Goal: Task Accomplishment & Management: Manage account settings

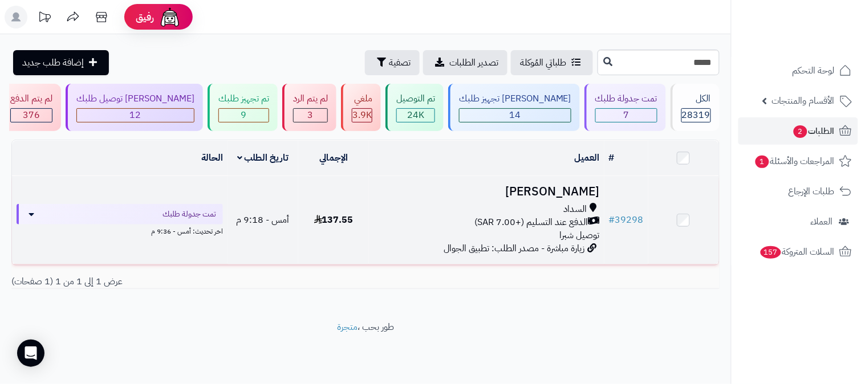
click at [575, 191] on h3 "لبنى عبد اله" at bounding box center [486, 191] width 226 height 13
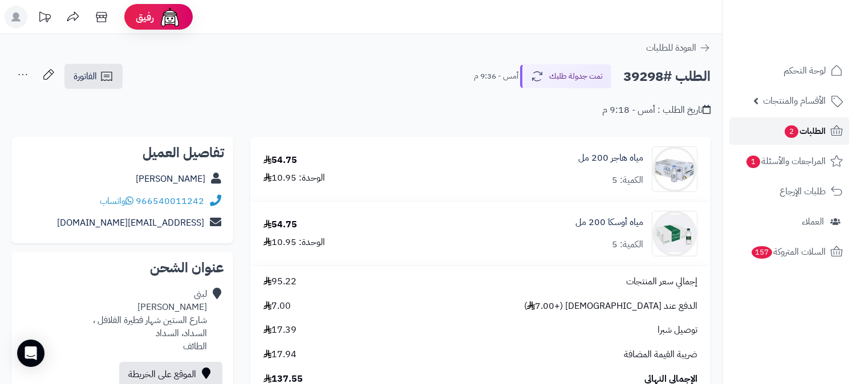
click at [800, 132] on span "الطلبات 2" at bounding box center [804, 131] width 42 height 16
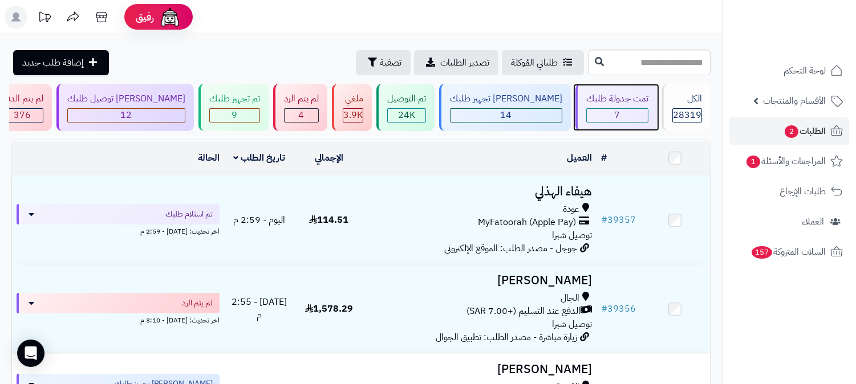
click at [630, 105] on div "تمت جدولة طلبك" at bounding box center [617, 98] width 62 height 13
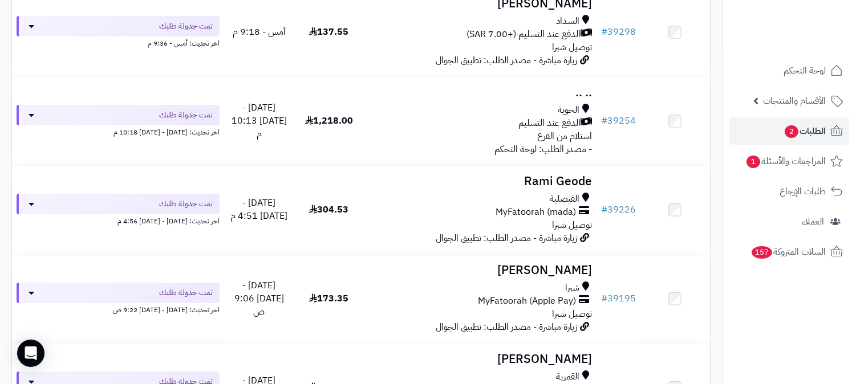
scroll to position [443, 0]
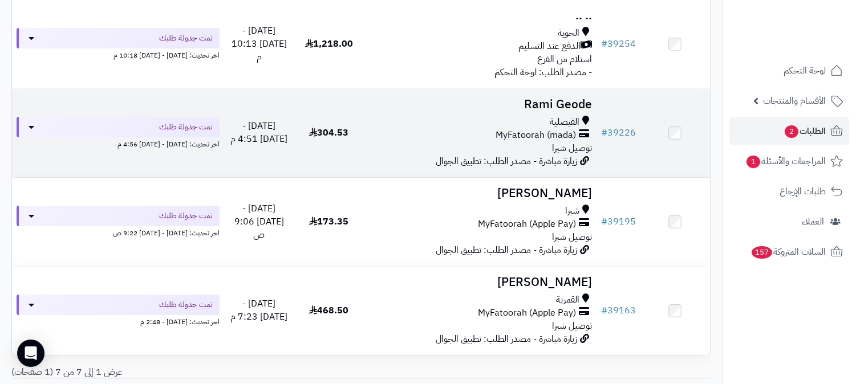
click at [573, 105] on h3 "Rami Geode" at bounding box center [479, 104] width 223 height 13
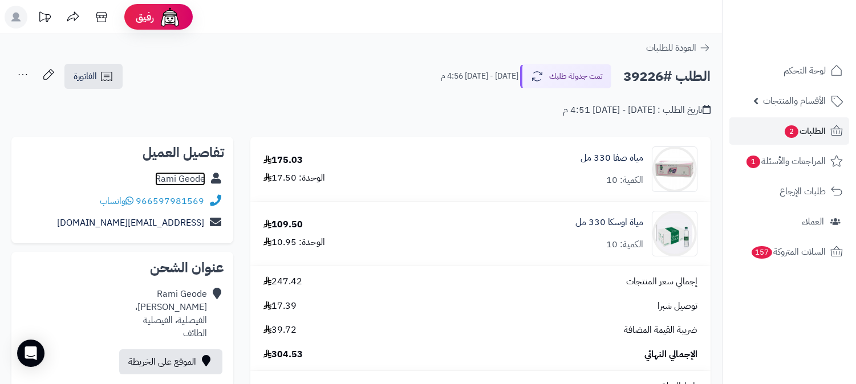
click at [173, 180] on link "Rami Geode" at bounding box center [180, 179] width 50 height 14
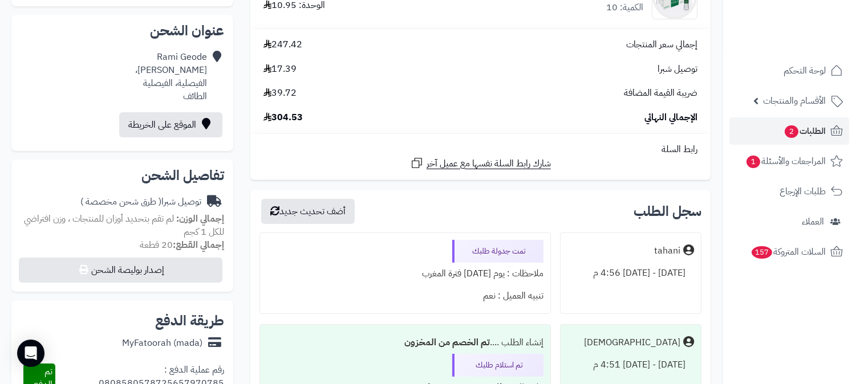
scroll to position [253, 0]
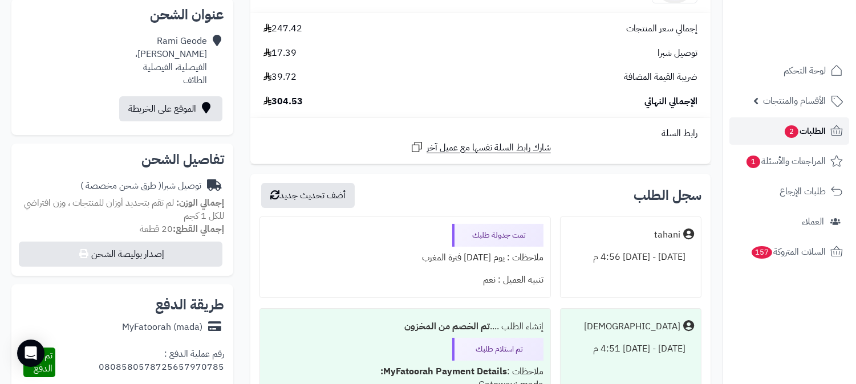
click at [796, 134] on span "2" at bounding box center [791, 131] width 14 height 13
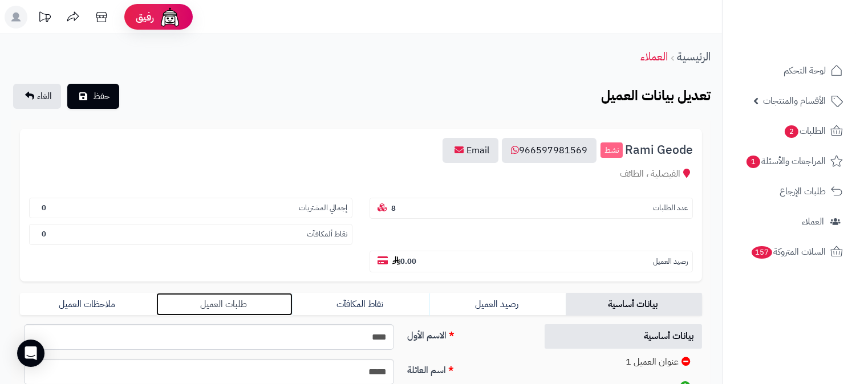
click at [231, 293] on link "طلبات العميل" at bounding box center [224, 304] width 136 height 23
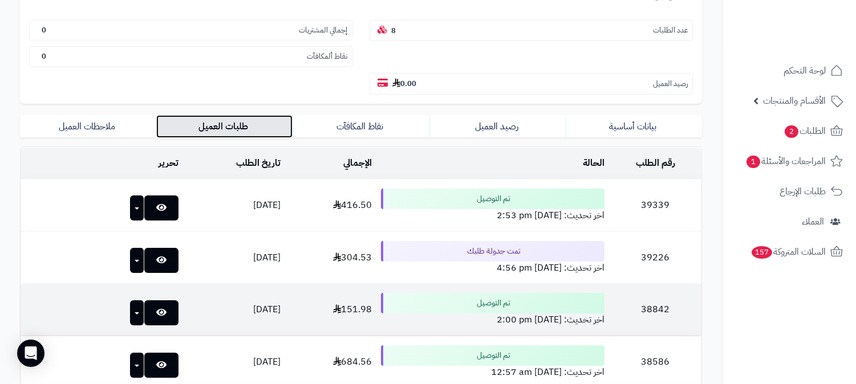
scroll to position [190, 0]
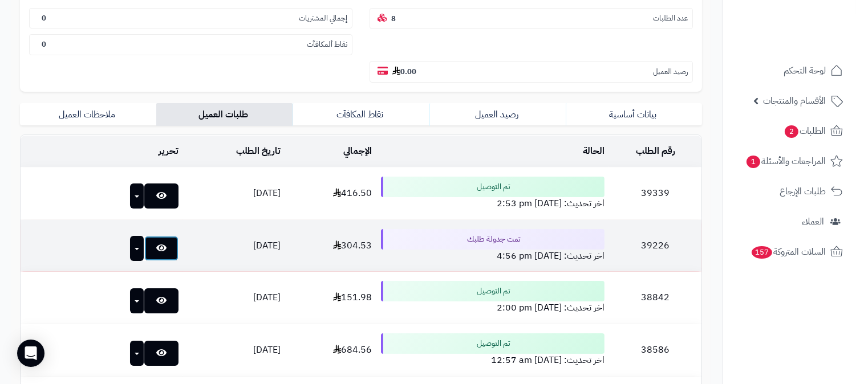
click at [144, 236] on link at bounding box center [161, 248] width 34 height 25
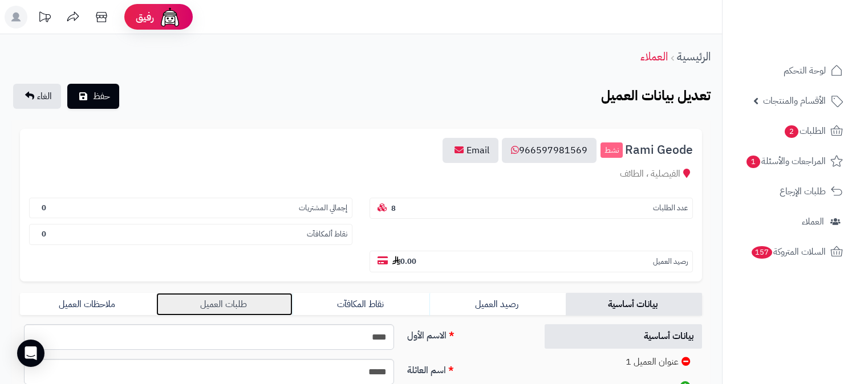
scroll to position [190, 0]
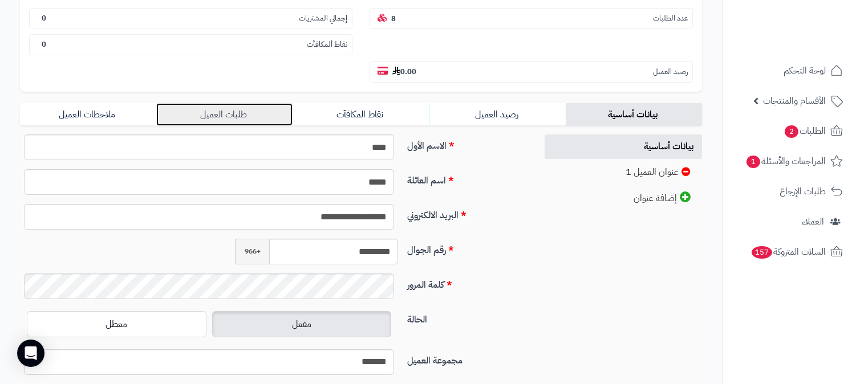
click at [229, 103] on link "طلبات العميل" at bounding box center [224, 114] width 136 height 23
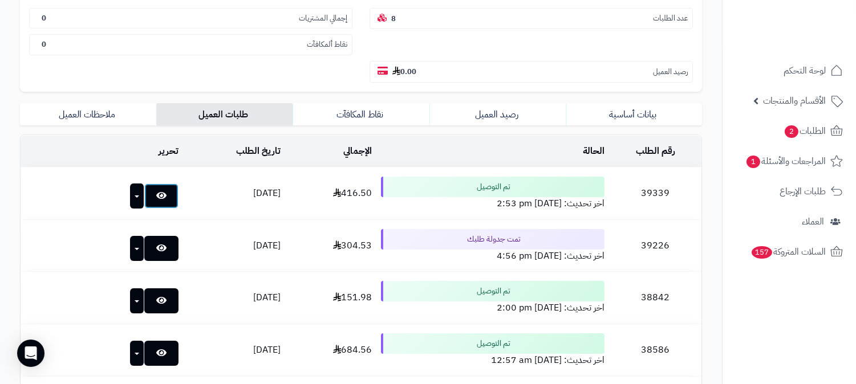
click at [156, 191] on icon at bounding box center [161, 195] width 10 height 9
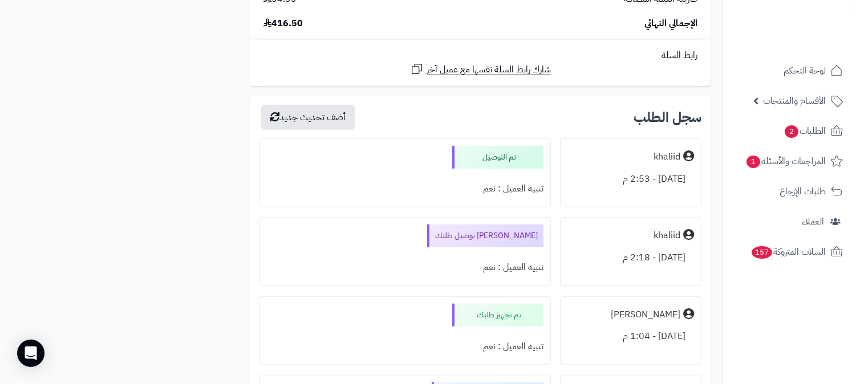
scroll to position [1076, 0]
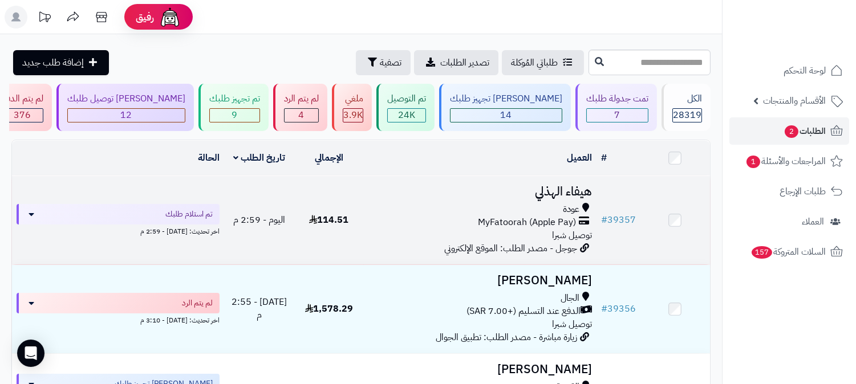
click at [559, 185] on h3 "هيفاء الهذلي" at bounding box center [479, 191] width 223 height 13
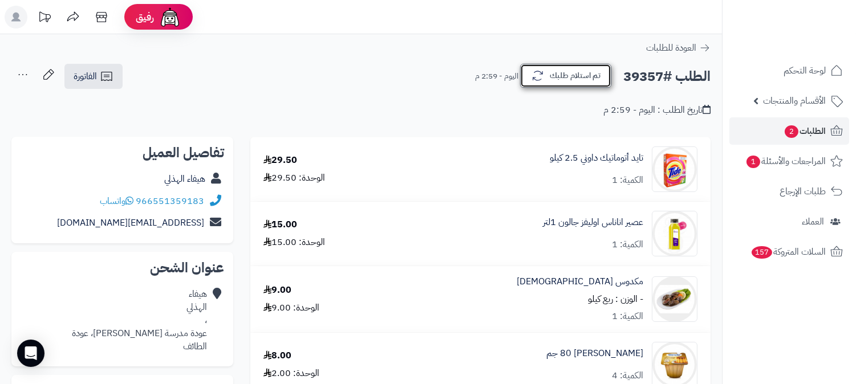
click at [538, 83] on button "تم استلام طلبك" at bounding box center [565, 76] width 91 height 24
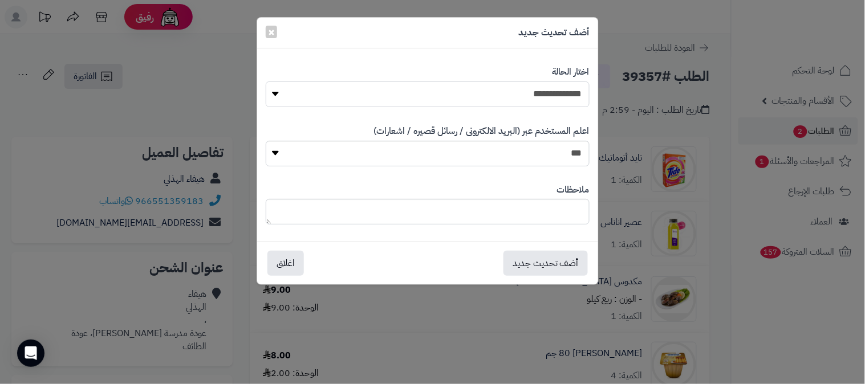
click at [574, 88] on select "**********" at bounding box center [428, 95] width 324 height 26
select select "*"
click at [266, 82] on select "**********" at bounding box center [428, 95] width 324 height 26
click at [562, 262] on button "أضف تحديث جديد" at bounding box center [545, 262] width 84 height 25
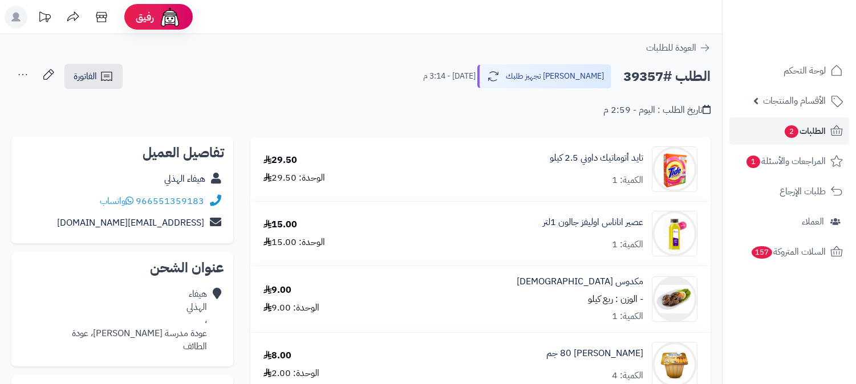
click at [21, 74] on icon at bounding box center [22, 74] width 23 height 23
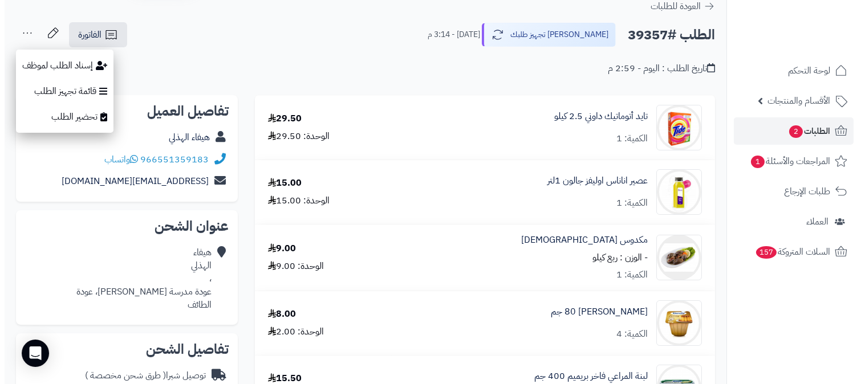
scroll to position [63, 0]
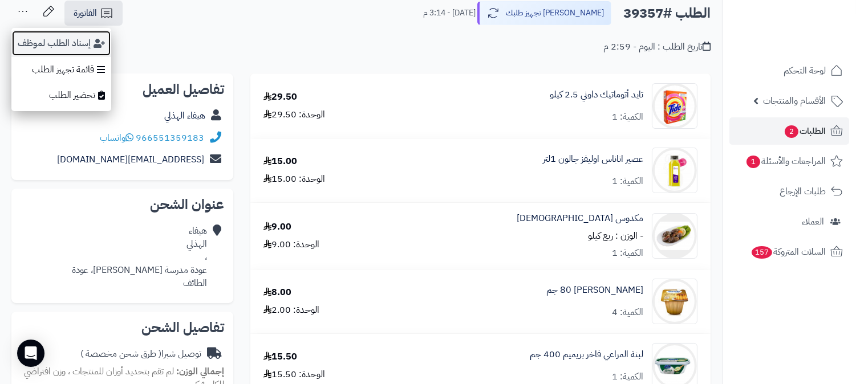
click at [56, 38] on button "إسناد الطلب لموظف" at bounding box center [61, 43] width 100 height 26
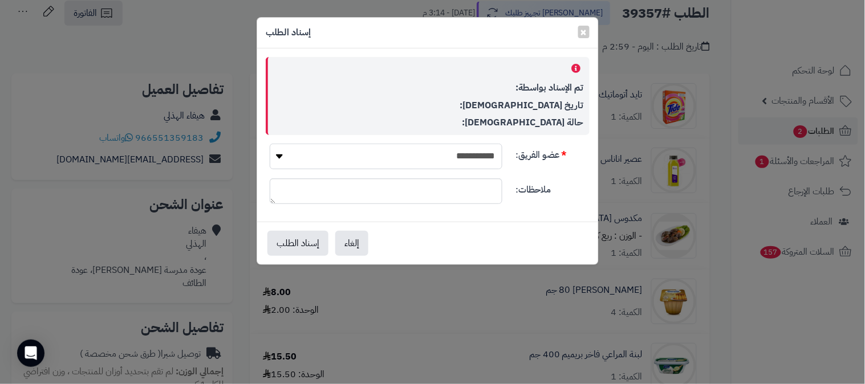
click at [471, 160] on select "**********" at bounding box center [386, 157] width 233 height 26
select select "**"
click at [270, 144] on select "**********" at bounding box center [386, 157] width 233 height 26
click at [306, 241] on button "إسناد الطلب" at bounding box center [297, 242] width 61 height 25
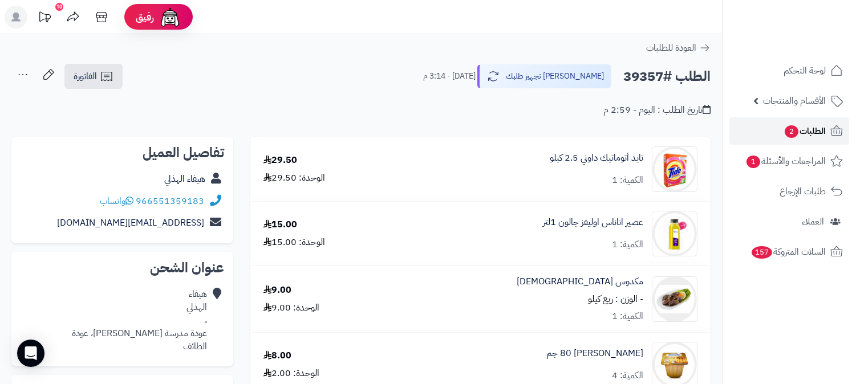
click at [802, 129] on span "الطلبات 2" at bounding box center [804, 131] width 42 height 16
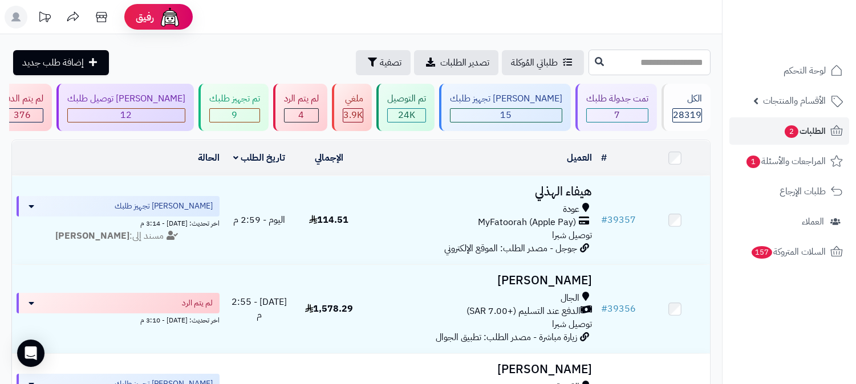
drag, startPoint x: 645, startPoint y: 64, endPoint x: 699, endPoint y: 60, distance: 53.7
paste input "*****"
type input "*****"
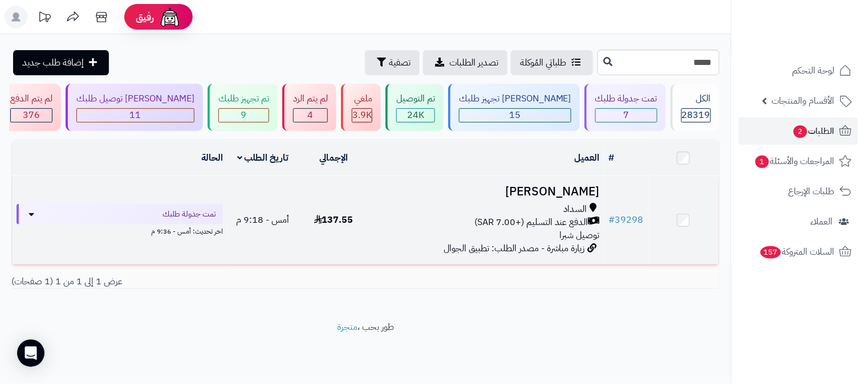
click at [572, 193] on h3 "[PERSON_NAME]" at bounding box center [486, 191] width 226 height 13
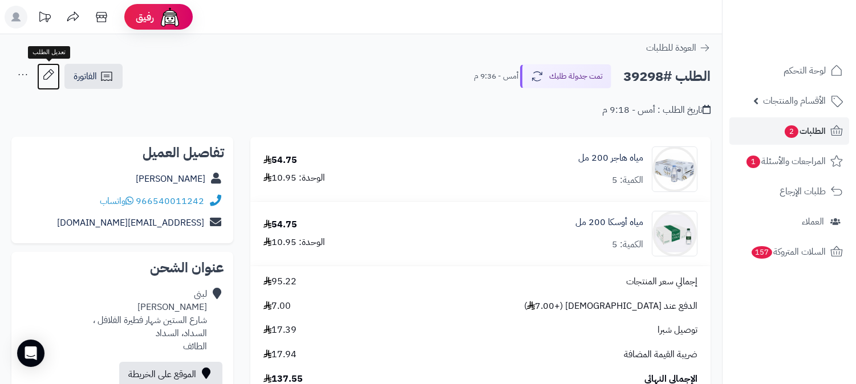
click at [44, 75] on icon at bounding box center [48, 74] width 10 height 10
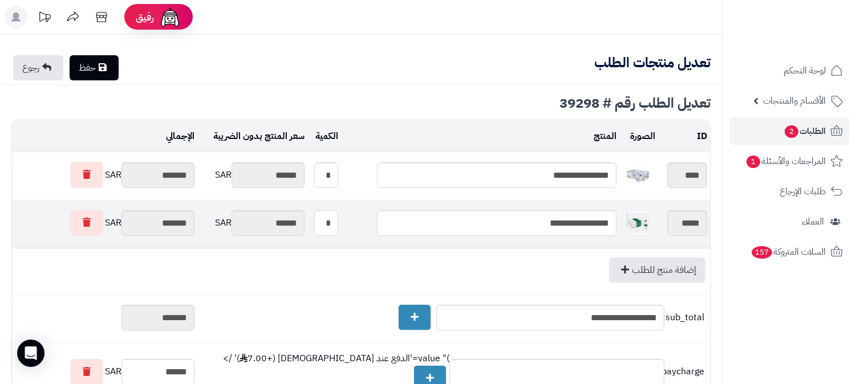
drag, startPoint x: 339, startPoint y: 220, endPoint x: 351, endPoint y: 223, distance: 12.9
click at [338, 223] on input "*" at bounding box center [326, 223] width 24 height 26
type input "*"
type input "******"
type input "*******"
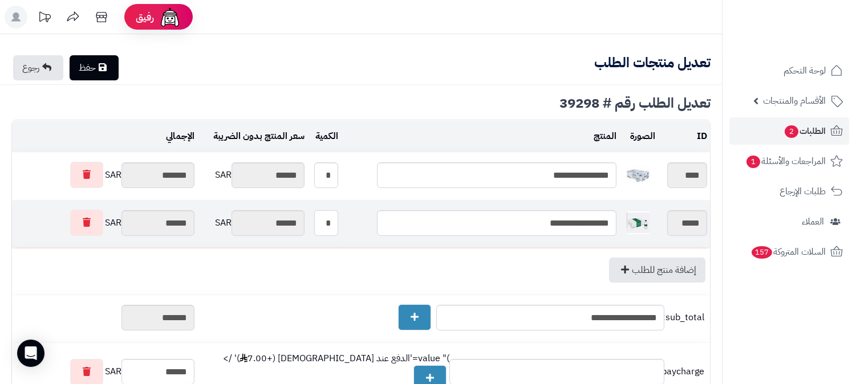
type input "******"
type input "*******"
type input "**"
type input "*******"
type input "********"
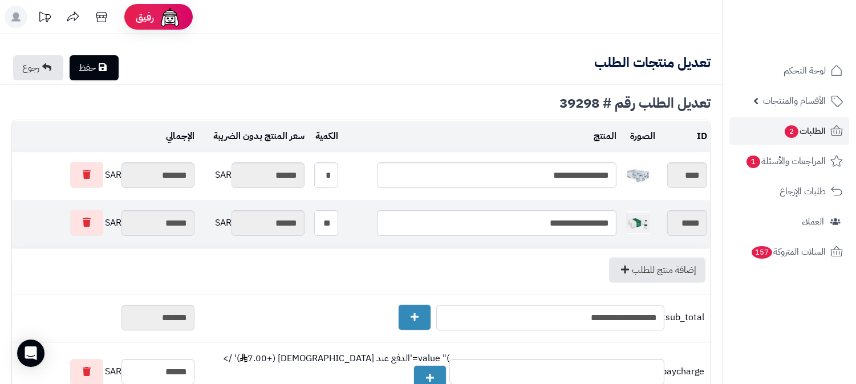
type input "*******"
type input "********"
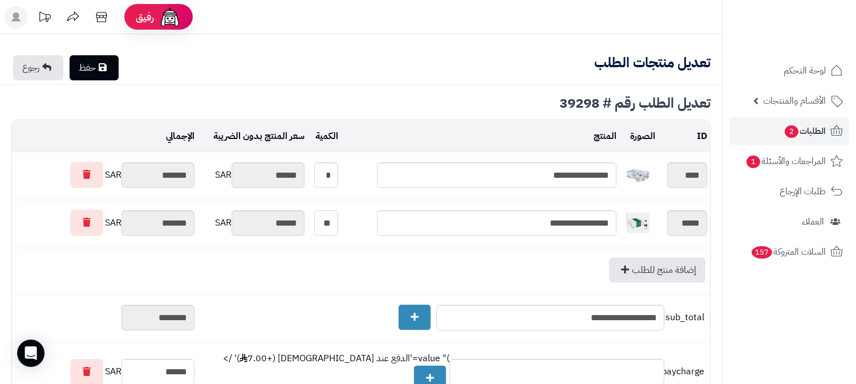
type input "**"
click at [96, 71] on link "حفظ" at bounding box center [94, 67] width 49 height 25
type input "**********"
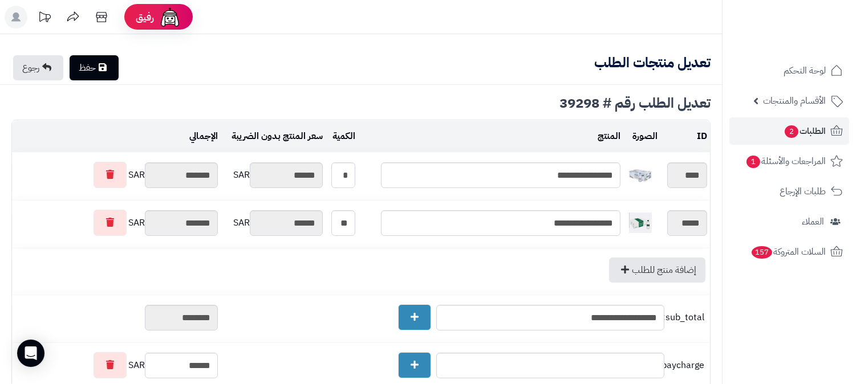
type textarea "**********"
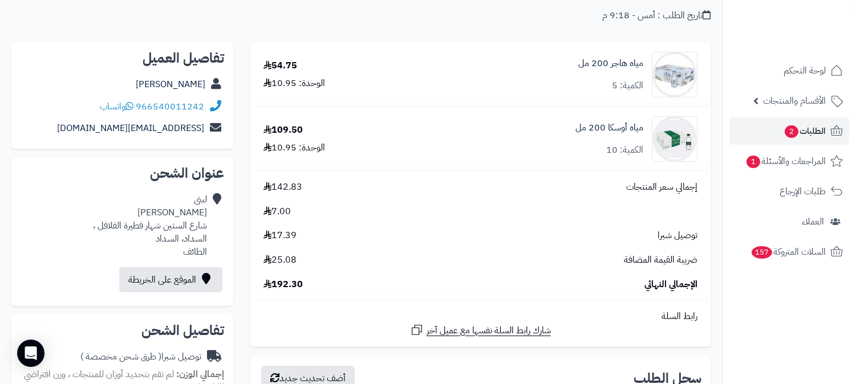
scroll to position [63, 0]
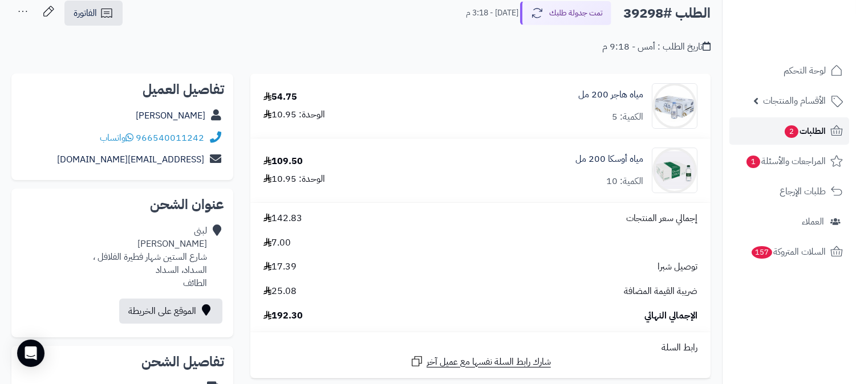
click at [814, 139] on link "الطلبات 2" at bounding box center [789, 130] width 120 height 27
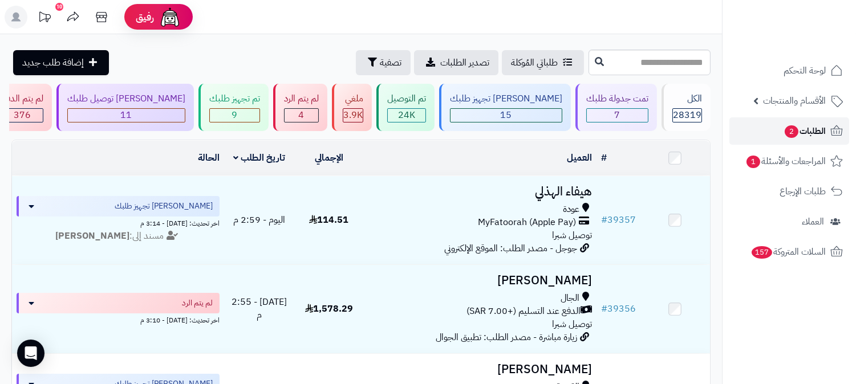
click at [814, 139] on link "الطلبات 2" at bounding box center [789, 130] width 120 height 27
click at [811, 132] on span "الطلبات 2" at bounding box center [804, 131] width 42 height 16
click at [318, 112] on div "4" at bounding box center [301, 115] width 34 height 13
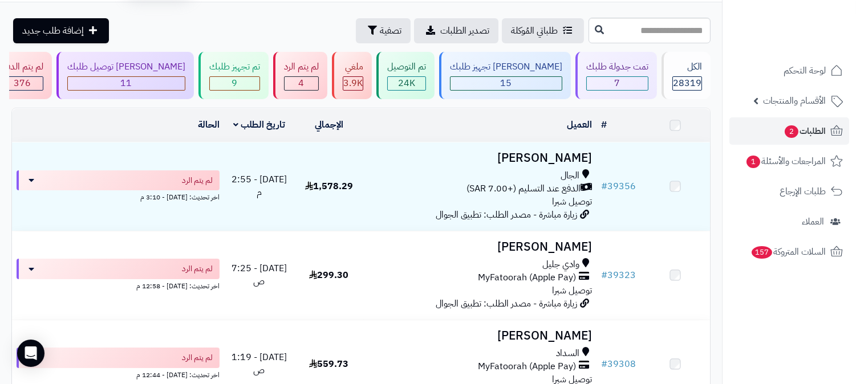
scroll to position [63, 0]
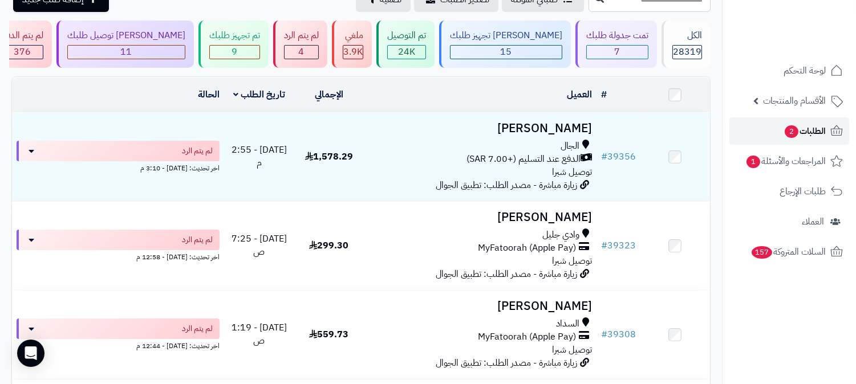
click at [803, 127] on span "الطلبات 2" at bounding box center [804, 131] width 42 height 16
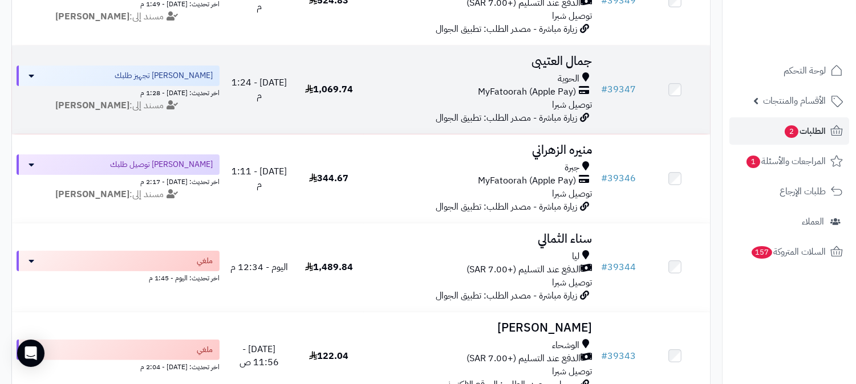
scroll to position [697, 0]
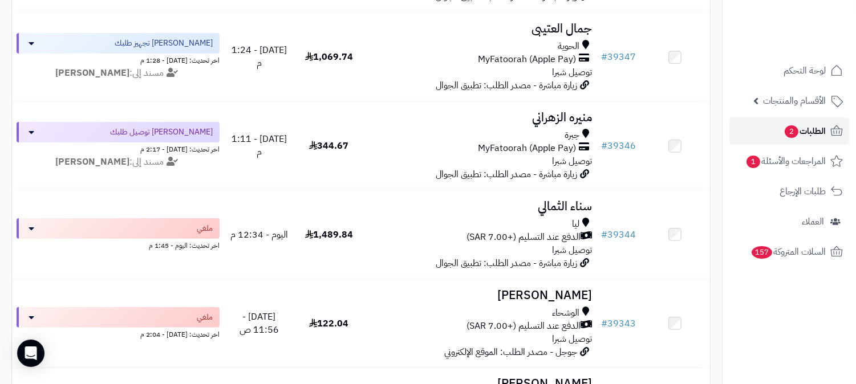
click at [817, 131] on span "الطلبات 2" at bounding box center [804, 131] width 42 height 16
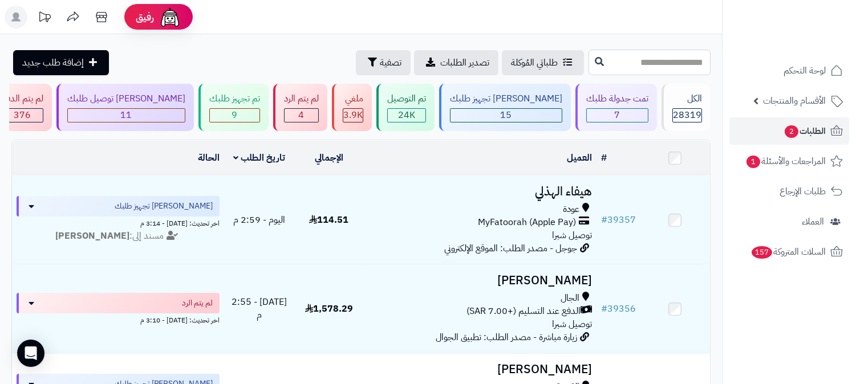
paste input "*****"
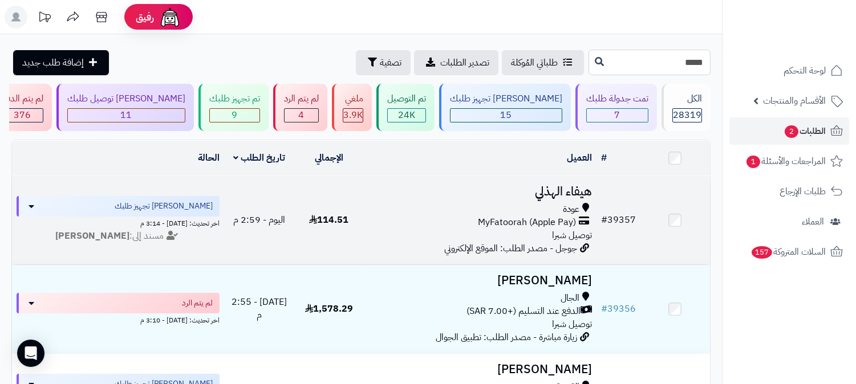
type input "*****"
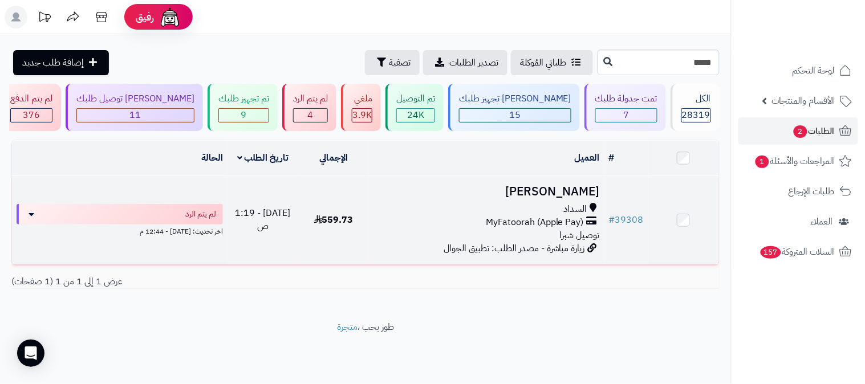
click at [567, 189] on h3 "سعد الحارثي" at bounding box center [486, 191] width 226 height 13
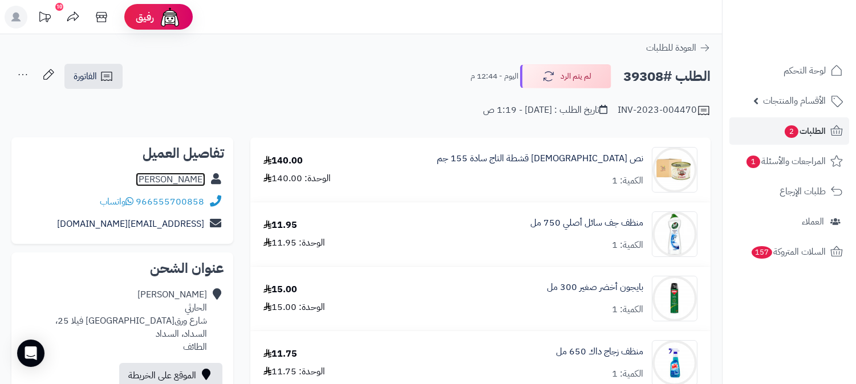
click at [196, 178] on link "سعد الحارثي" at bounding box center [171, 180] width 70 height 14
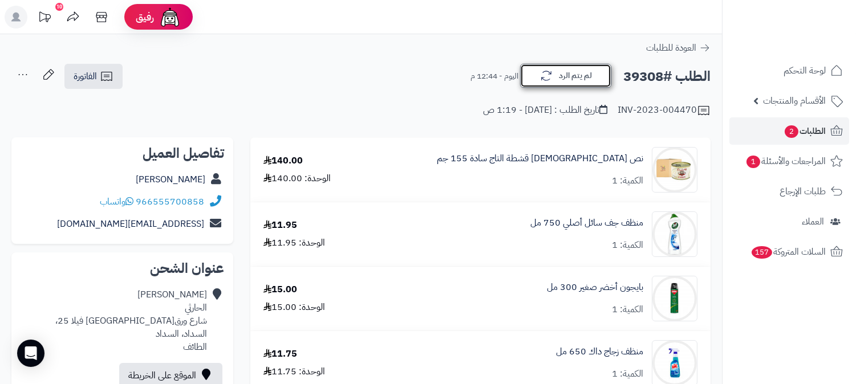
click at [599, 75] on button "لم يتم الرد" at bounding box center [565, 76] width 91 height 24
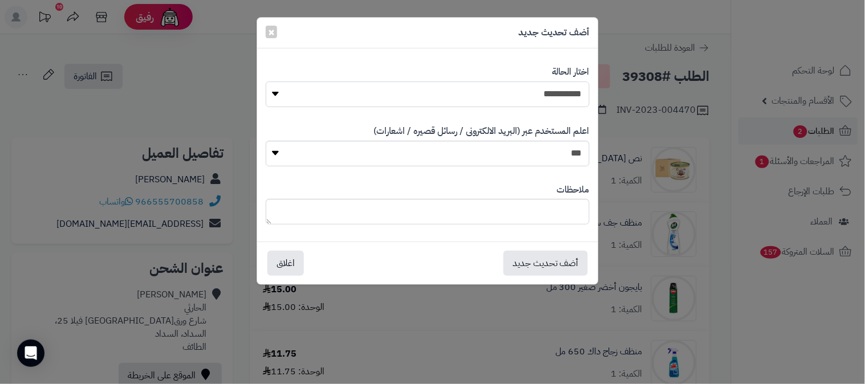
click at [550, 100] on select "**********" at bounding box center [428, 95] width 324 height 26
select select "*"
click at [266, 82] on select "**********" at bounding box center [428, 95] width 324 height 26
click at [560, 213] on textarea at bounding box center [428, 212] width 324 height 26
type textarea "**********"
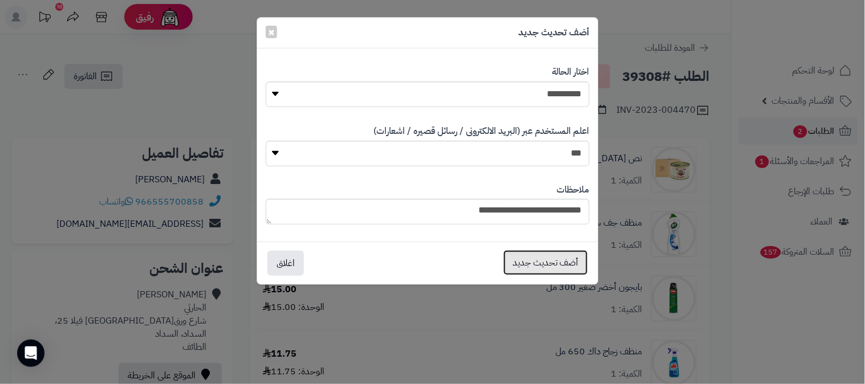
click at [542, 254] on button "أضف تحديث جديد" at bounding box center [545, 262] width 84 height 25
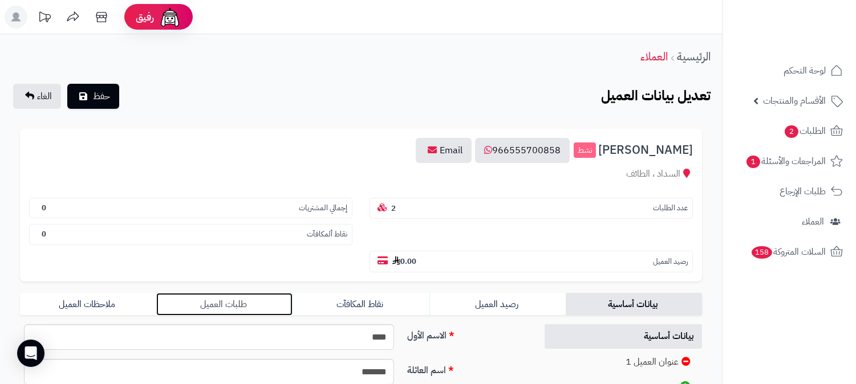
click at [217, 293] on link "طلبات العميل" at bounding box center [224, 304] width 136 height 23
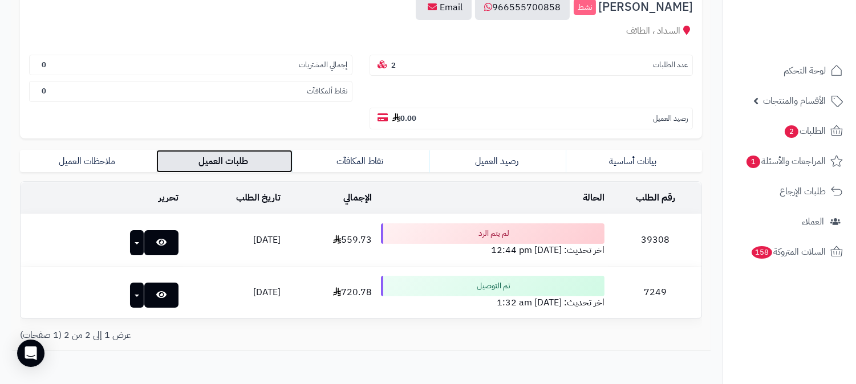
scroll to position [173, 0]
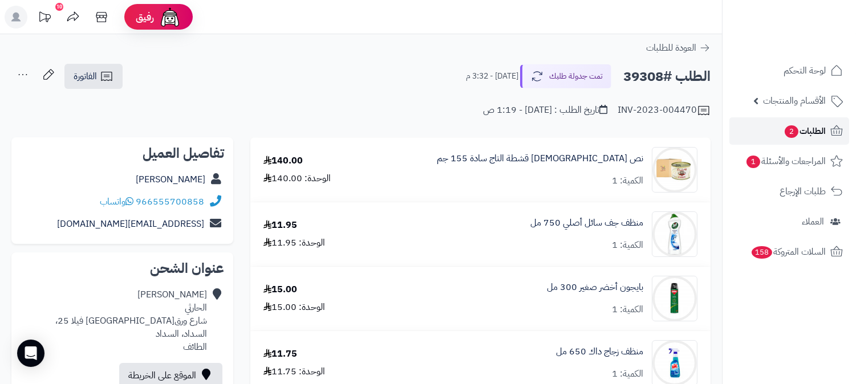
click at [795, 132] on span "2" at bounding box center [791, 131] width 14 height 13
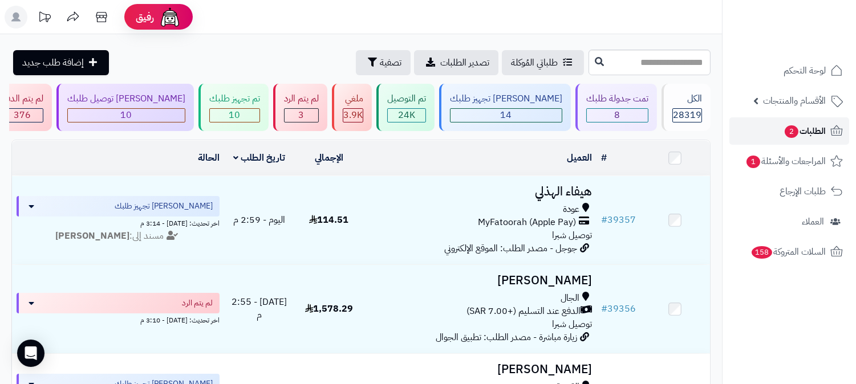
click at [819, 135] on span "الطلبات 2" at bounding box center [804, 131] width 42 height 16
click at [319, 103] on div "لم يتم الرد" at bounding box center [301, 98] width 35 height 13
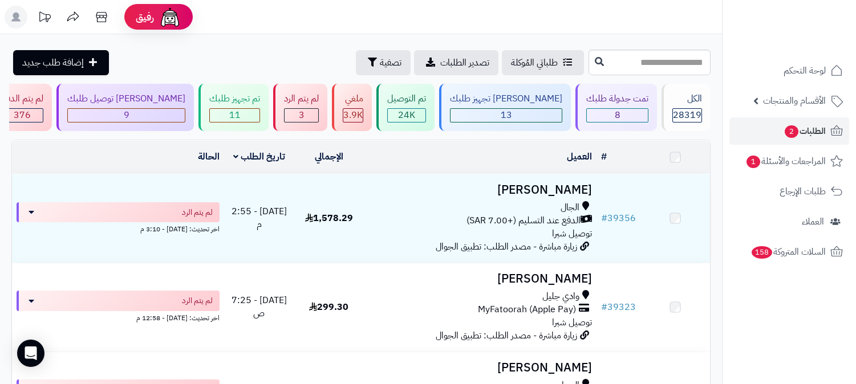
scroll to position [169, 0]
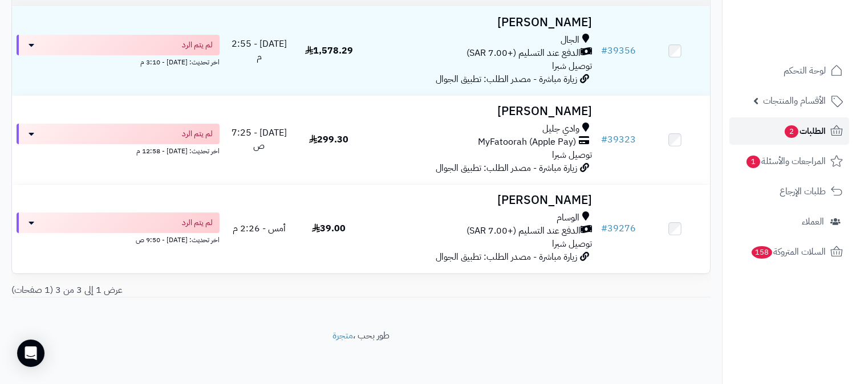
click at [808, 127] on span "الطلبات 2" at bounding box center [804, 131] width 42 height 16
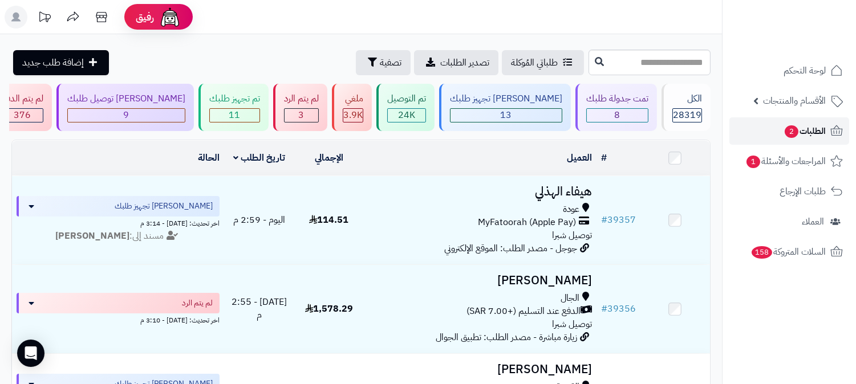
click at [808, 127] on span "الطلبات 2" at bounding box center [804, 131] width 42 height 16
click at [814, 125] on span "الطلبات 2" at bounding box center [804, 131] width 42 height 16
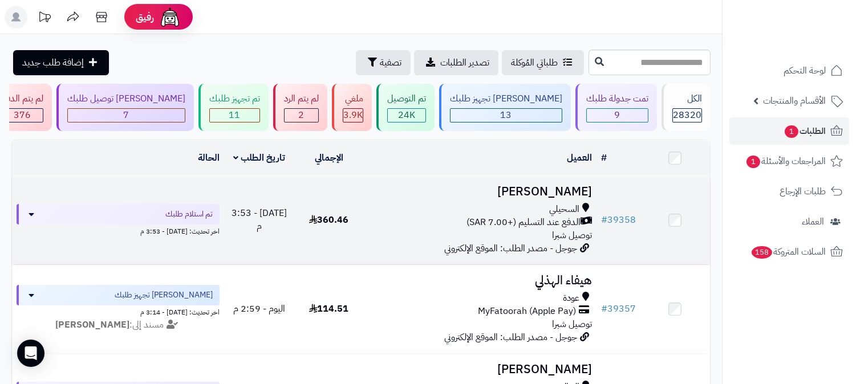
click at [573, 185] on h3 "ريم الحارثي" at bounding box center [479, 191] width 223 height 13
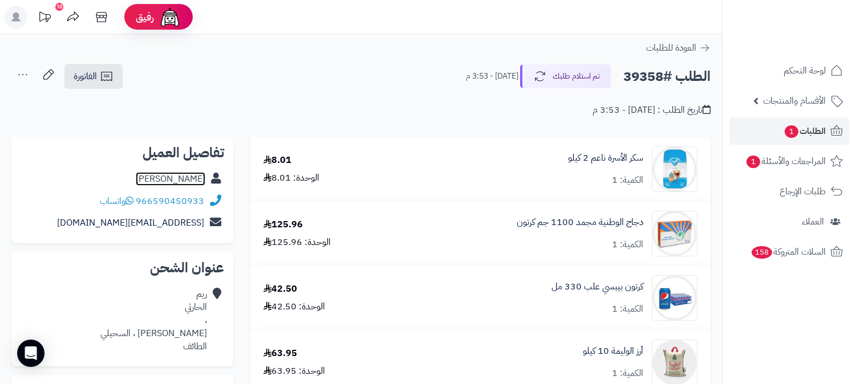
click at [187, 180] on link "[PERSON_NAME]" at bounding box center [171, 179] width 70 height 14
click at [813, 125] on span "الطلبات 1" at bounding box center [804, 131] width 42 height 16
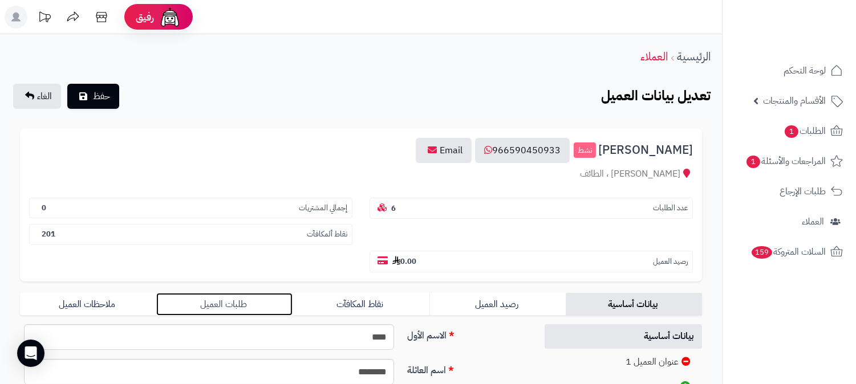
click at [222, 293] on link "طلبات العميل" at bounding box center [224, 304] width 136 height 23
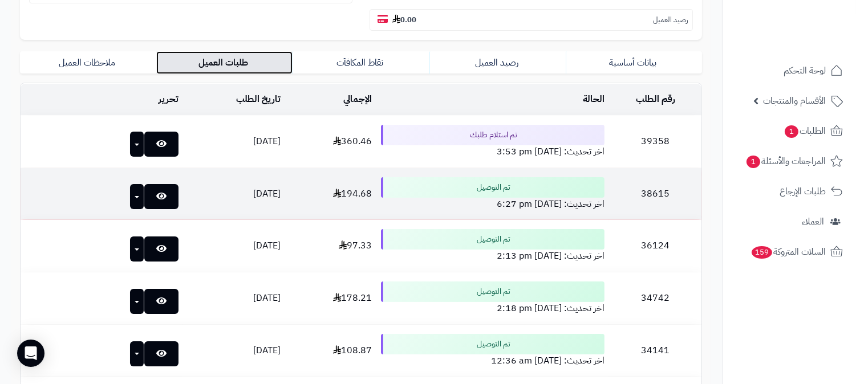
scroll to position [253, 0]
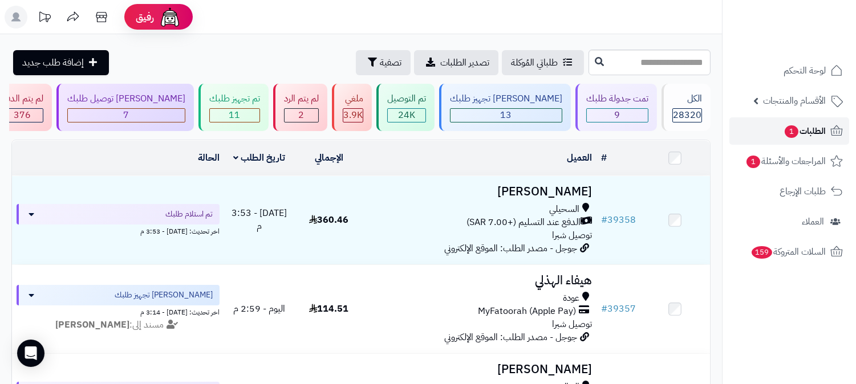
click at [822, 129] on span "الطلبات 1" at bounding box center [804, 131] width 42 height 16
click at [797, 126] on span "الطلبات 1" at bounding box center [804, 131] width 42 height 16
click at [260, 108] on div "11" at bounding box center [234, 115] width 51 height 14
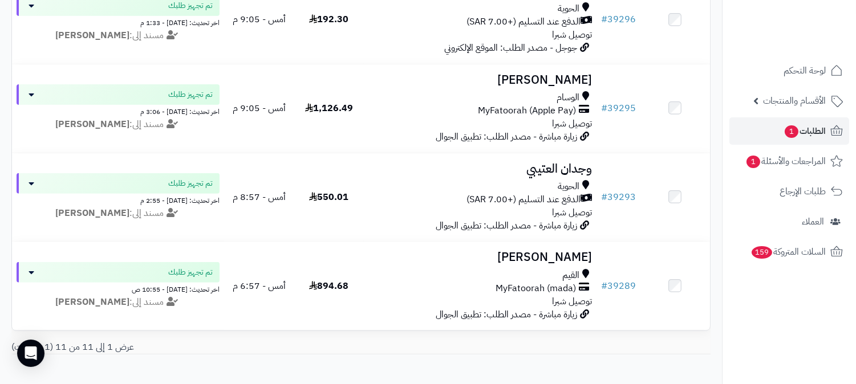
scroll to position [887, 0]
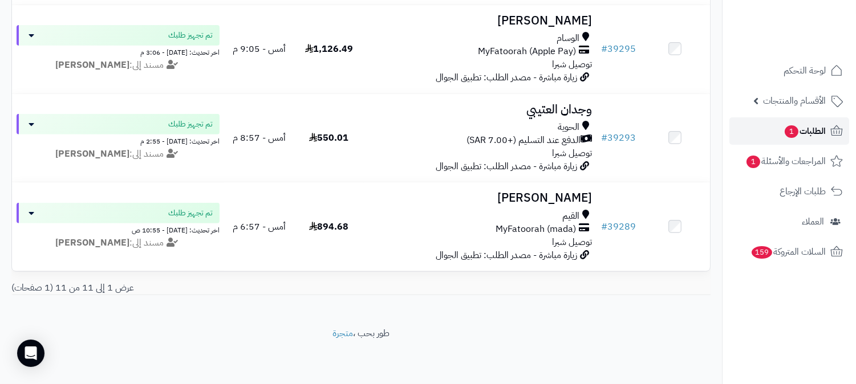
click at [812, 122] on link "الطلبات 1" at bounding box center [789, 130] width 120 height 27
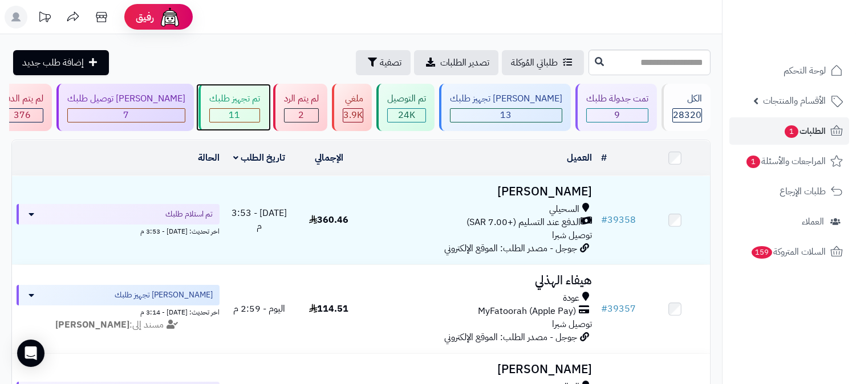
click at [260, 108] on div "11" at bounding box center [234, 115] width 51 height 14
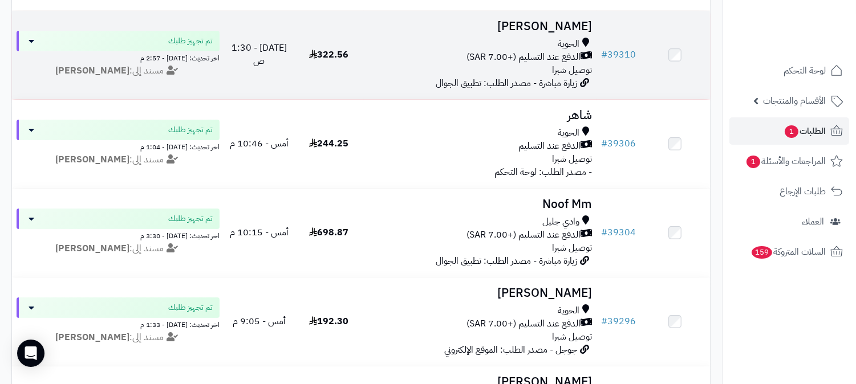
scroll to position [448, 0]
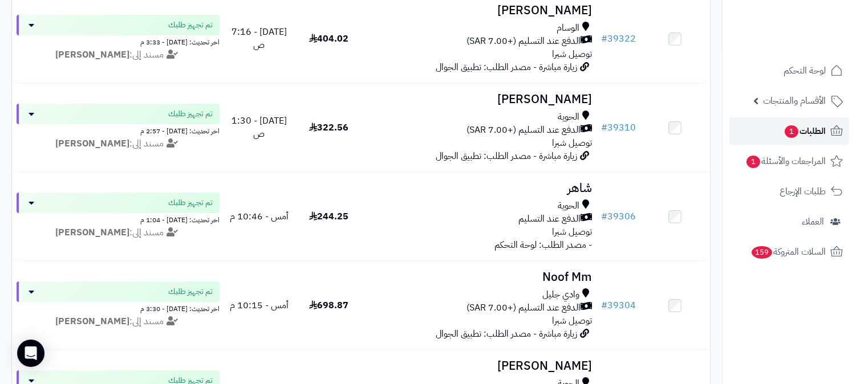
click at [818, 130] on span "الطلبات 1" at bounding box center [804, 131] width 42 height 16
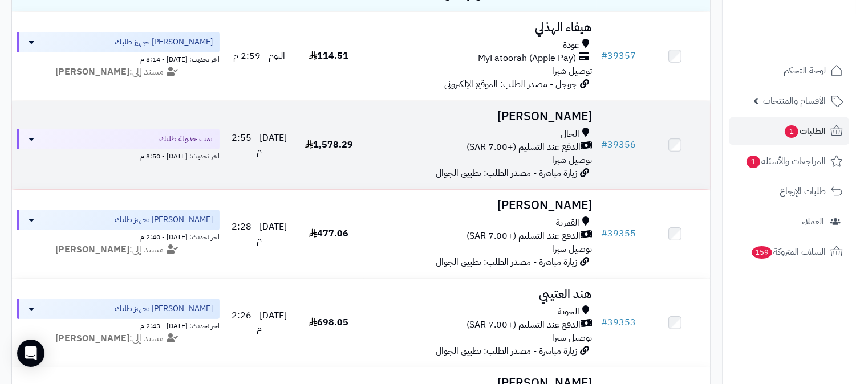
scroll to position [316, 0]
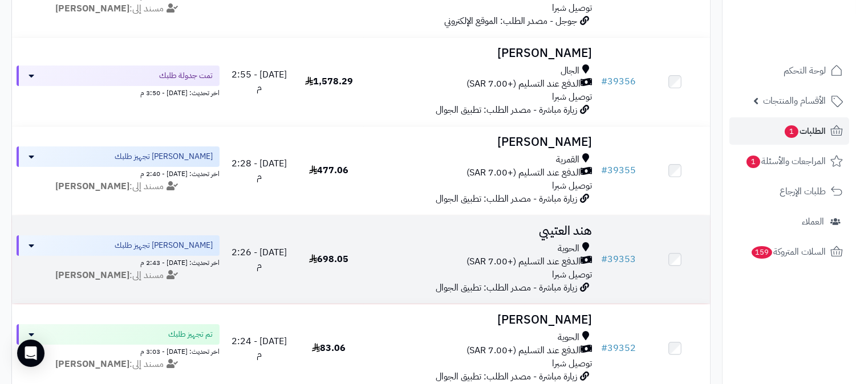
click at [545, 226] on h3 "هند العتيبي" at bounding box center [479, 231] width 223 height 13
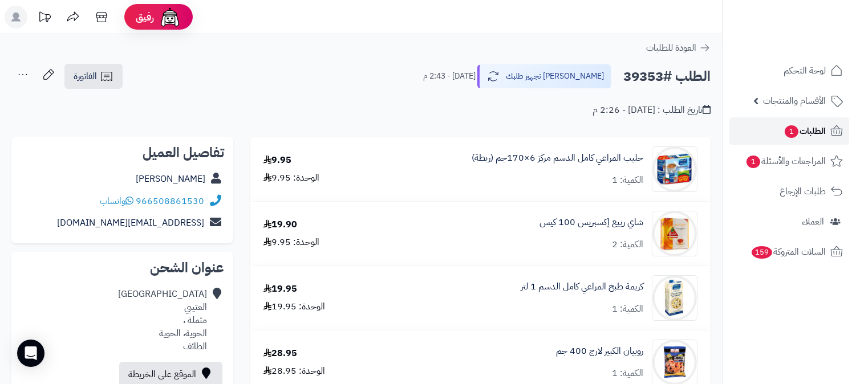
click at [806, 131] on span "الطلبات 1" at bounding box center [804, 131] width 42 height 16
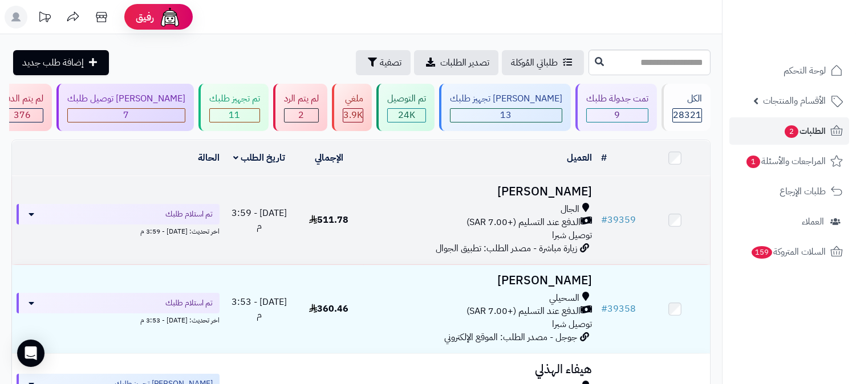
click at [571, 192] on h3 "[PERSON_NAME]" at bounding box center [479, 191] width 223 height 13
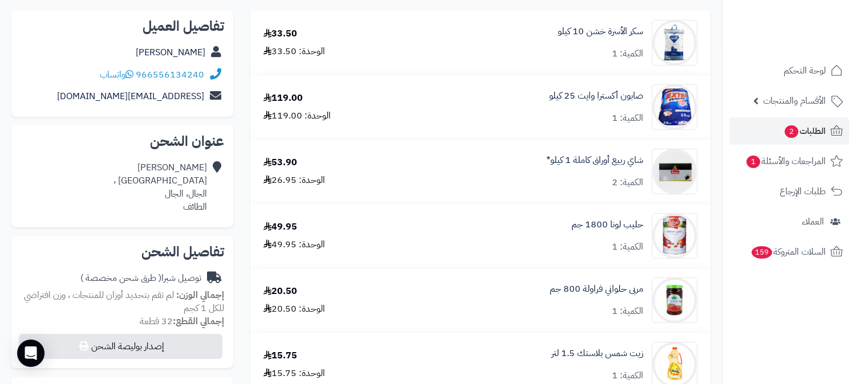
scroll to position [63, 0]
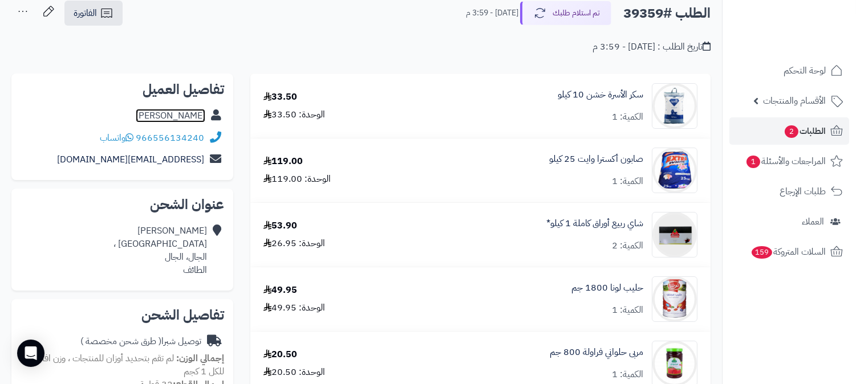
click at [188, 115] on link "وليد سالم" at bounding box center [171, 116] width 70 height 14
click at [640, 13] on h2 "الطلب #39359" at bounding box center [666, 13] width 87 height 23
copy h2 "39359"
click at [807, 129] on span "الطلبات 2" at bounding box center [804, 131] width 42 height 16
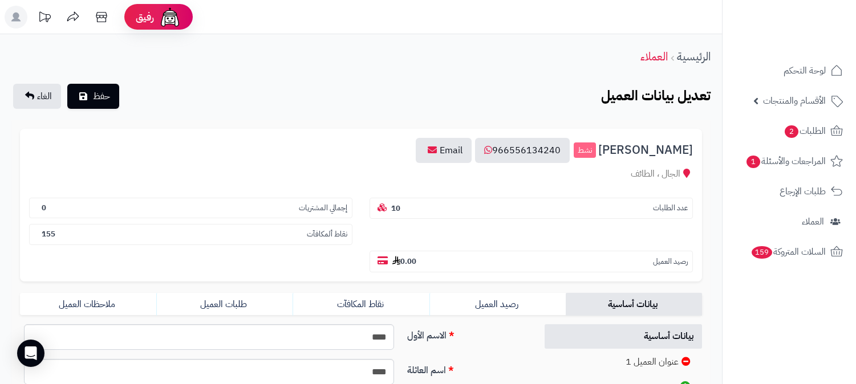
scroll to position [261, 0]
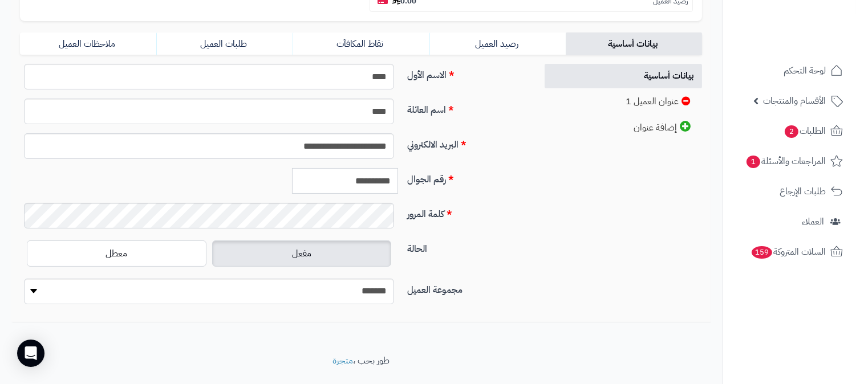
drag, startPoint x: 341, startPoint y: 157, endPoint x: 418, endPoint y: 143, distance: 78.4
click at [420, 168] on div "**********" at bounding box center [273, 185] width 517 height 35
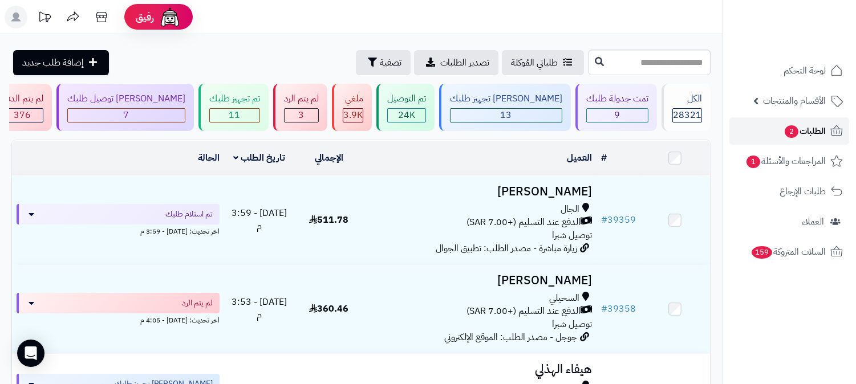
click at [806, 132] on span "الطلبات 2" at bounding box center [804, 131] width 42 height 16
click at [832, 125] on icon at bounding box center [837, 131] width 14 height 14
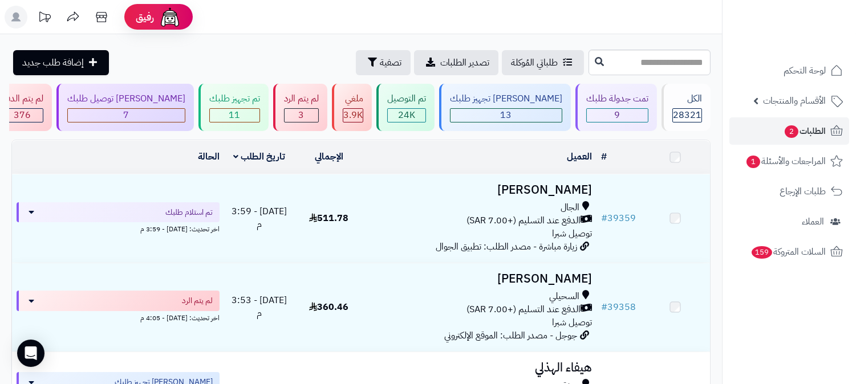
click at [549, 197] on h3 "[PERSON_NAME]" at bounding box center [479, 190] width 223 height 13
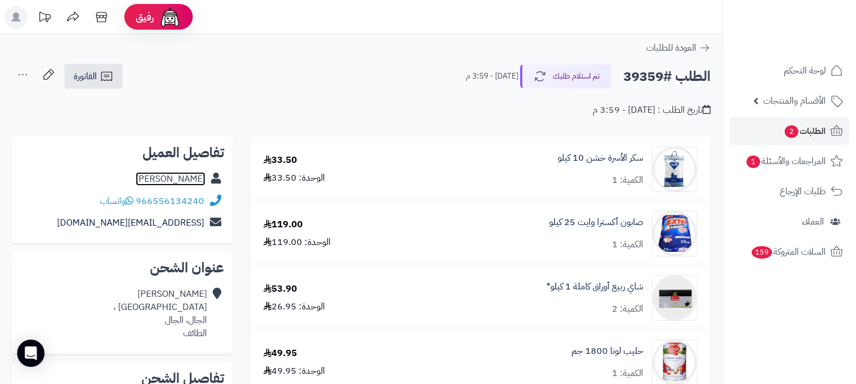
click at [190, 174] on link "[PERSON_NAME]" at bounding box center [171, 179] width 70 height 14
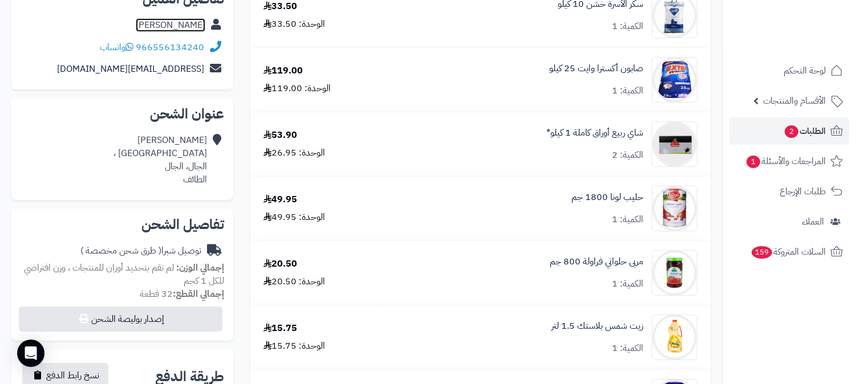
scroll to position [190, 0]
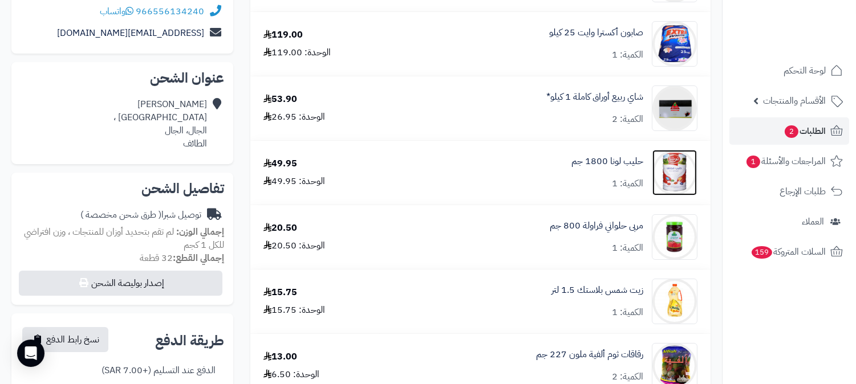
click at [671, 163] on img at bounding box center [674, 173] width 44 height 46
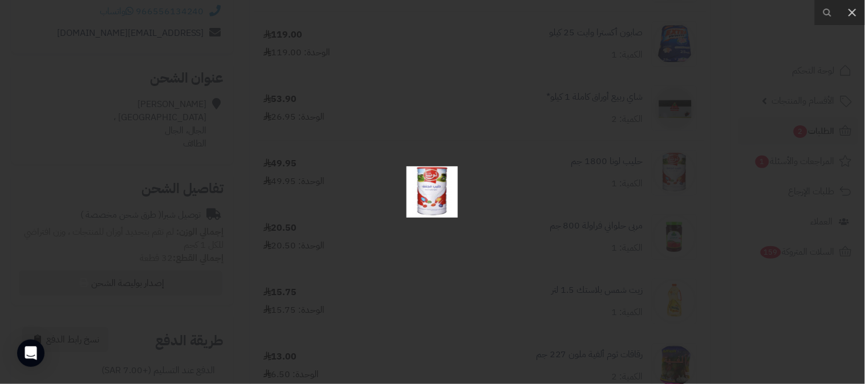
click at [471, 261] on div at bounding box center [432, 192] width 865 height 384
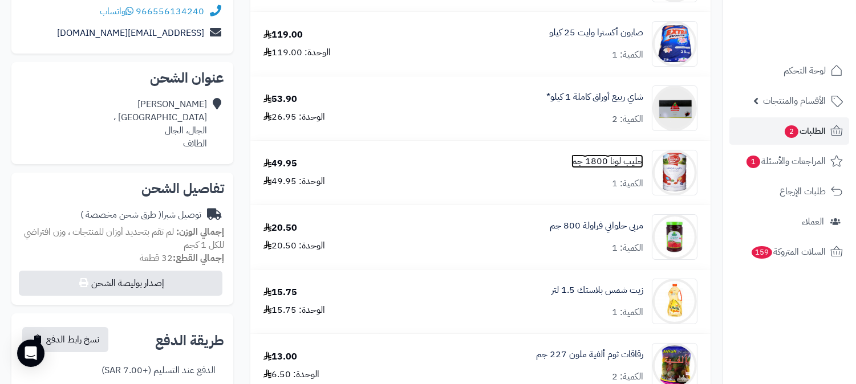
click at [607, 160] on link "حليب لونا 1800 جم" at bounding box center [607, 161] width 72 height 13
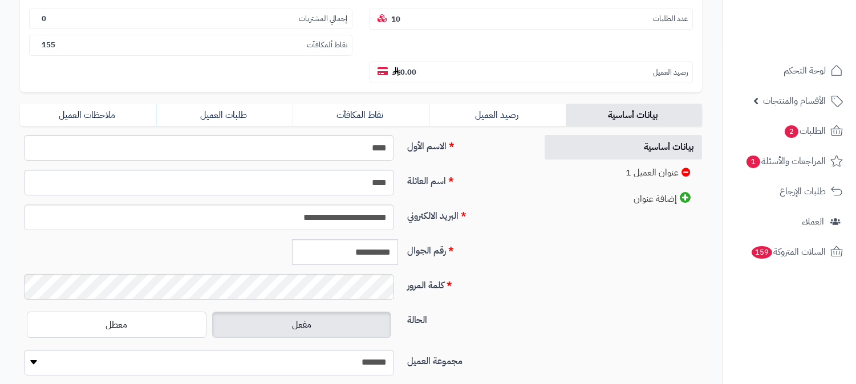
scroll to position [190, 0]
drag, startPoint x: 342, startPoint y: 226, endPoint x: 393, endPoint y: 222, distance: 51.5
click at [393, 239] on input "**********" at bounding box center [345, 252] width 106 height 26
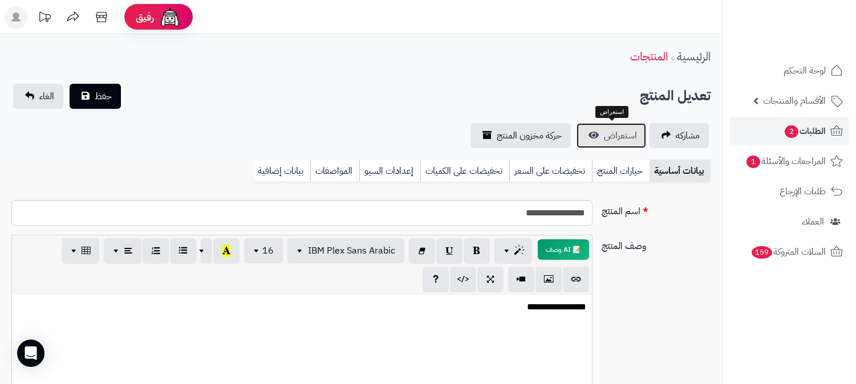
scroll to position [473, 0]
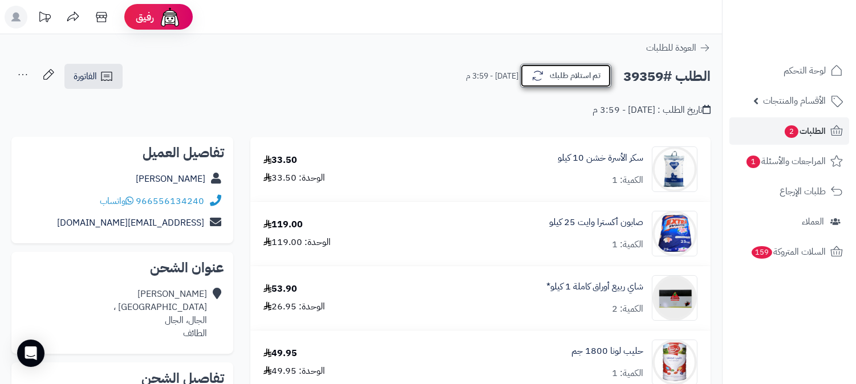
click at [605, 74] on button "تم استلام طلبك" at bounding box center [565, 76] width 91 height 24
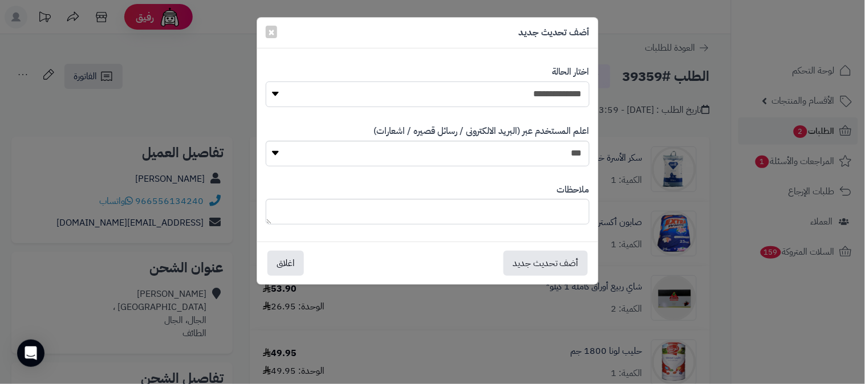
drag, startPoint x: 565, startPoint y: 93, endPoint x: 564, endPoint y: 104, distance: 10.8
click at [565, 93] on select "**********" at bounding box center [428, 95] width 324 height 26
select select "*"
click at [266, 82] on select "**********" at bounding box center [428, 95] width 324 height 26
click at [568, 211] on textarea at bounding box center [428, 212] width 324 height 26
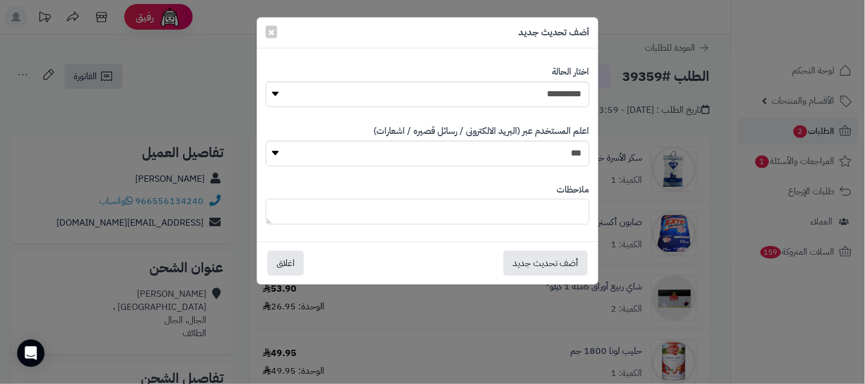
type textarea "*"
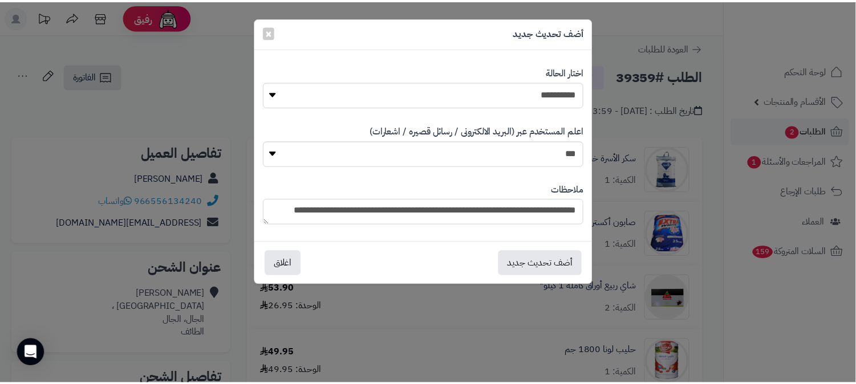
scroll to position [7, 0]
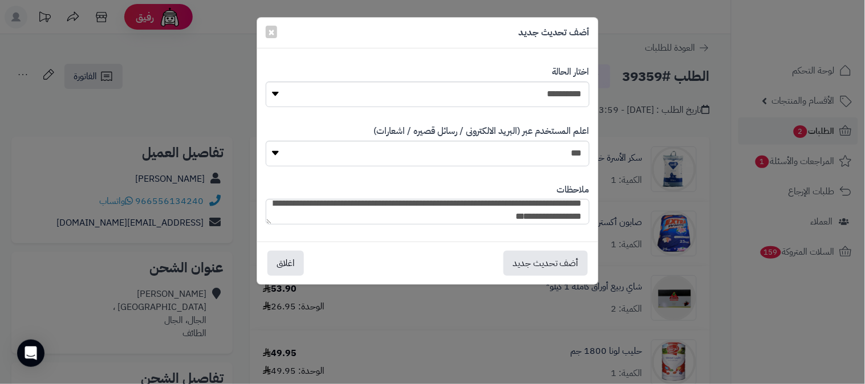
click at [807, 355] on div "**********" at bounding box center [432, 192] width 865 height 384
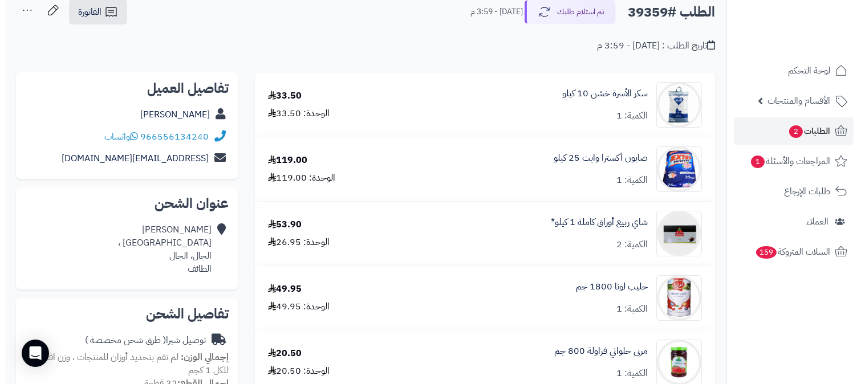
scroll to position [63, 0]
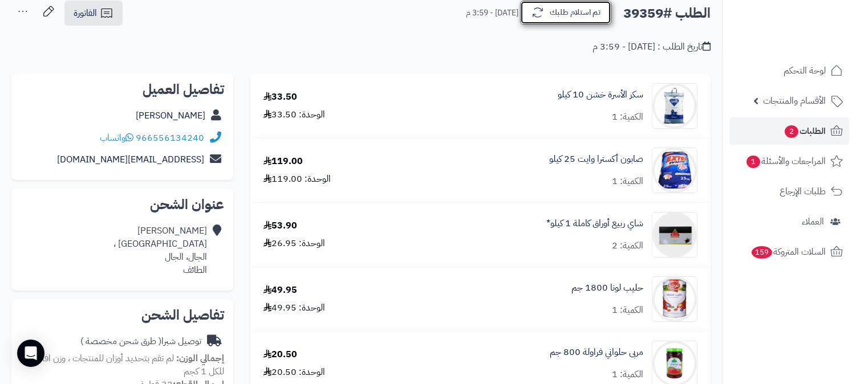
click at [574, 21] on button "تم استلام طلبك" at bounding box center [565, 13] width 91 height 24
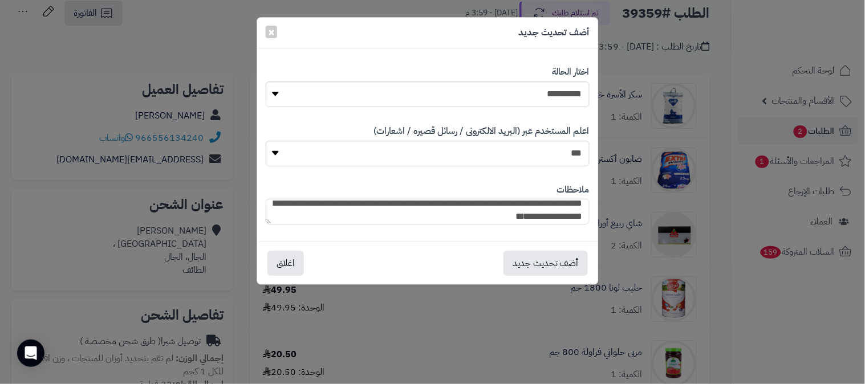
click at [505, 218] on textarea "**********" at bounding box center [428, 212] width 324 height 26
click at [466, 218] on textarea "**********" at bounding box center [428, 212] width 324 height 26
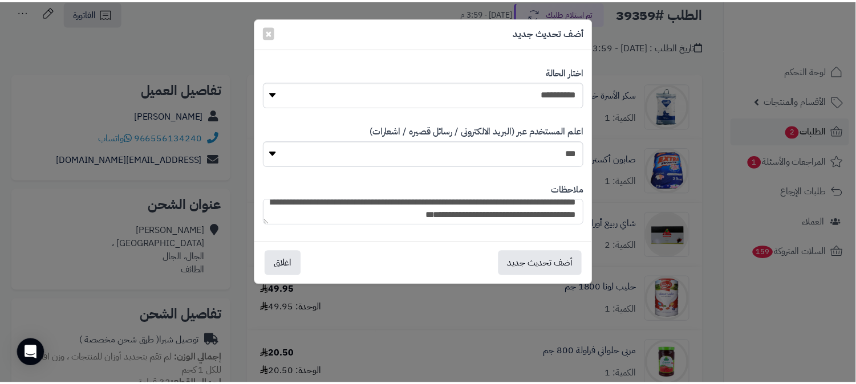
scroll to position [10, 0]
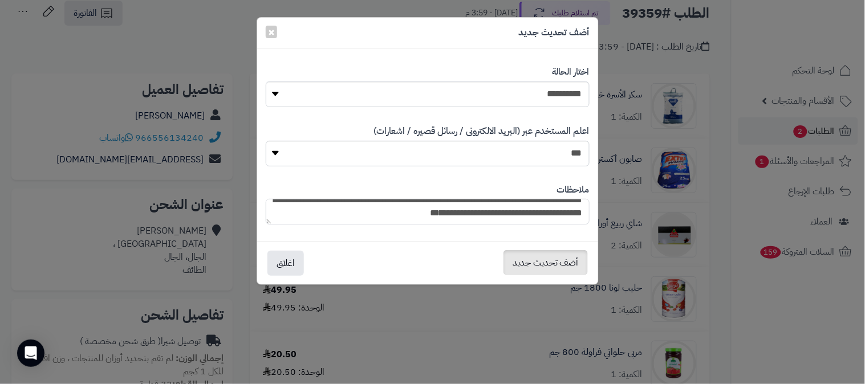
type textarea "**********"
click at [534, 259] on button "أضف تحديث جديد" at bounding box center [545, 262] width 84 height 25
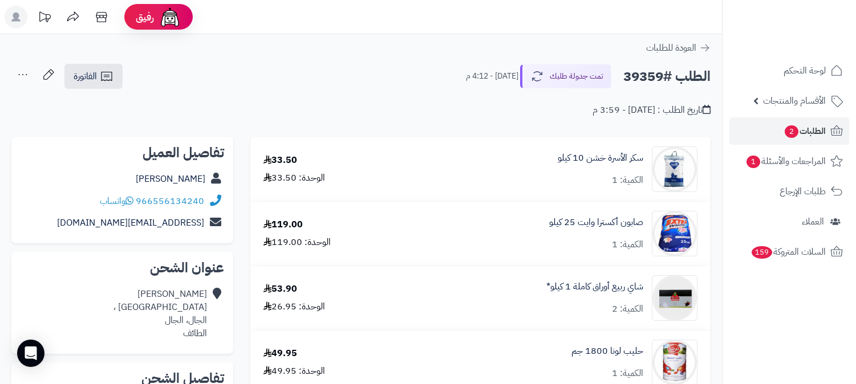
scroll to position [63, 0]
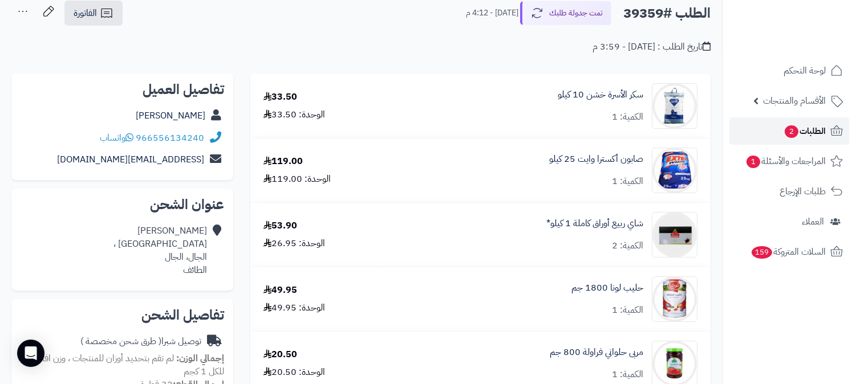
click at [824, 128] on span "الطلبات 2" at bounding box center [804, 131] width 42 height 16
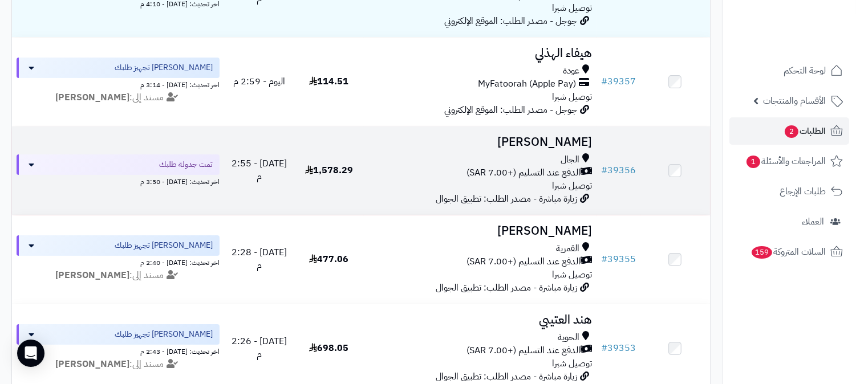
scroll to position [380, 0]
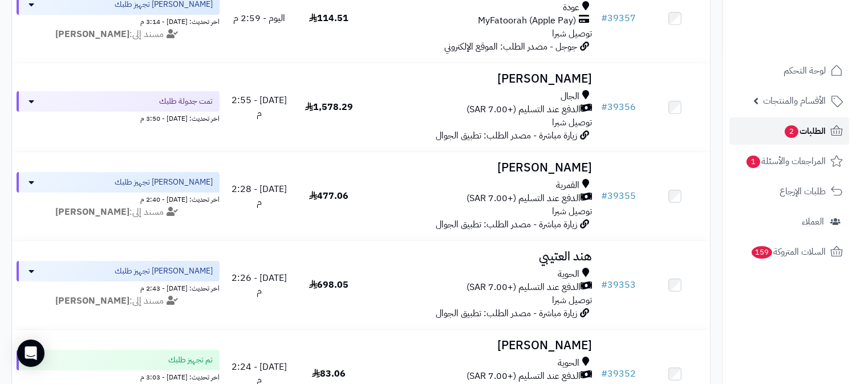
click at [795, 132] on span "2" at bounding box center [791, 131] width 14 height 13
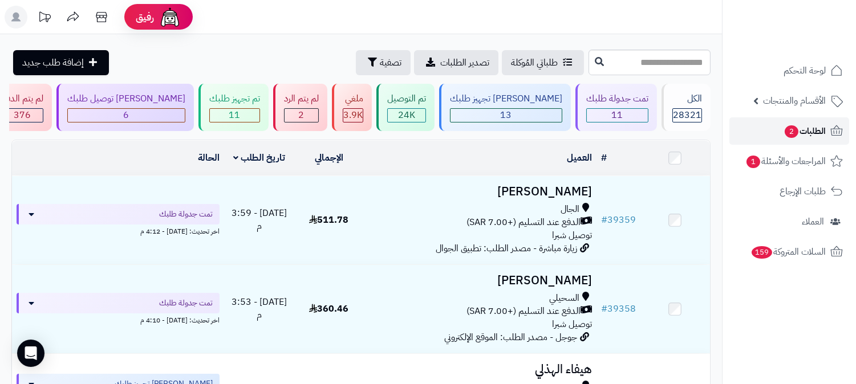
click at [800, 139] on span "الطلبات 2" at bounding box center [804, 131] width 42 height 16
click at [789, 125] on span "2" at bounding box center [791, 131] width 14 height 13
click at [817, 128] on span "الطلبات 2" at bounding box center [804, 131] width 42 height 16
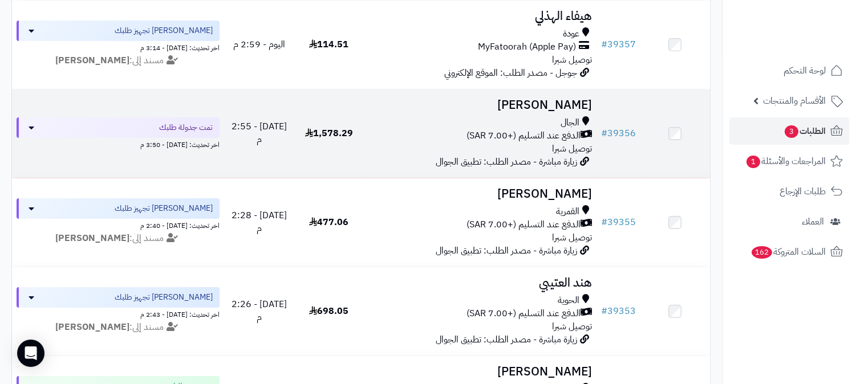
scroll to position [443, 0]
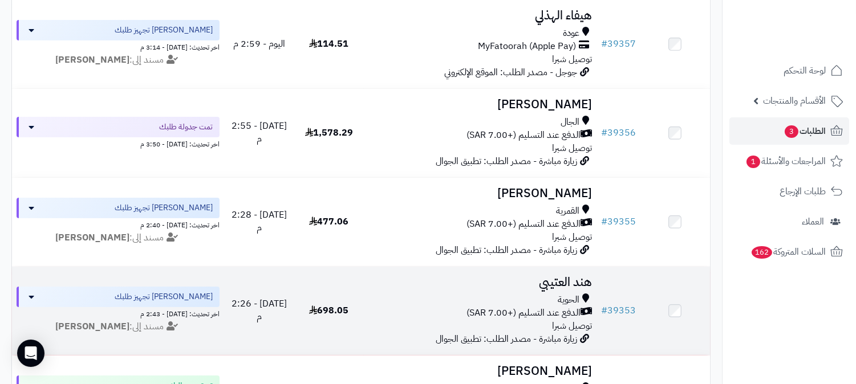
click at [555, 276] on h3 "هند العتيبي" at bounding box center [479, 282] width 223 height 13
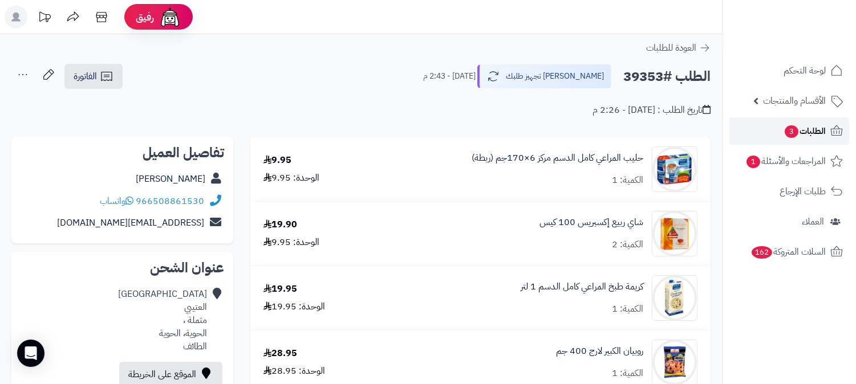
click at [815, 123] on span "الطلبات 3" at bounding box center [804, 131] width 42 height 16
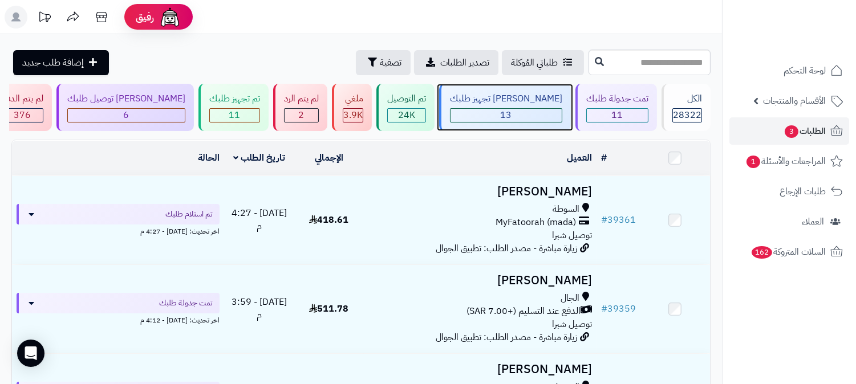
click at [528, 104] on div "[PERSON_NAME] تجهيز طلبك" at bounding box center [506, 98] width 112 height 13
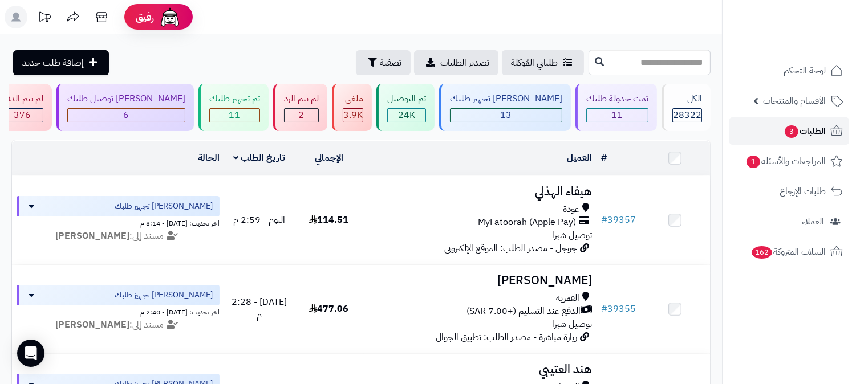
click at [815, 129] on span "الطلبات 3" at bounding box center [804, 131] width 42 height 16
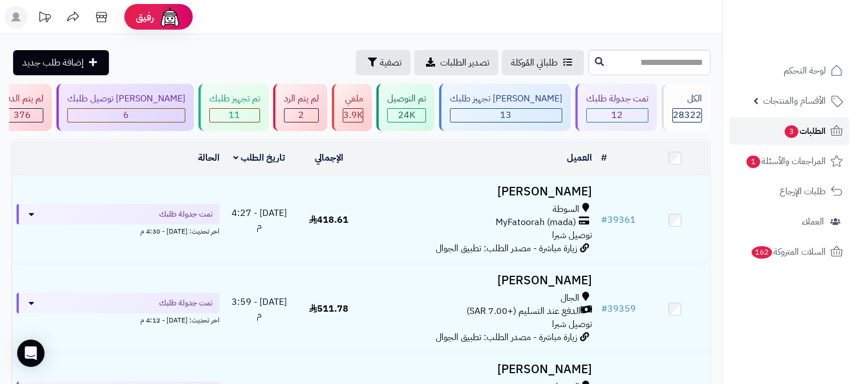
click at [818, 135] on span "الطلبات 3" at bounding box center [804, 131] width 42 height 16
click at [804, 137] on span "الطلبات 3" at bounding box center [804, 131] width 42 height 16
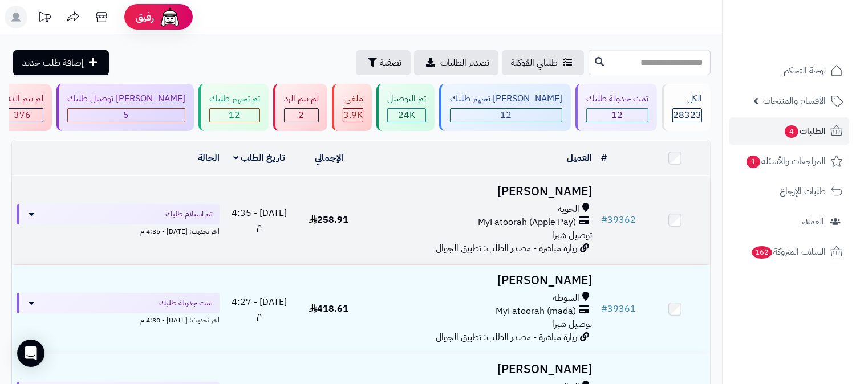
click at [580, 187] on h3 "[PERSON_NAME]" at bounding box center [479, 191] width 223 height 13
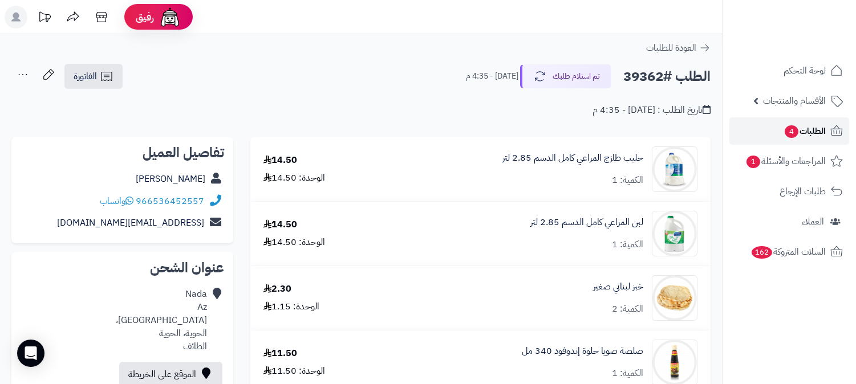
click at [819, 132] on span "الطلبات 4" at bounding box center [804, 131] width 42 height 16
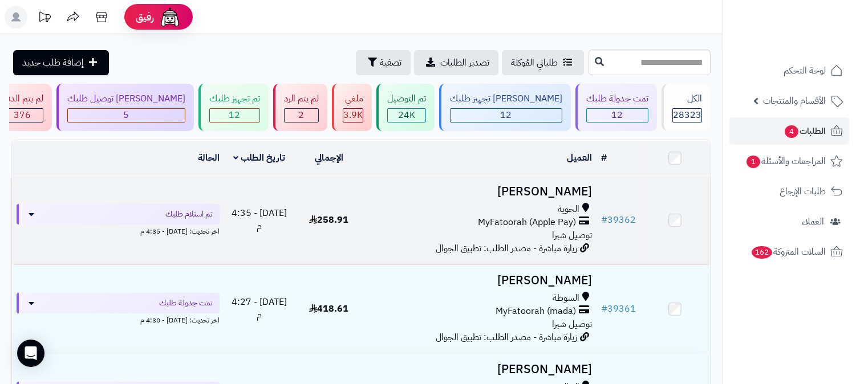
click at [578, 186] on h3 "[PERSON_NAME]" at bounding box center [479, 191] width 223 height 13
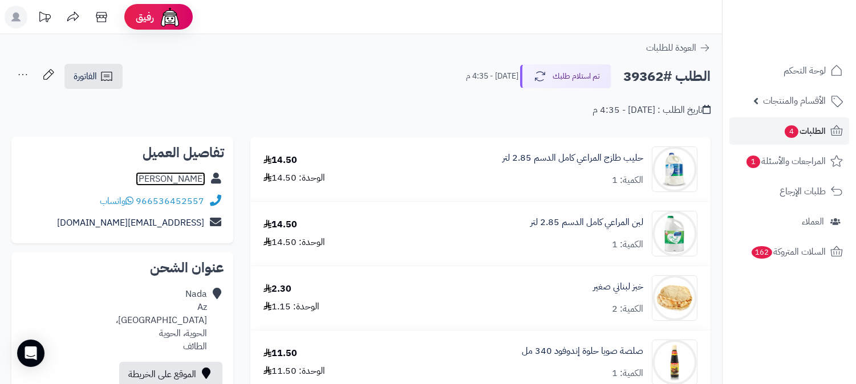
click at [182, 180] on link "[PERSON_NAME]" at bounding box center [171, 179] width 70 height 14
click at [802, 124] on span "الطلبات 4" at bounding box center [804, 131] width 42 height 16
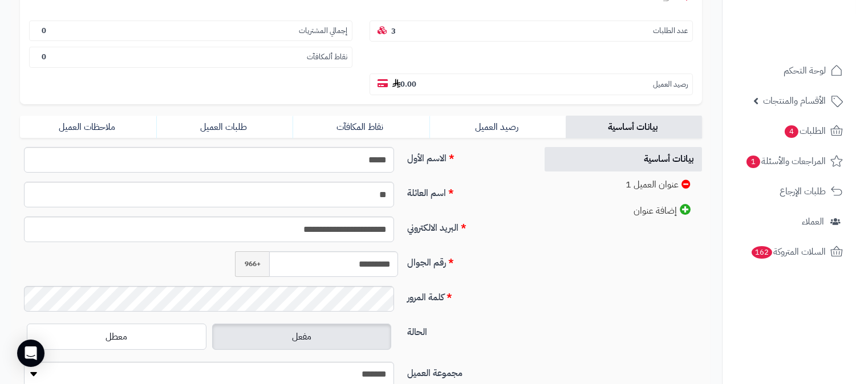
scroll to position [134, 0]
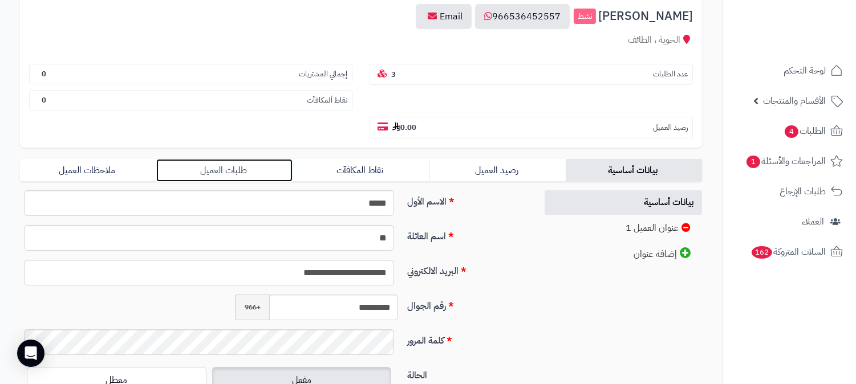
click at [237, 159] on link "طلبات العميل" at bounding box center [224, 170] width 136 height 23
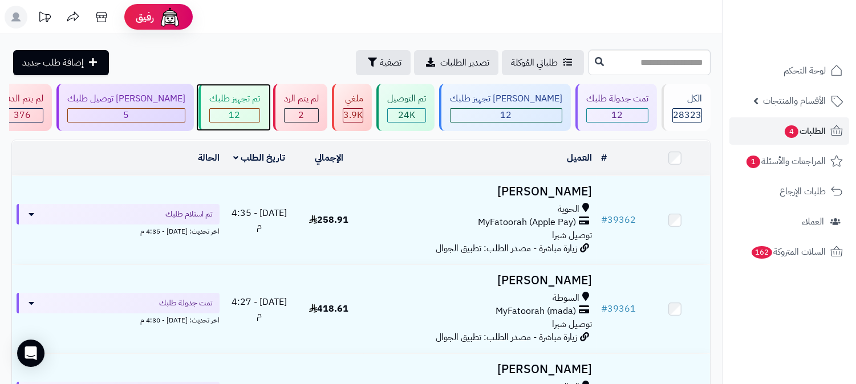
click at [269, 107] on div "تم تجهيز طلبك 12" at bounding box center [233, 107] width 70 height 47
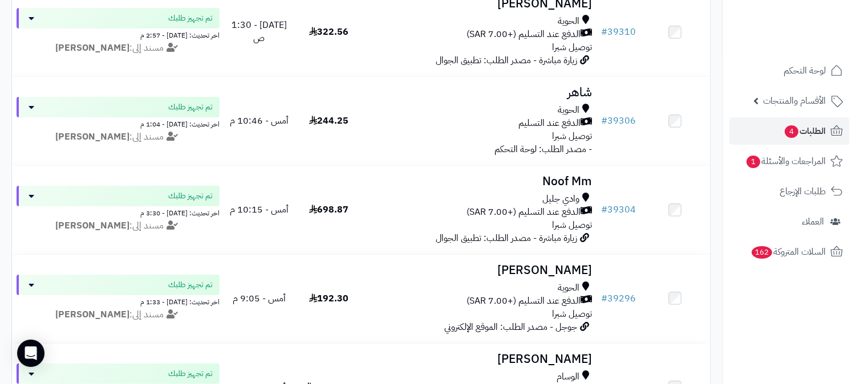
scroll to position [633, 0]
click at [827, 129] on link "الطلبات 4" at bounding box center [789, 130] width 120 height 27
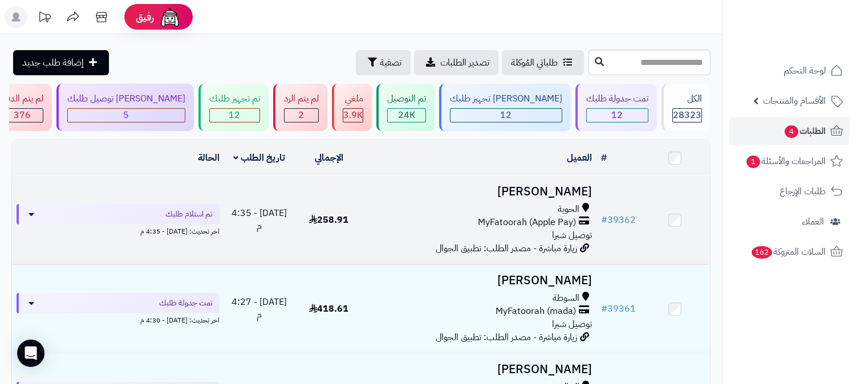
click at [588, 186] on h3 "[PERSON_NAME]" at bounding box center [479, 191] width 223 height 13
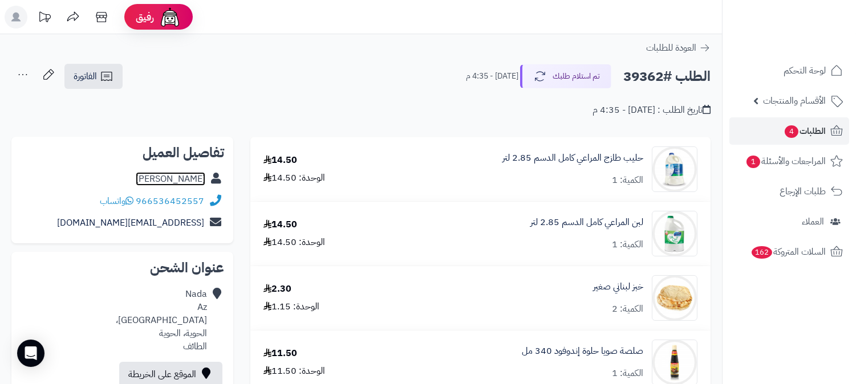
click at [195, 173] on link "[PERSON_NAME]" at bounding box center [171, 179] width 70 height 14
click at [808, 129] on span "الطلبات 4" at bounding box center [804, 131] width 42 height 16
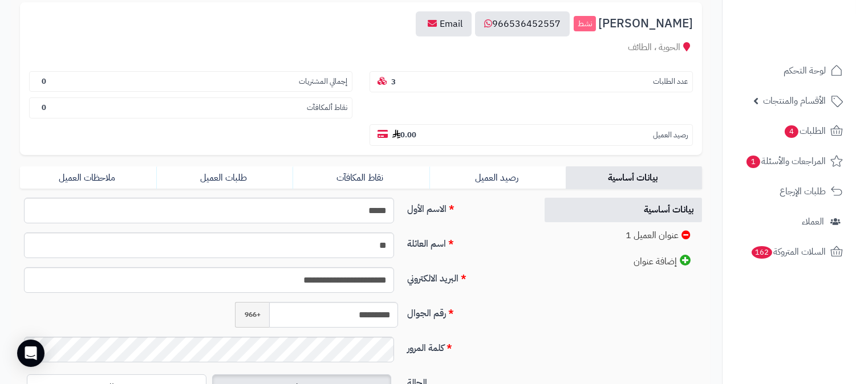
scroll to position [127, 0]
click at [364, 302] on input "*********" at bounding box center [333, 315] width 129 height 26
click at [368, 302] on input "*********" at bounding box center [333, 315] width 129 height 26
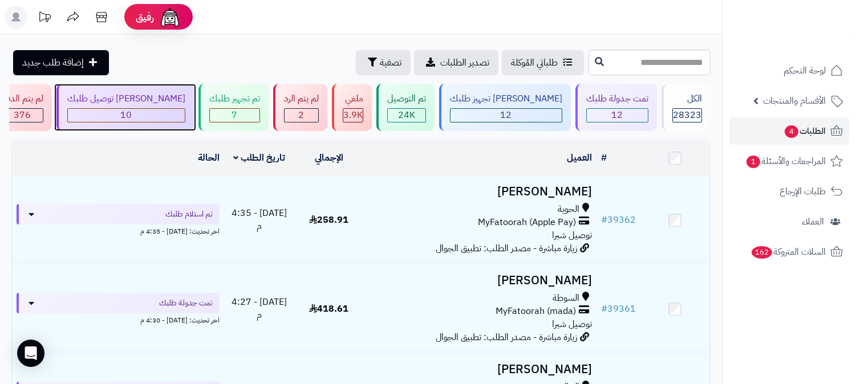
click at [185, 109] on div "10" at bounding box center [126, 115] width 117 height 13
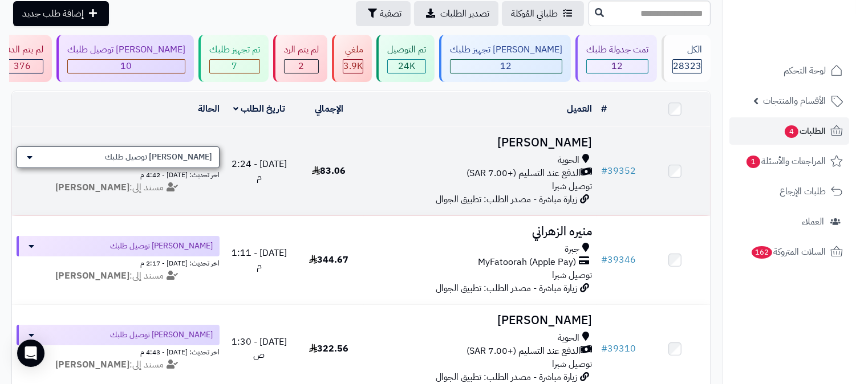
scroll to position [63, 0]
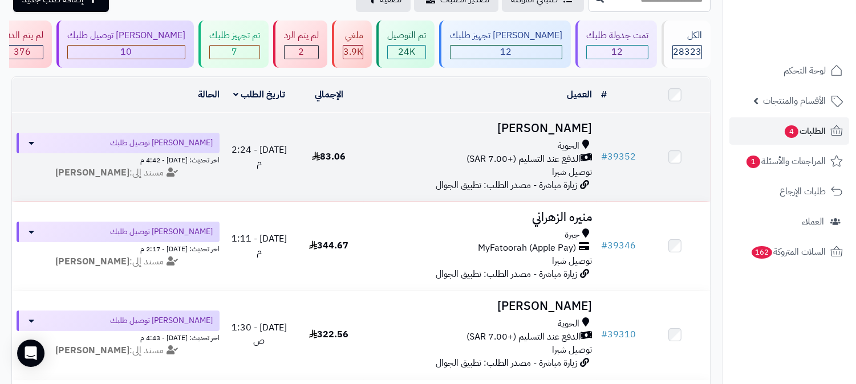
click at [560, 127] on h3 "[PERSON_NAME]" at bounding box center [479, 128] width 223 height 13
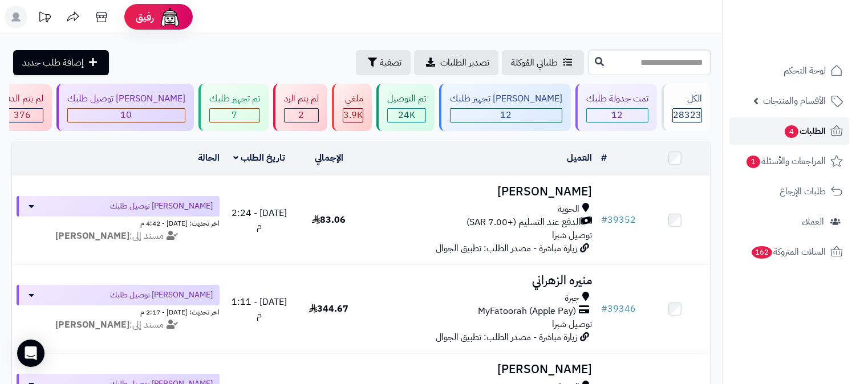
click at [795, 129] on span "4" at bounding box center [791, 132] width 15 height 14
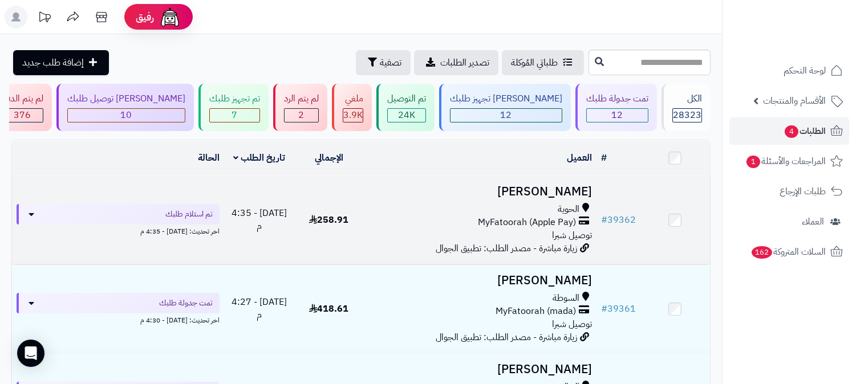
click at [558, 192] on h3 "Nada Az" at bounding box center [479, 191] width 223 height 13
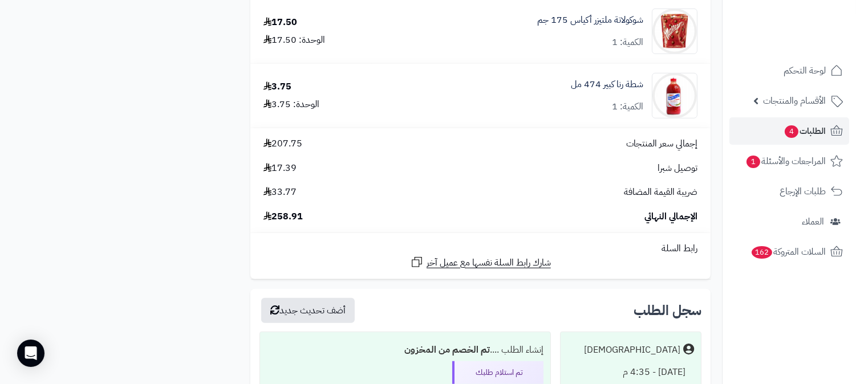
scroll to position [1553, 0]
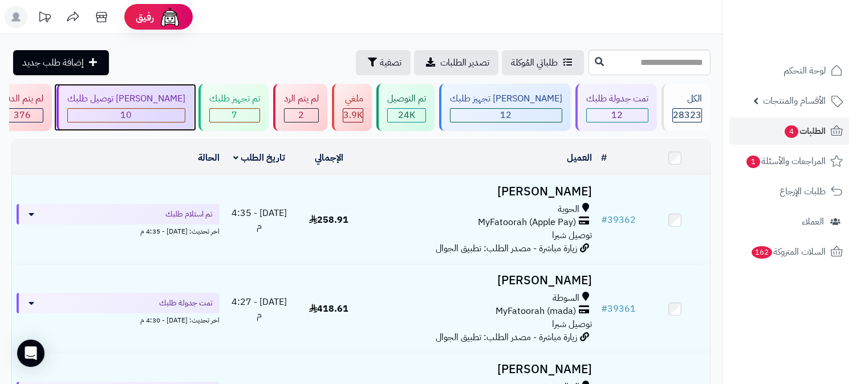
click at [194, 107] on div "جاري توصيل طلبك 10" at bounding box center [124, 107] width 137 height 47
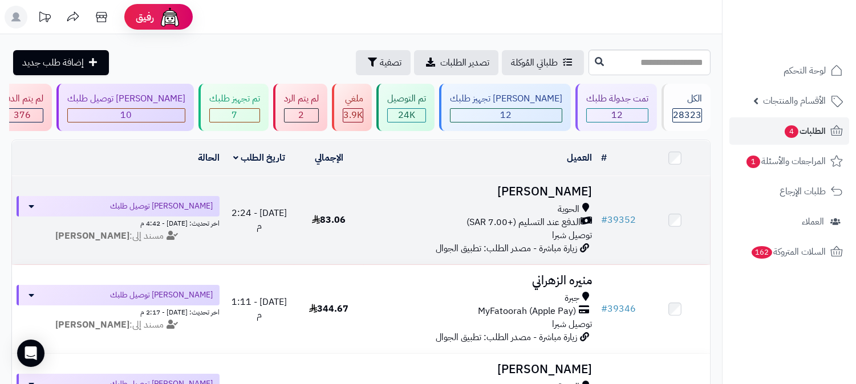
click at [561, 177] on td "راشد الخماش الحوية الدفع عند التسليم (+7.00 SAR) توصيل شبرا زيارة مباشرة - مصدر…" at bounding box center [480, 220] width 233 height 88
click at [560, 185] on h3 "[PERSON_NAME]" at bounding box center [479, 191] width 223 height 13
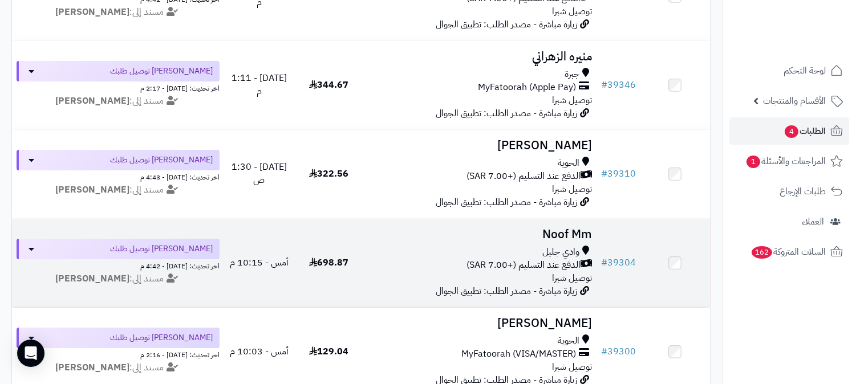
scroll to position [253, 0]
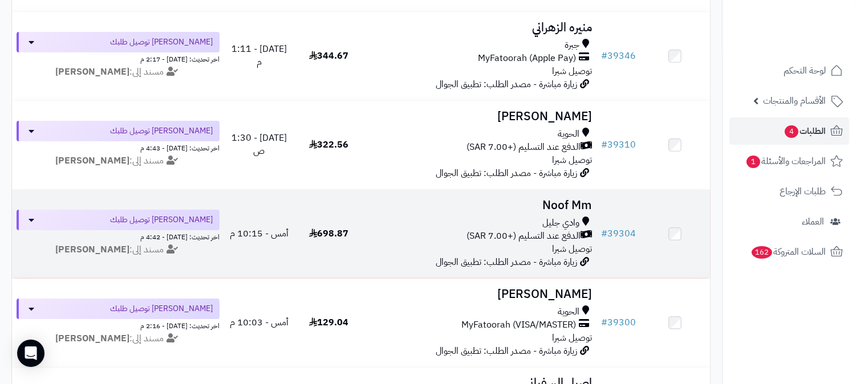
click at [562, 199] on h3 "Noof Mm" at bounding box center [479, 205] width 223 height 13
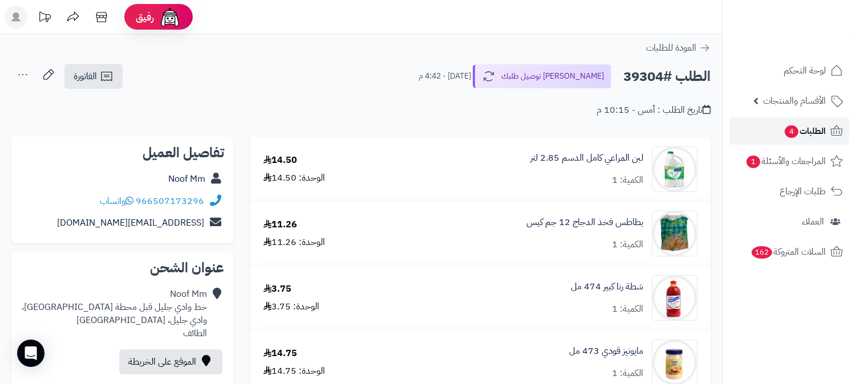
click at [812, 129] on span "الطلبات 4" at bounding box center [804, 131] width 42 height 16
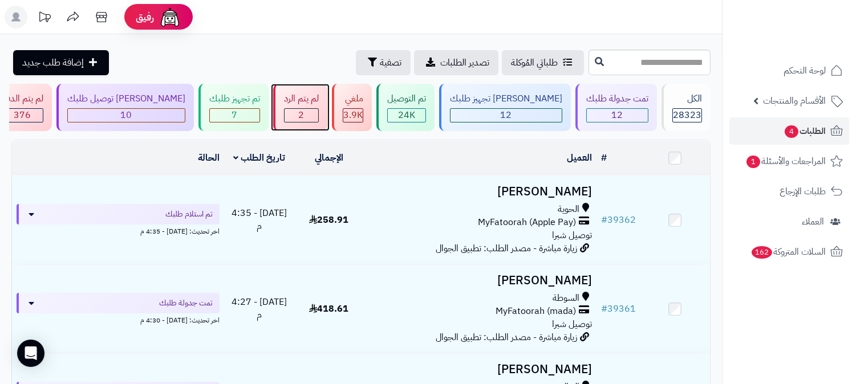
click at [318, 109] on div "2" at bounding box center [301, 115] width 34 height 13
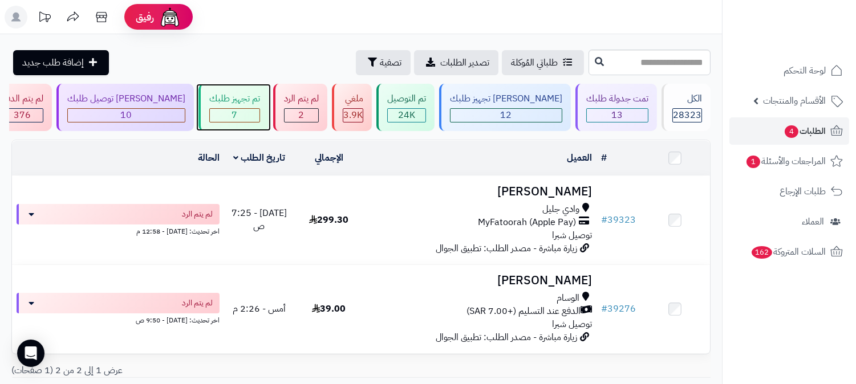
click at [238, 108] on span "7" at bounding box center [235, 115] width 6 height 14
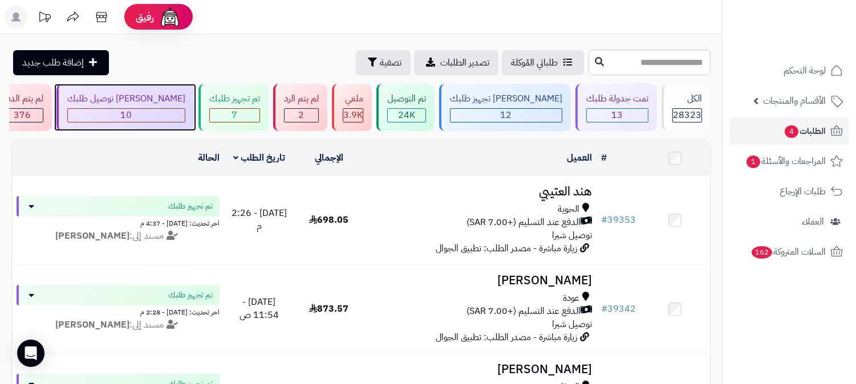
click at [184, 104] on div "[PERSON_NAME] توصيل طلبك" at bounding box center [126, 98] width 118 height 13
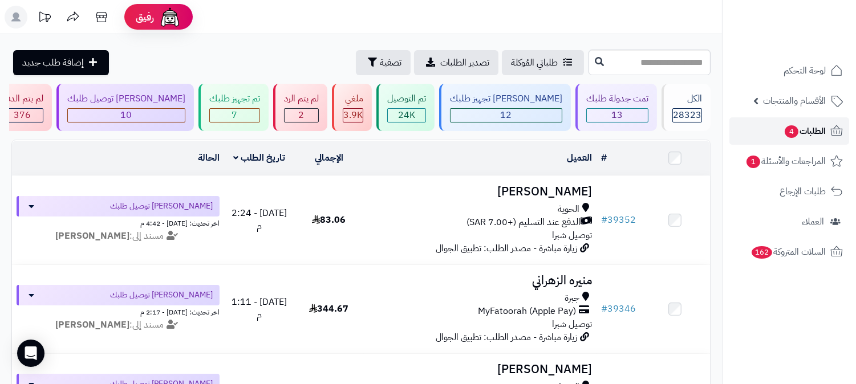
click at [784, 128] on span "4" at bounding box center [791, 131] width 14 height 13
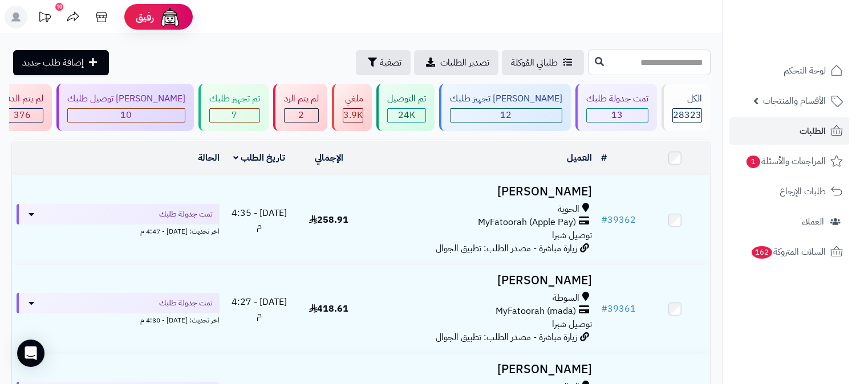
click at [653, 73] on input "text" at bounding box center [649, 63] width 122 height 26
type input "*****"
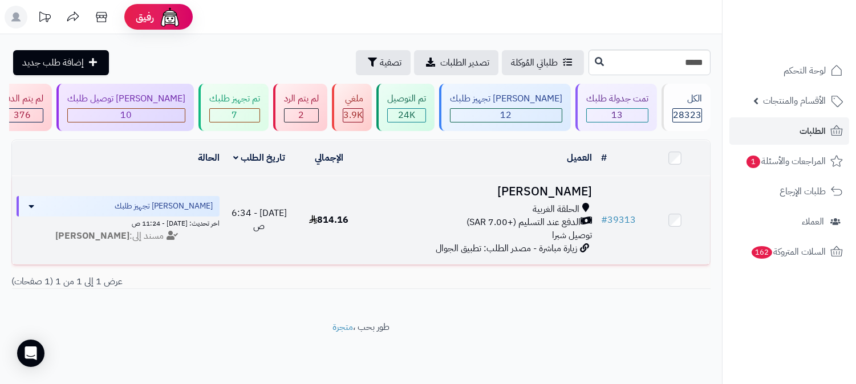
click at [565, 189] on h3 "Faiza Alqarni" at bounding box center [479, 191] width 223 height 13
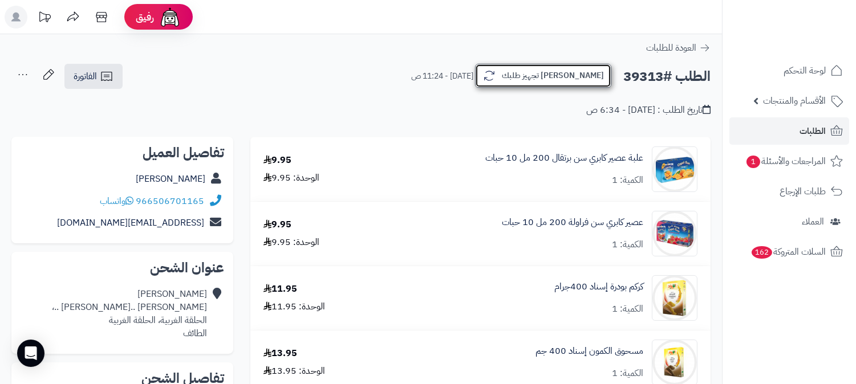
click at [578, 73] on button "[PERSON_NAME] تجهيز طلبك" at bounding box center [543, 76] width 136 height 24
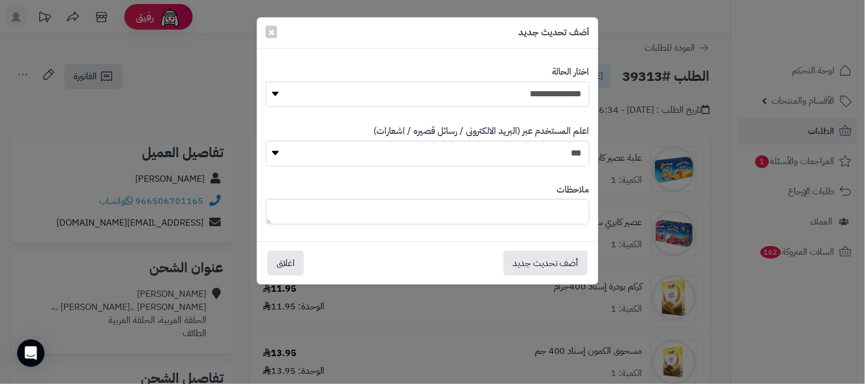
click at [534, 86] on select "**********" at bounding box center [428, 95] width 324 height 26
select select "*"
click at [266, 82] on select "**********" at bounding box center [428, 95] width 324 height 26
click at [500, 225] on textarea at bounding box center [428, 212] width 324 height 26
type textarea "**********"
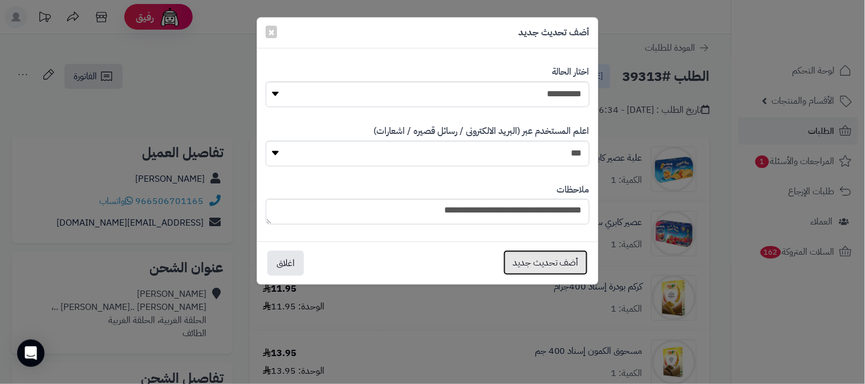
click at [554, 263] on button "أضف تحديث جديد" at bounding box center [545, 262] width 84 height 25
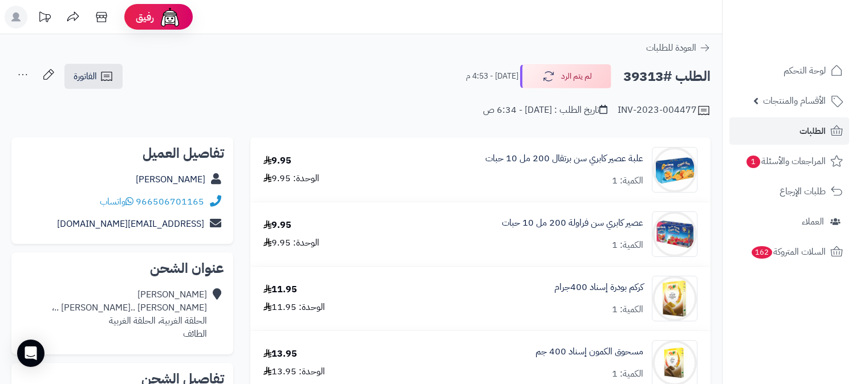
click at [772, 129] on link "الطلبات" at bounding box center [789, 130] width 120 height 27
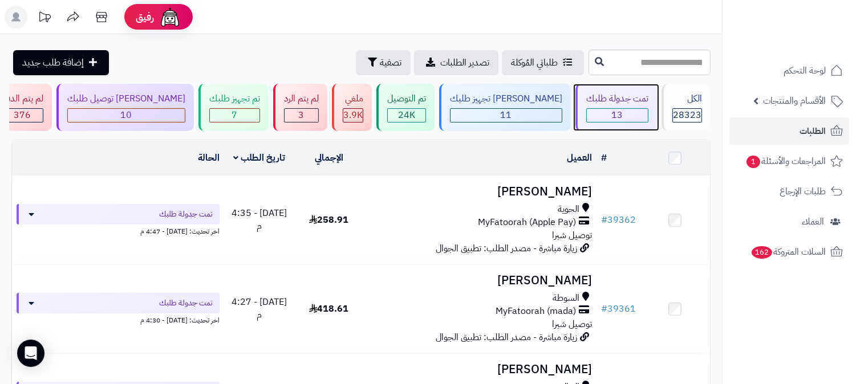
click at [619, 101] on div "تمت جدولة طلبك" at bounding box center [617, 98] width 62 height 13
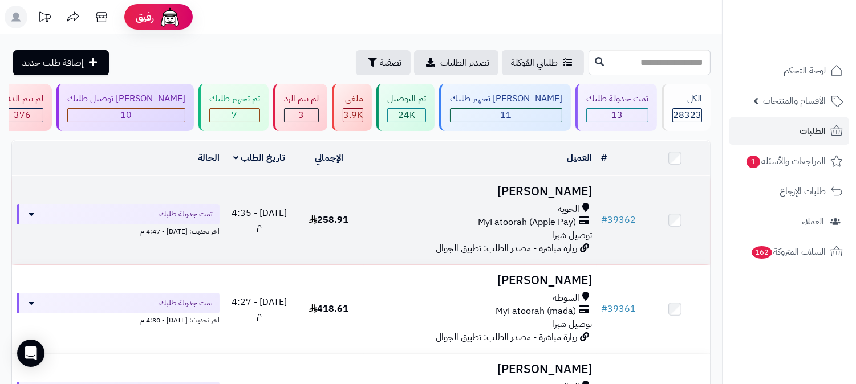
click at [559, 192] on h3 "[PERSON_NAME]" at bounding box center [479, 191] width 223 height 13
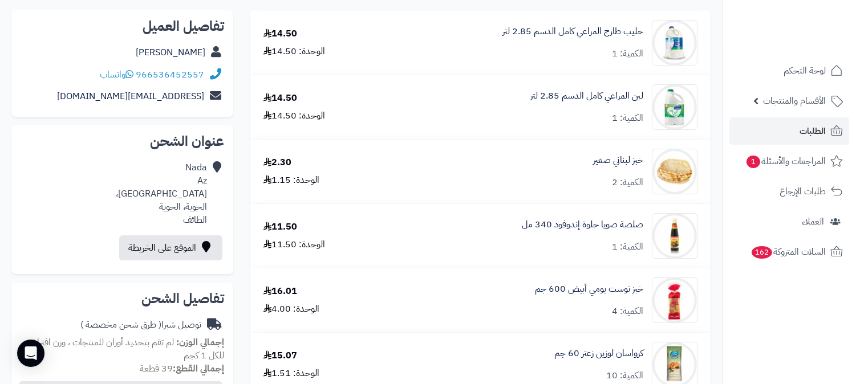
scroll to position [63, 0]
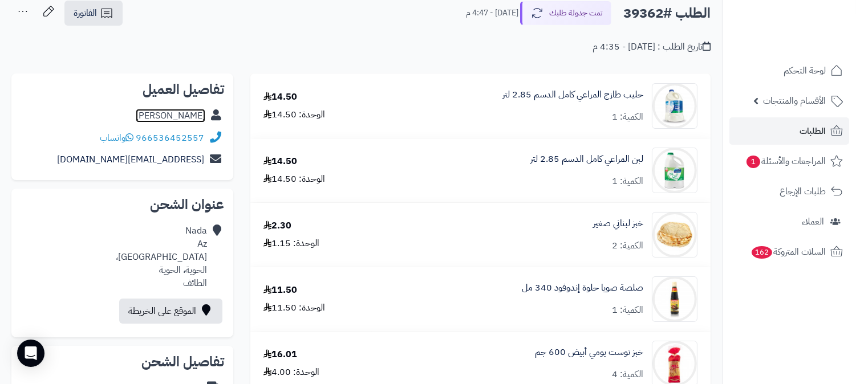
click at [190, 114] on link "Nada Az" at bounding box center [171, 116] width 70 height 14
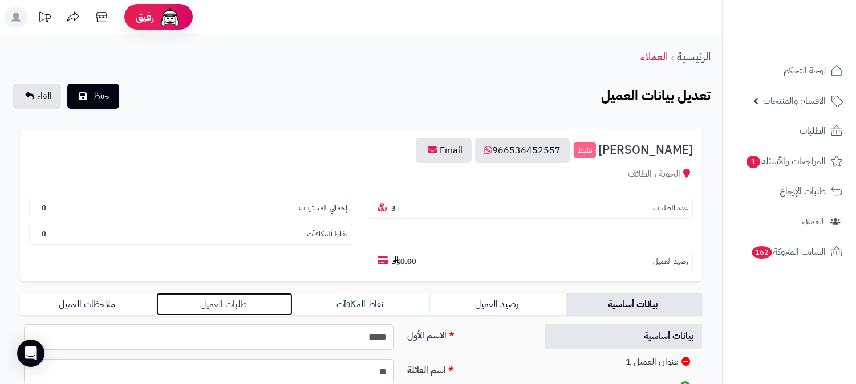
click at [232, 293] on link "طلبات العميل" at bounding box center [224, 304] width 136 height 23
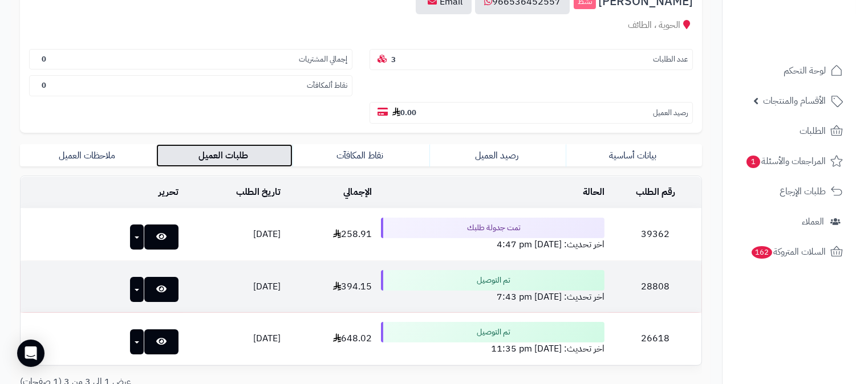
scroll to position [127, 0]
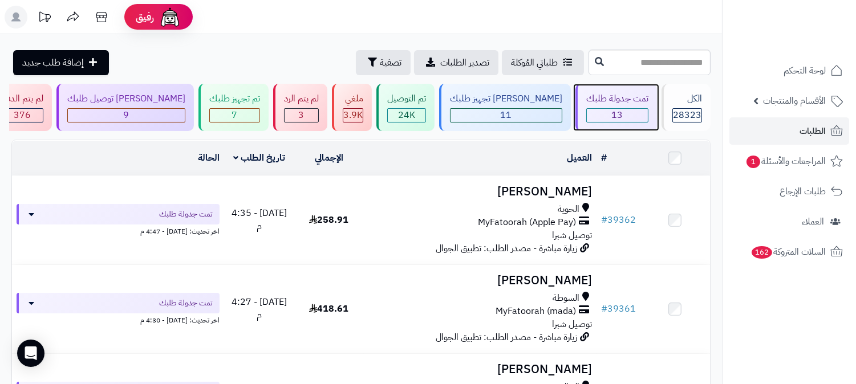
click at [622, 117] on span "13" at bounding box center [617, 115] width 11 height 14
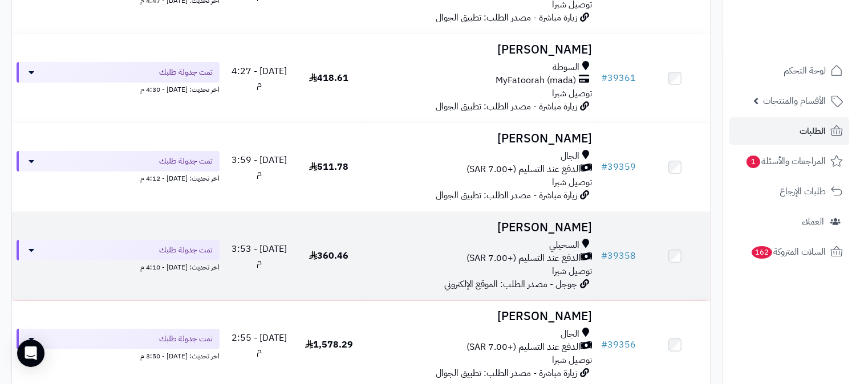
scroll to position [253, 0]
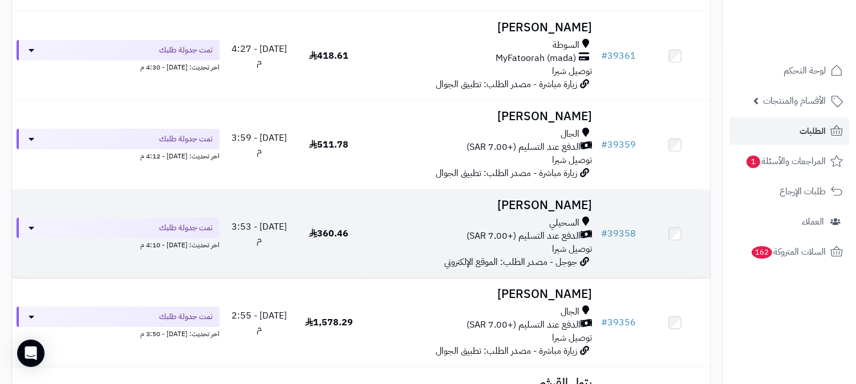
click at [563, 201] on h3 "[PERSON_NAME]" at bounding box center [479, 205] width 223 height 13
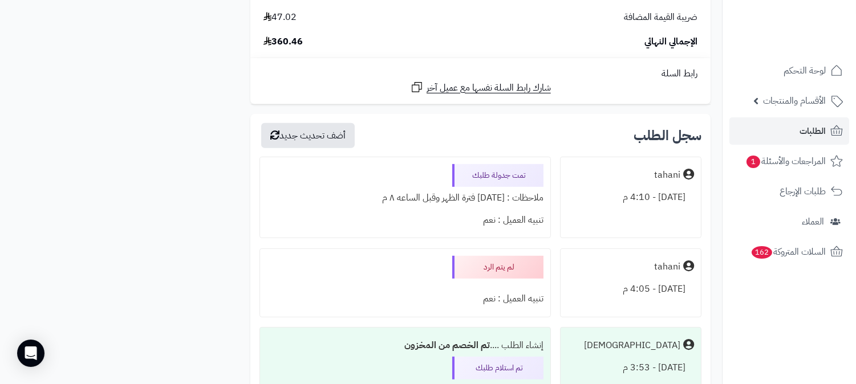
scroll to position [1013, 0]
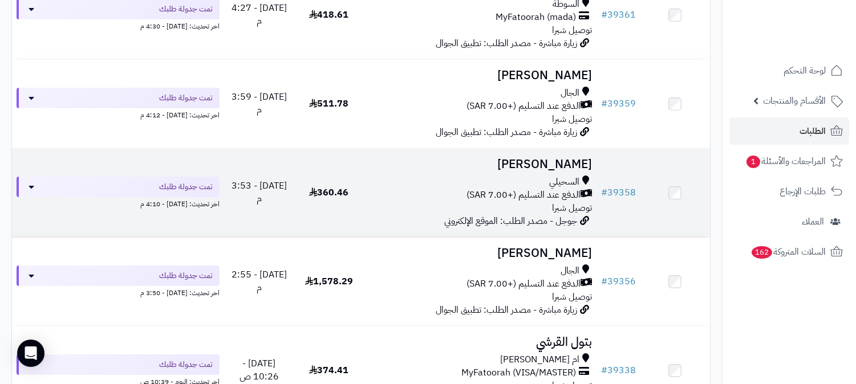
scroll to position [316, 0]
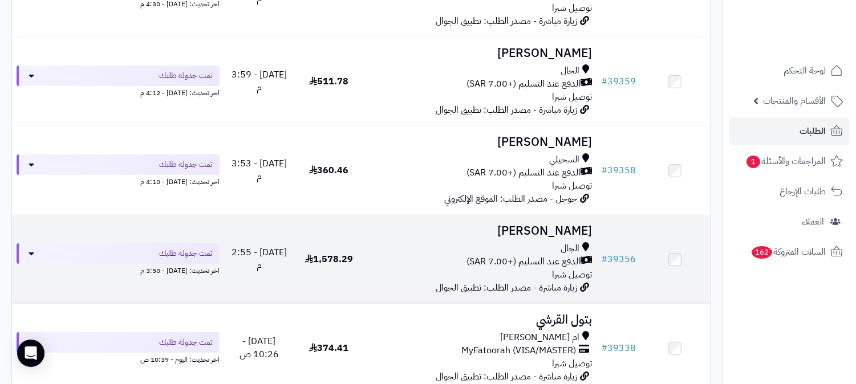
click at [559, 242] on div "الجال" at bounding box center [479, 248] width 223 height 13
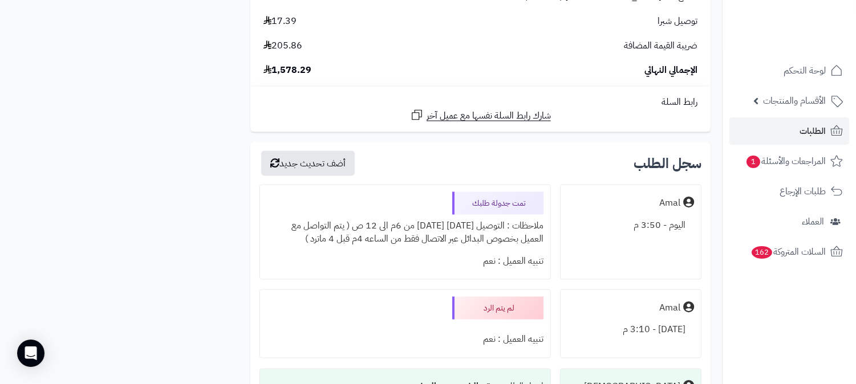
scroll to position [3584, 0]
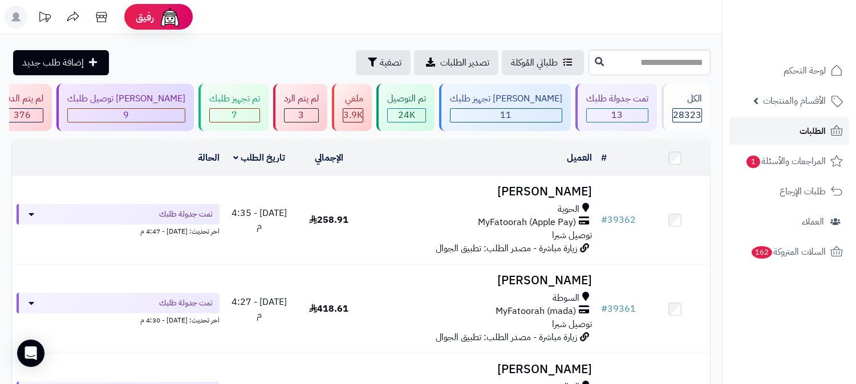
click at [825, 131] on span "الطلبات" at bounding box center [812, 131] width 26 height 16
click at [802, 130] on span "الطلبات" at bounding box center [812, 131] width 26 height 16
click at [812, 123] on span "الطلبات" at bounding box center [812, 131] width 26 height 16
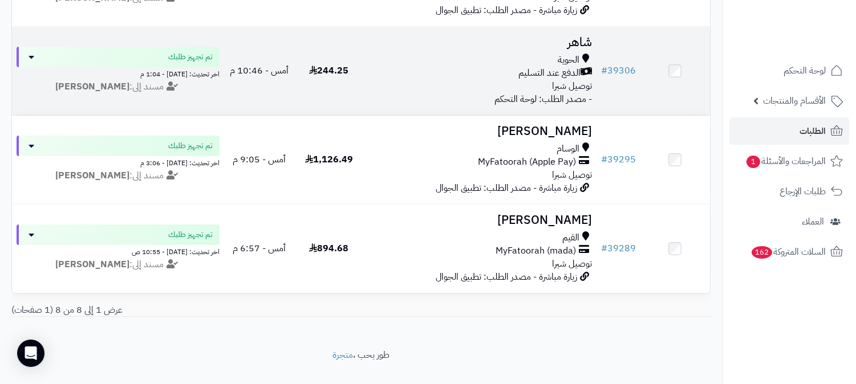
scroll to position [624, 0]
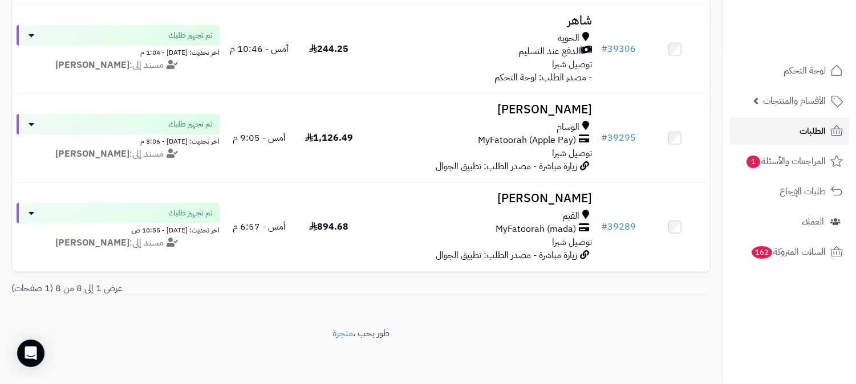
click at [807, 128] on span "الطلبات" at bounding box center [812, 131] width 26 height 16
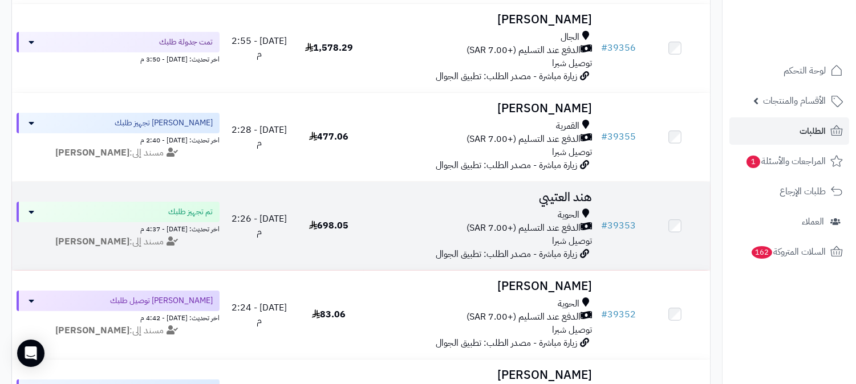
scroll to position [633, 0]
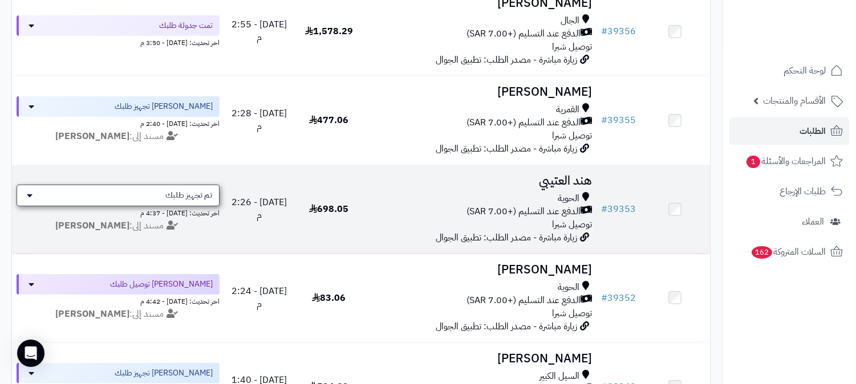
click at [177, 196] on span "تم تجهيز طلبك" at bounding box center [188, 195] width 47 height 11
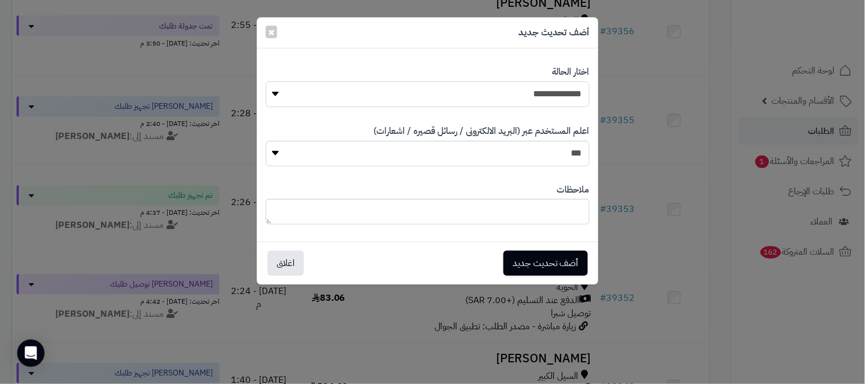
click at [529, 90] on select "**********" at bounding box center [428, 95] width 324 height 26
select select "*"
click at [266, 82] on select "**********" at bounding box center [428, 95] width 324 height 26
click at [629, 179] on div "**********" at bounding box center [432, 192] width 865 height 384
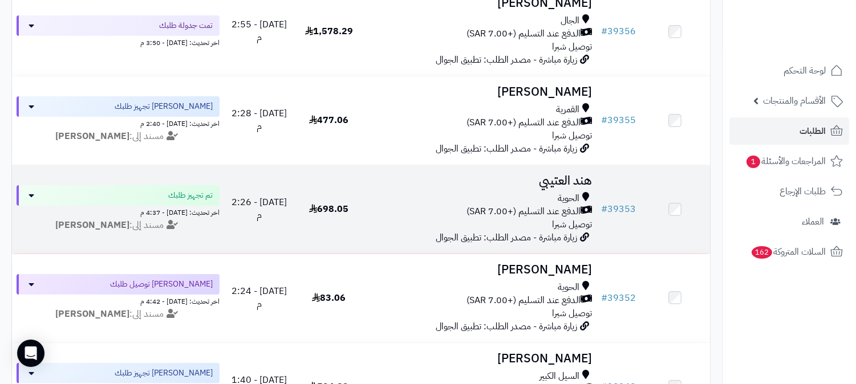
click at [616, 174] on td "# 39353" at bounding box center [618, 209] width 44 height 88
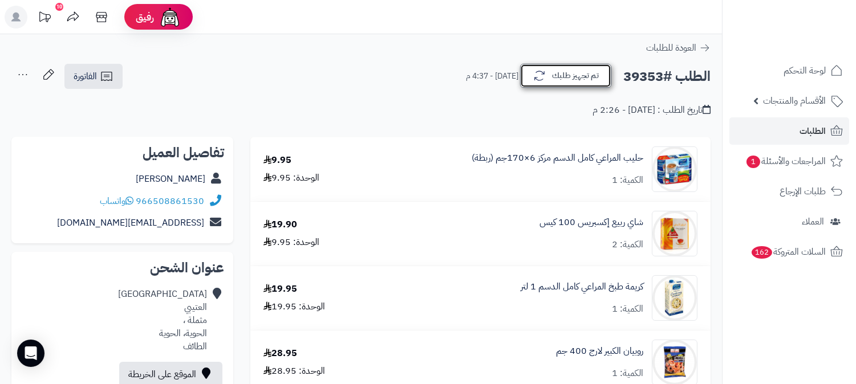
click at [582, 78] on button "تم تجهيز طلبك" at bounding box center [565, 76] width 91 height 24
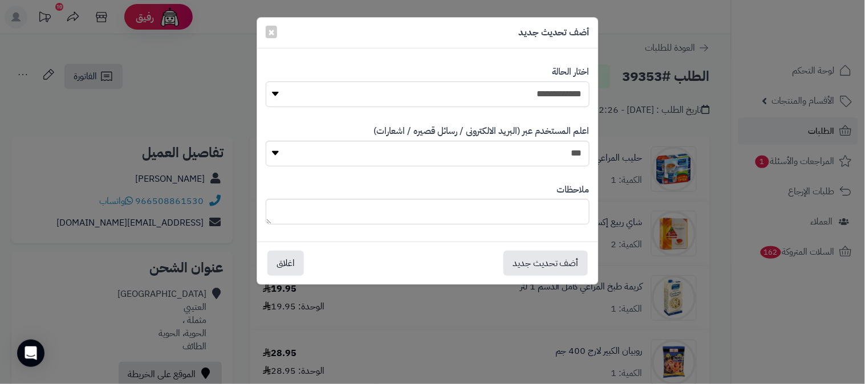
drag, startPoint x: 563, startPoint y: 96, endPoint x: 562, endPoint y: 103, distance: 7.1
click at [563, 96] on select "**********" at bounding box center [428, 95] width 324 height 26
select select "*"
click at [266, 82] on select "**********" at bounding box center [428, 95] width 324 height 26
click at [562, 209] on textarea at bounding box center [428, 212] width 324 height 26
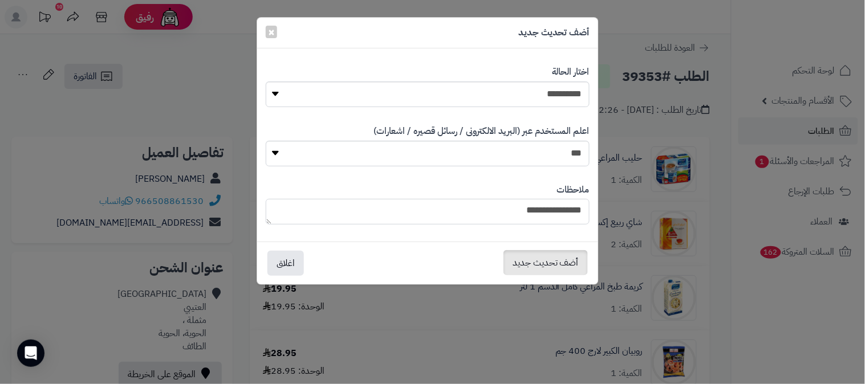
type textarea "**********"
click at [537, 253] on button "أضف تحديث جديد" at bounding box center [545, 262] width 84 height 25
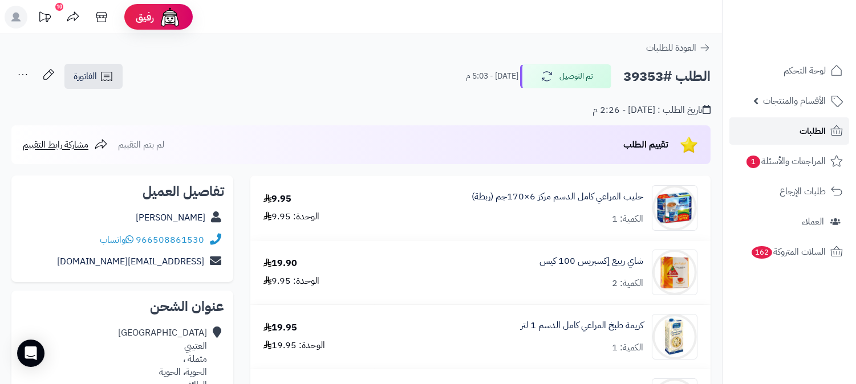
click at [783, 125] on link "الطلبات" at bounding box center [789, 130] width 120 height 27
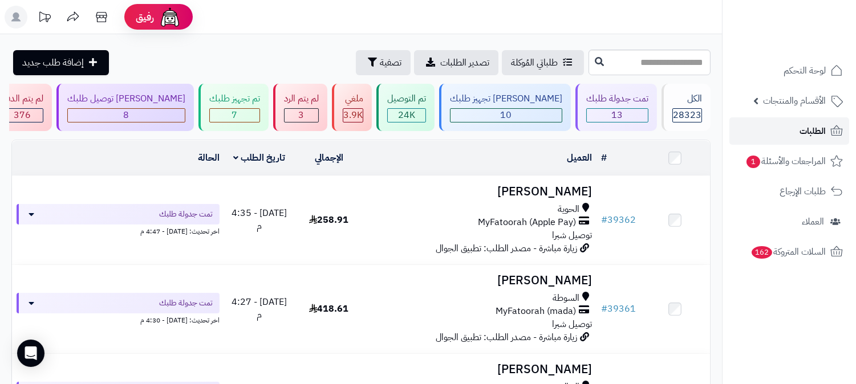
click at [807, 130] on span "الطلبات" at bounding box center [812, 131] width 26 height 16
click at [827, 136] on link "الطلبات" at bounding box center [789, 130] width 120 height 27
click at [831, 123] on link "الطلبات" at bounding box center [789, 130] width 120 height 27
click at [815, 134] on span "الطلبات" at bounding box center [812, 131] width 26 height 16
click at [789, 132] on link "الطلبات" at bounding box center [789, 130] width 120 height 27
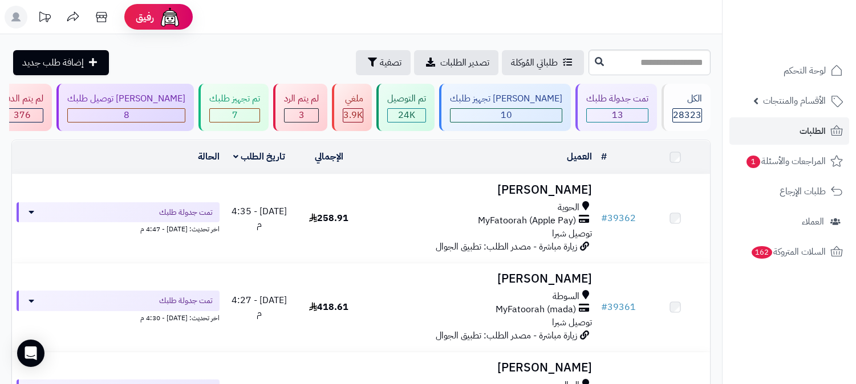
click at [676, 66] on input "text" at bounding box center [649, 63] width 122 height 26
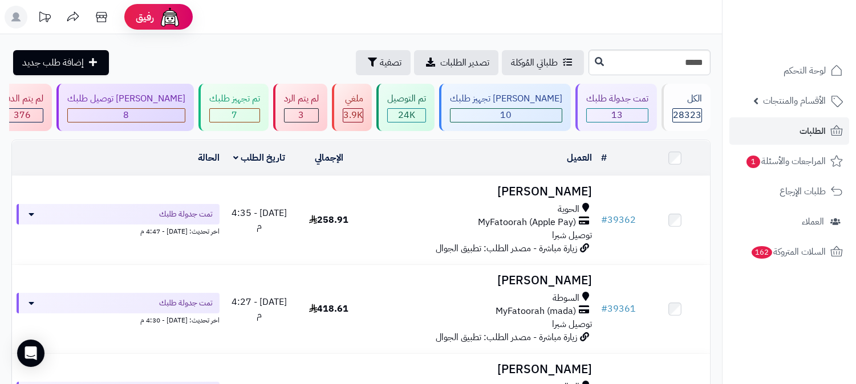
type input "*****"
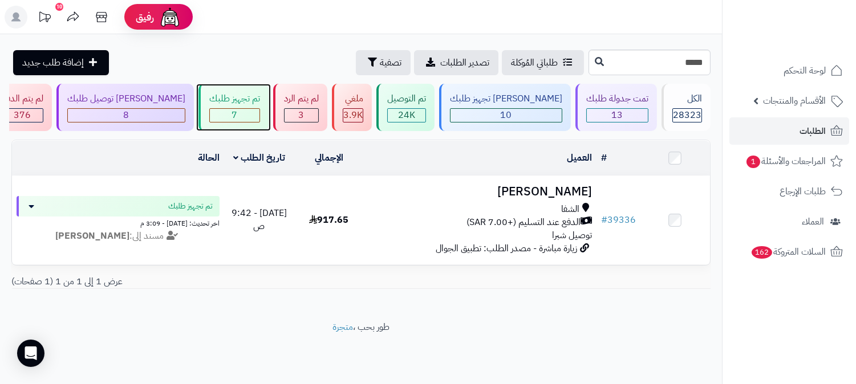
click at [260, 108] on div "7" at bounding box center [234, 115] width 51 height 14
click at [831, 128] on icon at bounding box center [837, 131] width 14 height 14
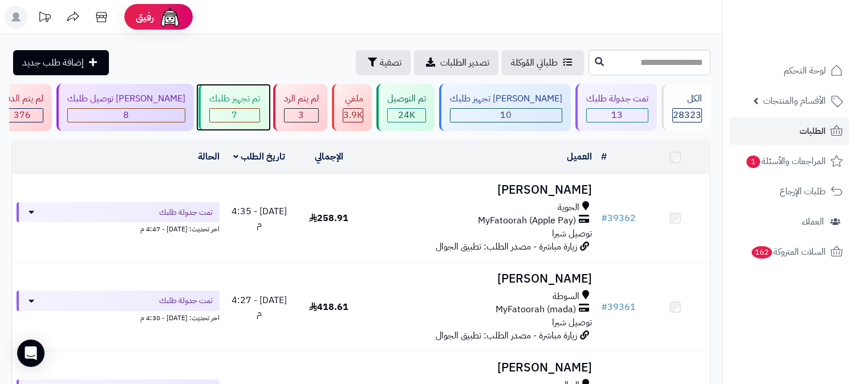
click at [259, 115] on div "7" at bounding box center [235, 115] width 50 height 13
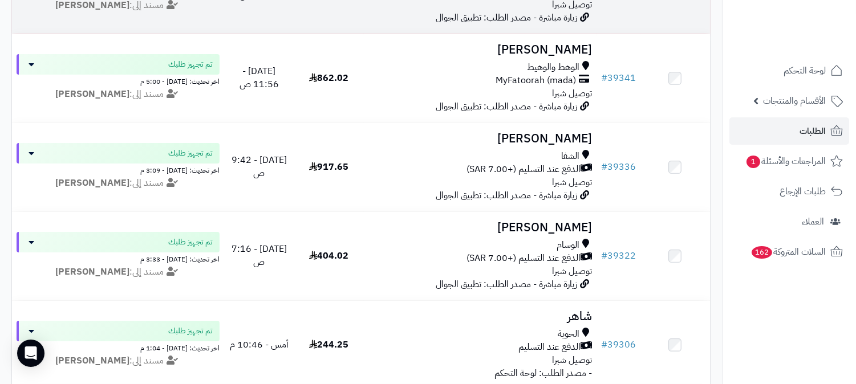
scroll to position [253, 0]
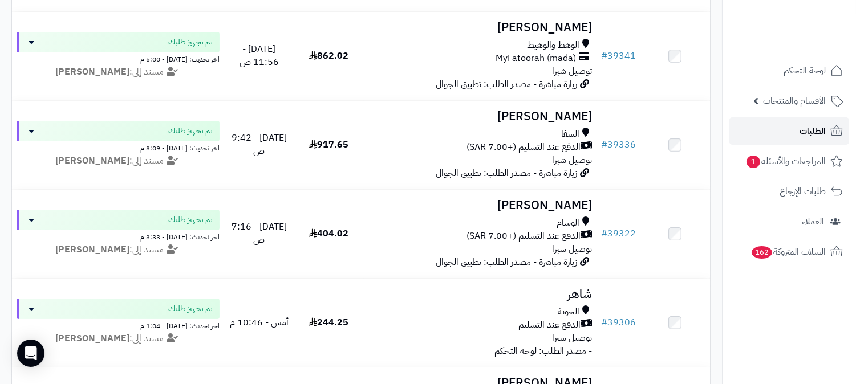
click at [794, 132] on link "الطلبات" at bounding box center [789, 130] width 120 height 27
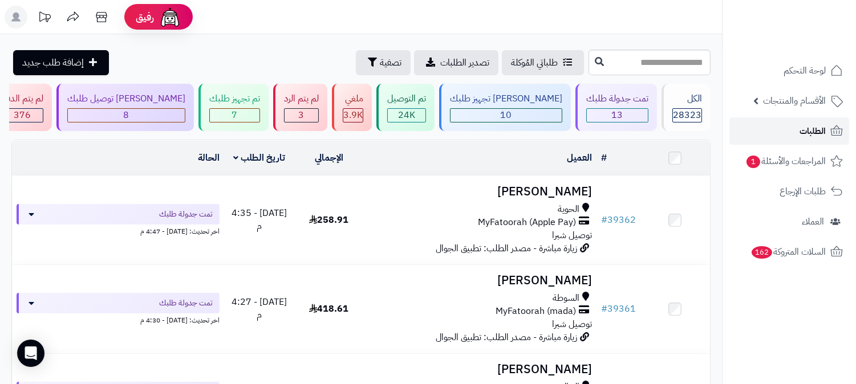
click at [781, 136] on link "الطلبات" at bounding box center [789, 130] width 120 height 27
click at [639, 60] on input "text" at bounding box center [649, 63] width 122 height 26
type input "*****"
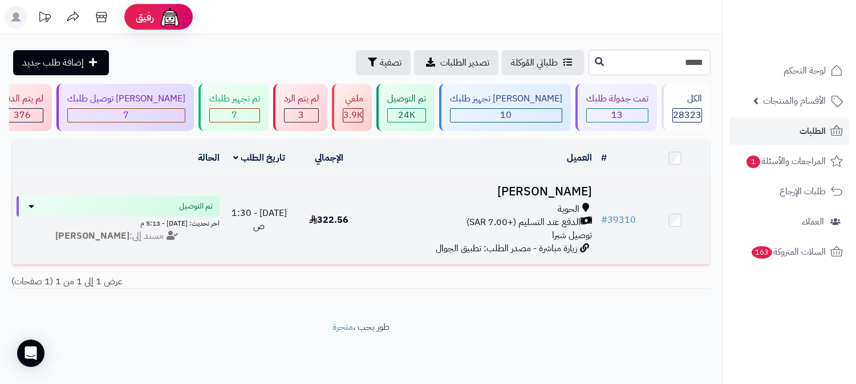
click at [561, 185] on h3 "[PERSON_NAME]" at bounding box center [479, 191] width 223 height 13
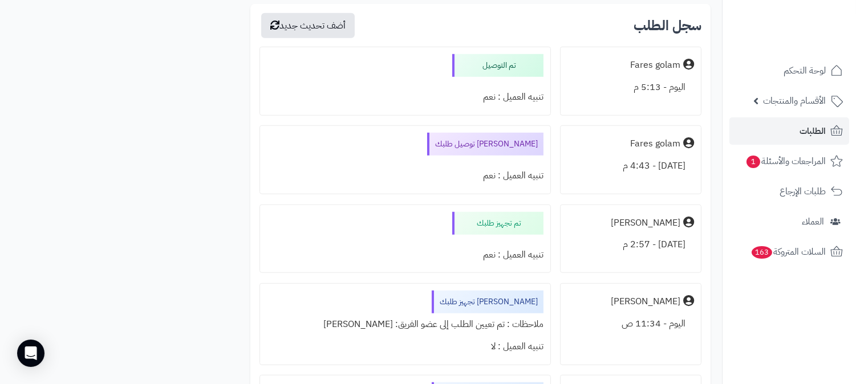
scroll to position [1633, 0]
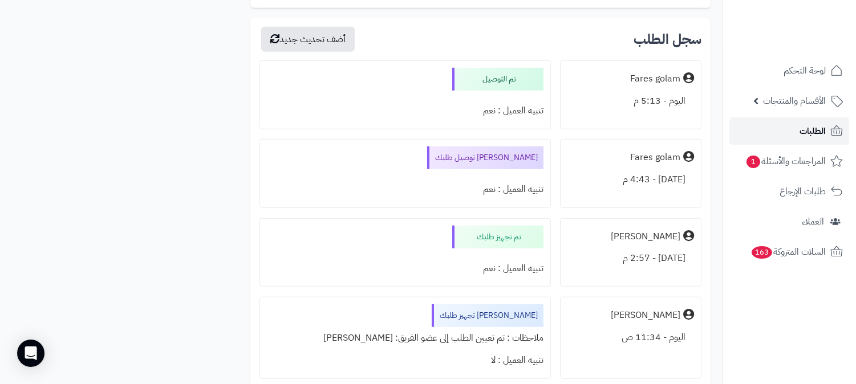
click at [819, 129] on span "الطلبات" at bounding box center [812, 131] width 26 height 16
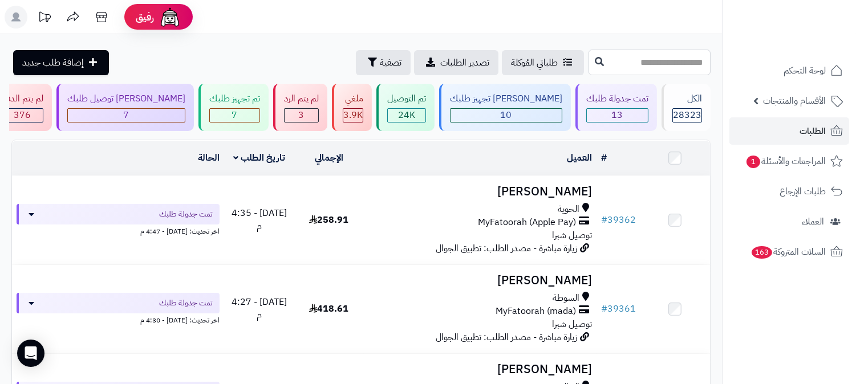
click at [692, 58] on input "text" at bounding box center [649, 63] width 122 height 26
type input "*****"
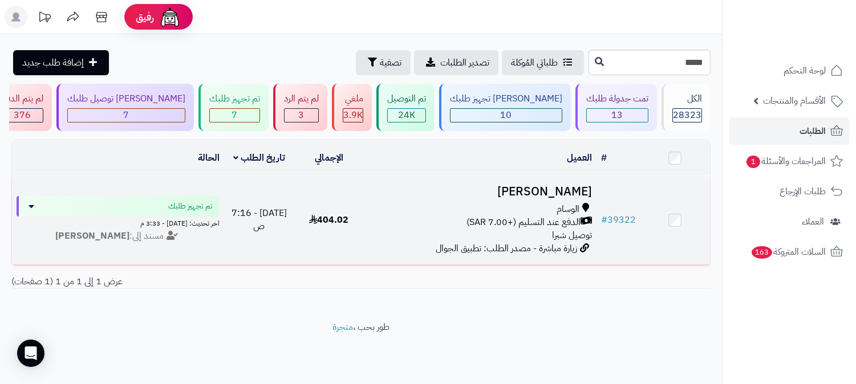
click at [553, 198] on td "عمر الثبيتي الوسام الدفع عند التسليم (+7.00 SAR) توصيل شبرا زيارة مباشرة - مصدر…" at bounding box center [480, 220] width 233 height 88
click at [559, 186] on h3 "[PERSON_NAME]" at bounding box center [479, 191] width 223 height 13
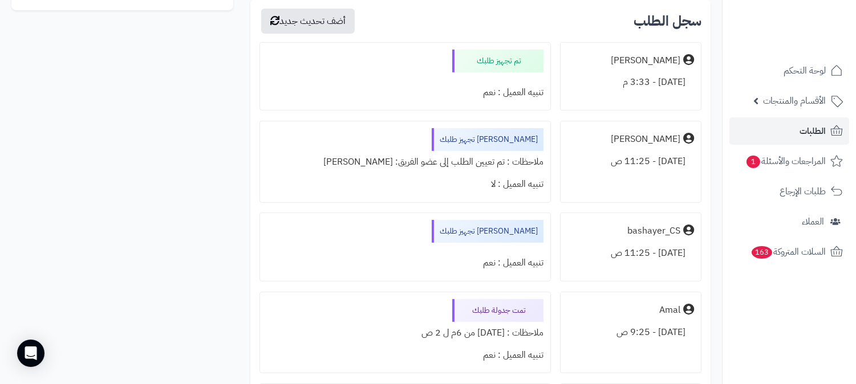
scroll to position [760, 0]
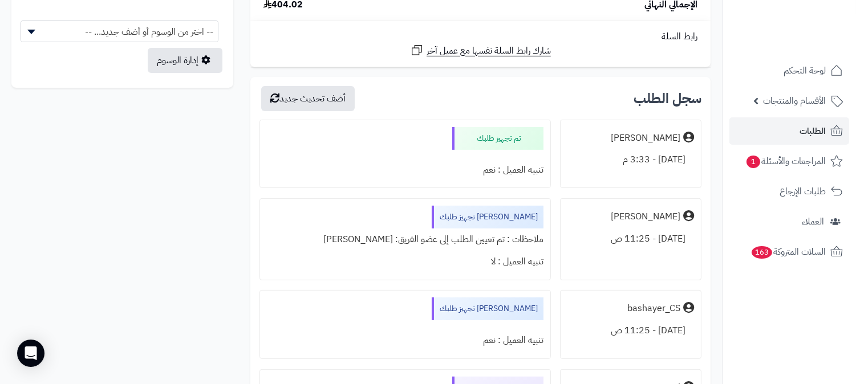
scroll to position [633, 0]
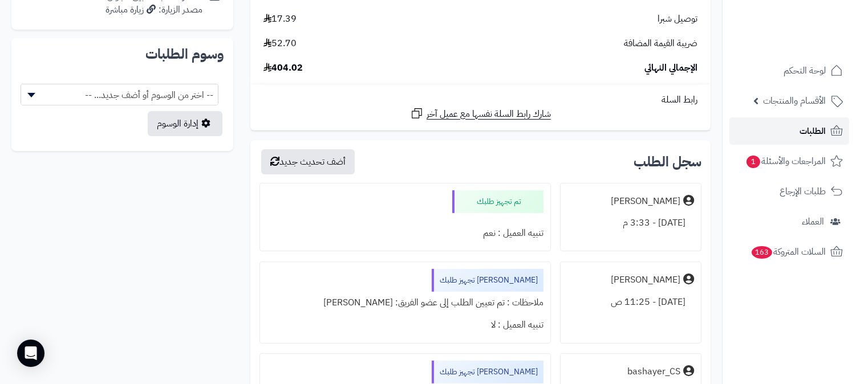
click at [819, 127] on span "الطلبات" at bounding box center [812, 131] width 26 height 16
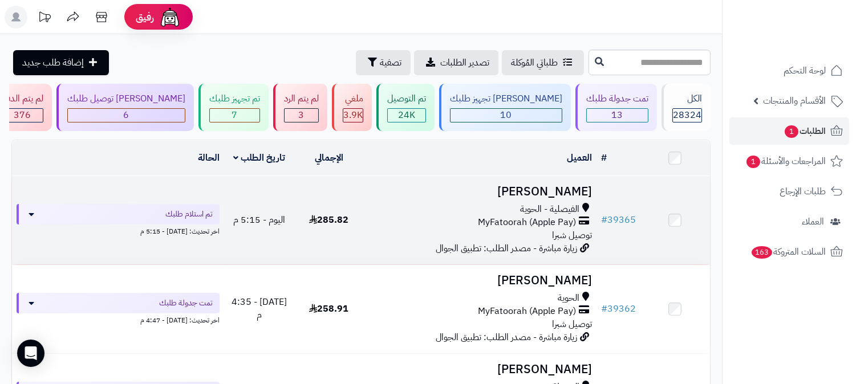
click at [579, 185] on h3 "نوره المطيري" at bounding box center [479, 191] width 223 height 13
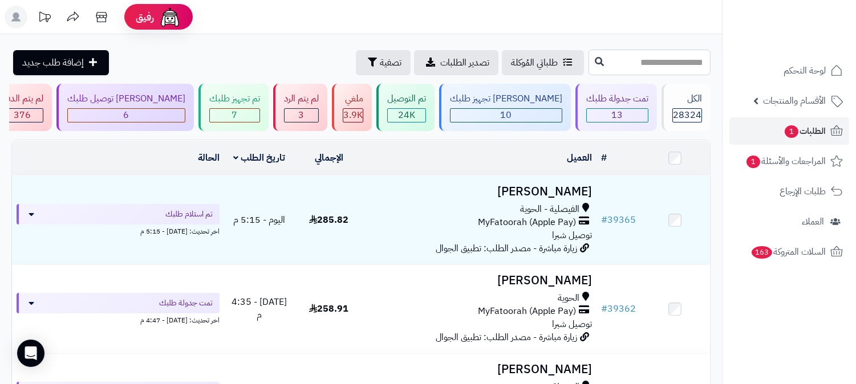
click at [606, 64] on input "text" at bounding box center [649, 63] width 122 height 26
type input "*****"
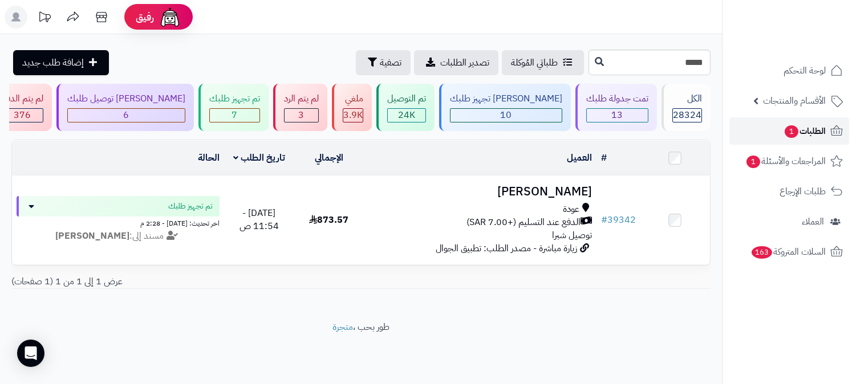
click at [816, 128] on span "الطلبات 1" at bounding box center [804, 131] width 42 height 16
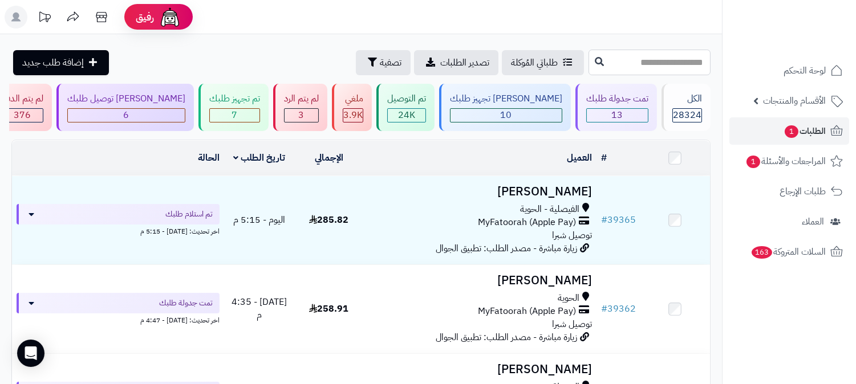
click at [603, 67] on input "text" at bounding box center [649, 63] width 122 height 26
type input "*****"
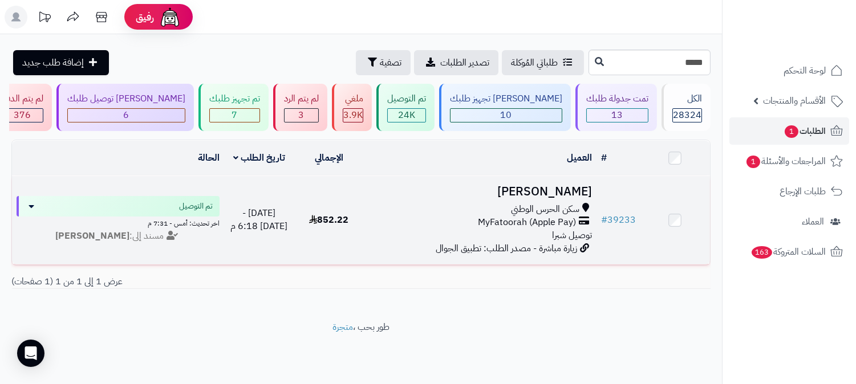
click at [559, 190] on h3 "محمد العسيري" at bounding box center [479, 191] width 223 height 13
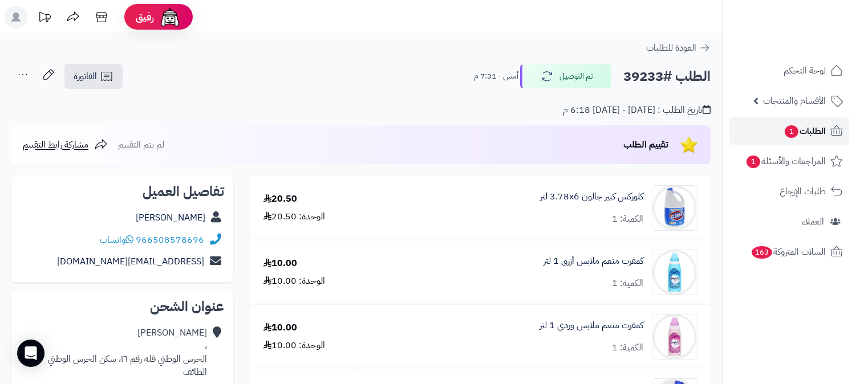
click at [791, 133] on span "1" at bounding box center [791, 132] width 15 height 14
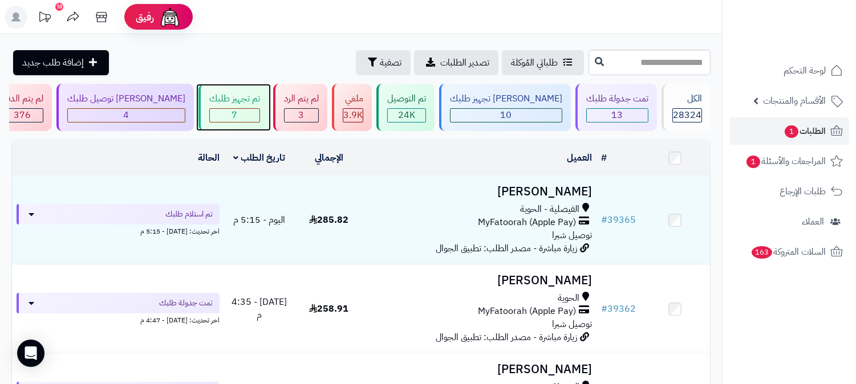
click at [260, 100] on div "تم تجهيز طلبك" at bounding box center [234, 98] width 51 height 13
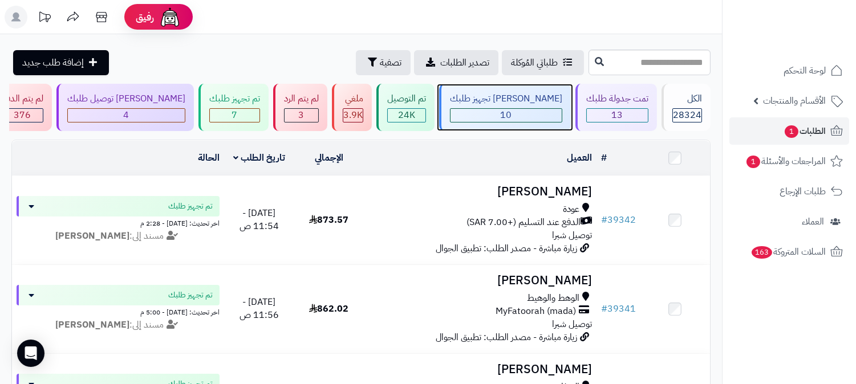
click at [512, 116] on span "10" at bounding box center [506, 115] width 11 height 14
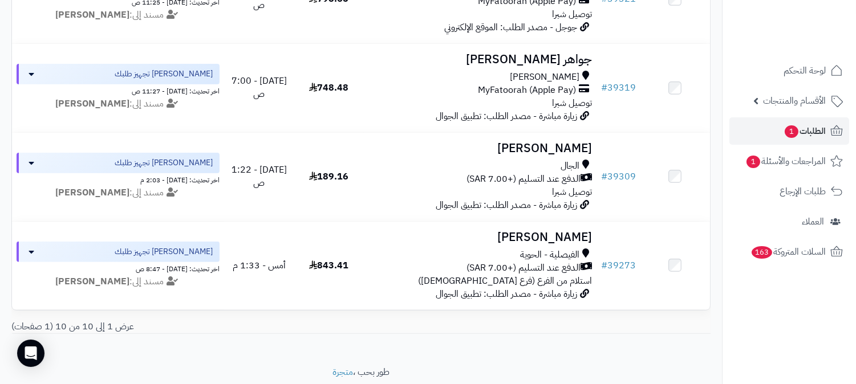
scroll to position [760, 0]
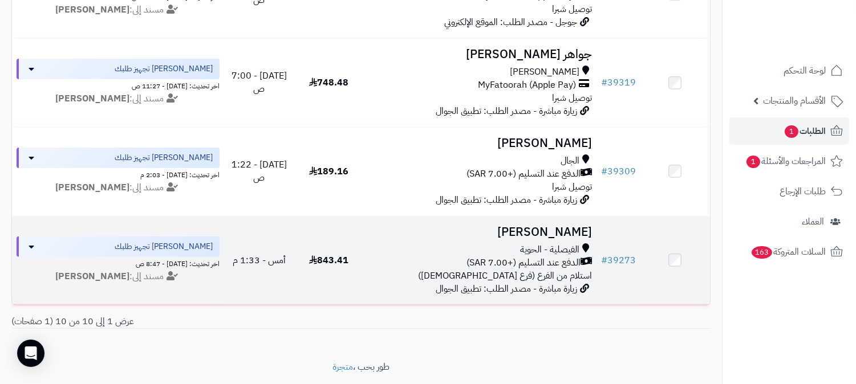
click at [508, 236] on h3 "Rasheed Alkhmmash" at bounding box center [479, 232] width 223 height 13
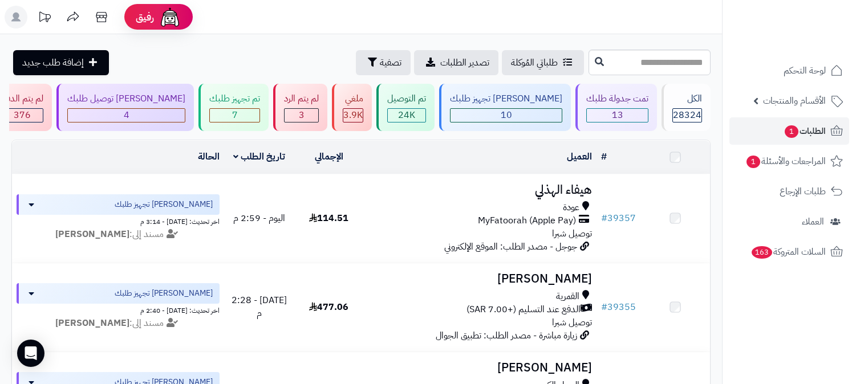
scroll to position [760, 0]
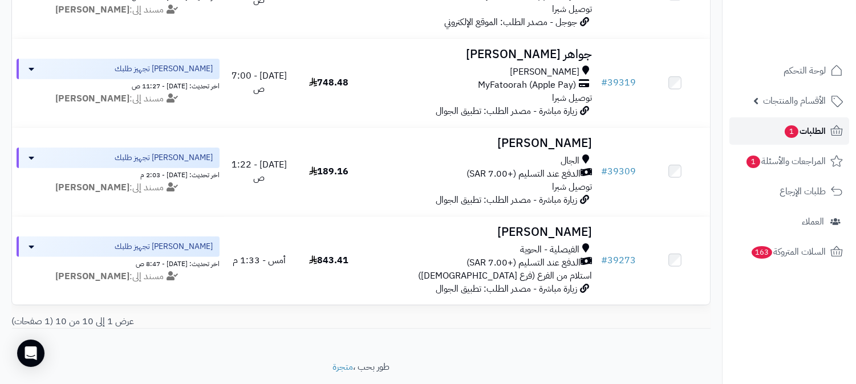
click at [830, 126] on icon at bounding box center [837, 131] width 14 height 14
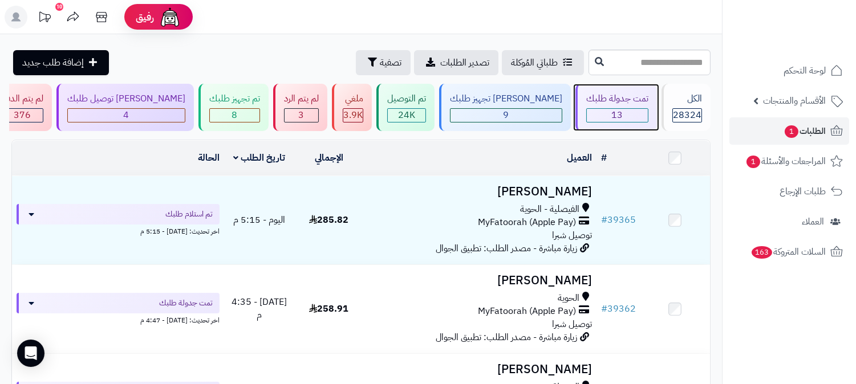
click at [622, 100] on div "تمت جدولة طلبك" at bounding box center [617, 98] width 62 height 13
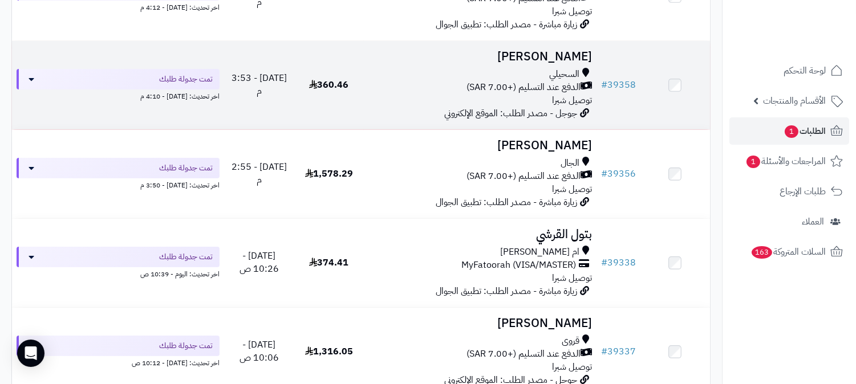
scroll to position [380, 0]
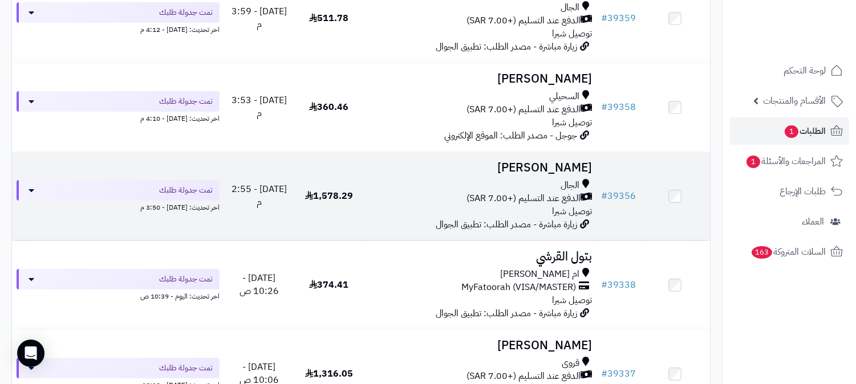
click at [554, 165] on h3 "[PERSON_NAME]" at bounding box center [479, 167] width 223 height 13
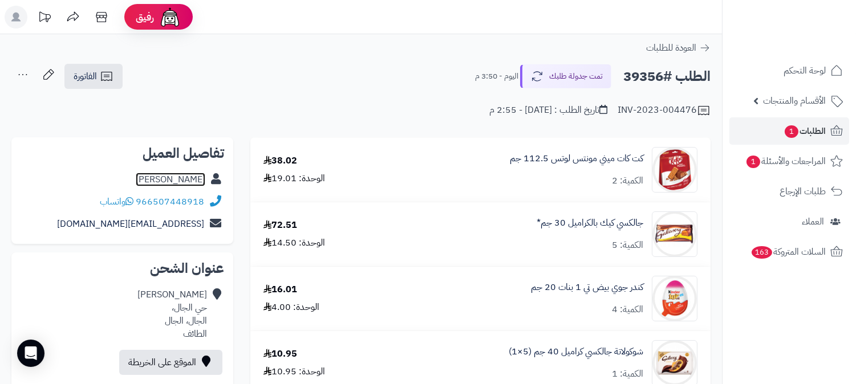
click at [190, 177] on link "[PERSON_NAME]" at bounding box center [171, 180] width 70 height 14
click at [790, 134] on span "1" at bounding box center [791, 132] width 15 height 14
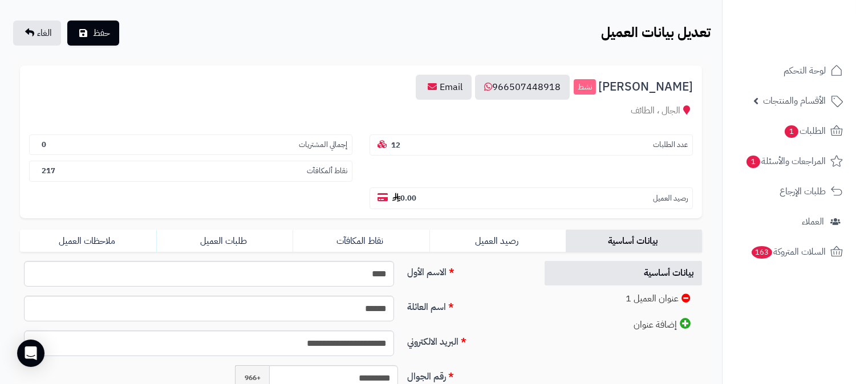
scroll to position [63, 0]
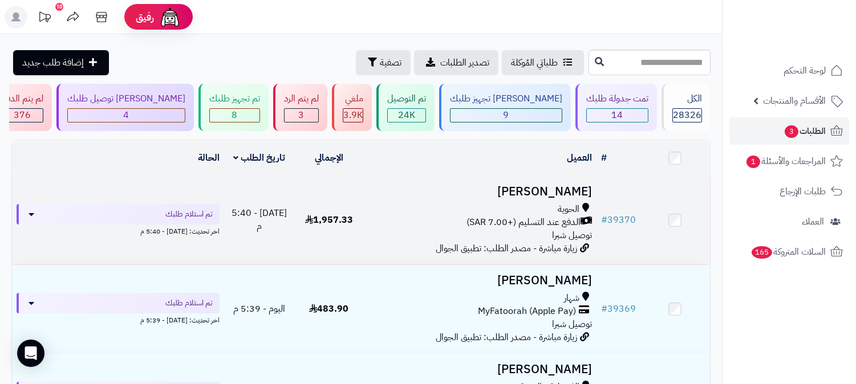
click at [549, 200] on td "[PERSON_NAME] الحوية الدفع عند التسليم (+7.00 SAR) توصيل شبرا زيارة مباشرة - مص…" at bounding box center [480, 220] width 233 height 88
click at [560, 187] on h3 "[PERSON_NAME]" at bounding box center [479, 191] width 223 height 13
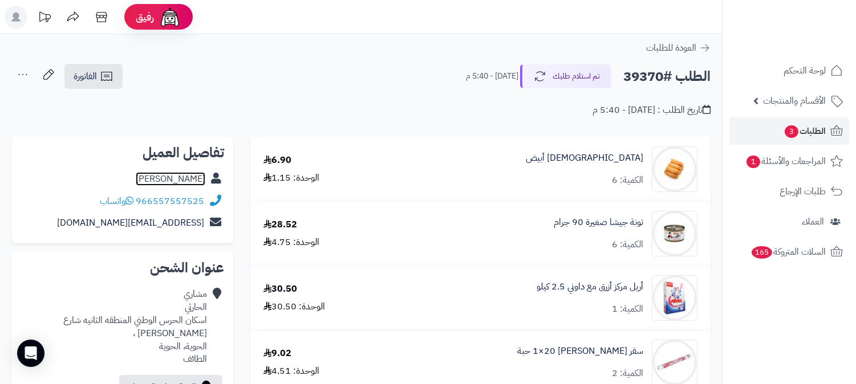
click at [189, 180] on link "مشاري الحارثي" at bounding box center [171, 179] width 70 height 14
click at [635, 74] on h2 "الطلب #39370" at bounding box center [666, 76] width 87 height 23
copy h2 "39370"
click at [806, 132] on span "الطلبات 3" at bounding box center [804, 131] width 42 height 16
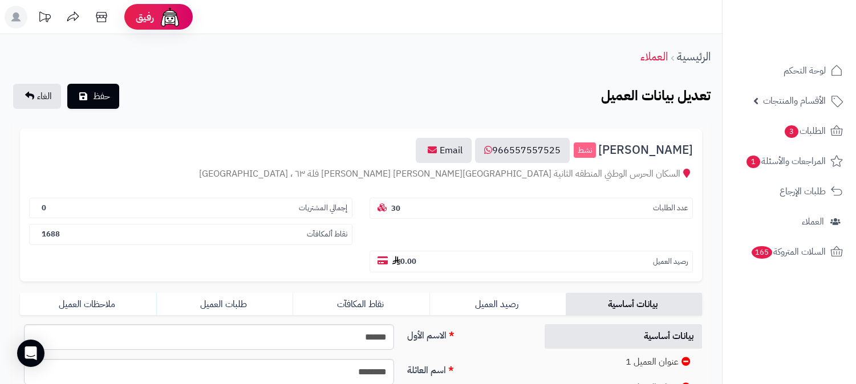
scroll to position [127, 0]
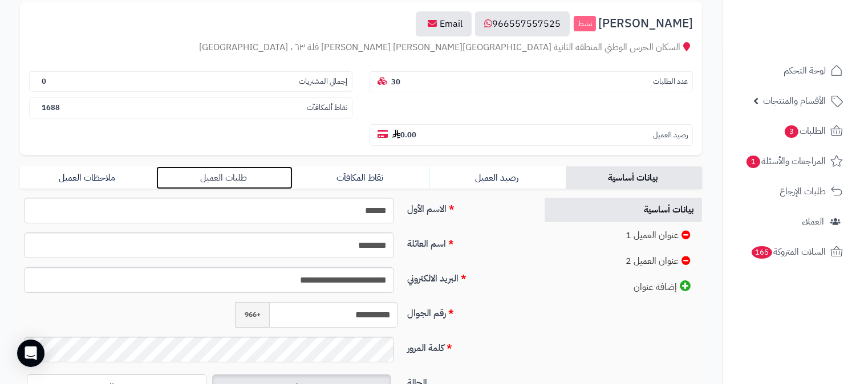
click at [212, 166] on link "طلبات العميل" at bounding box center [224, 177] width 136 height 23
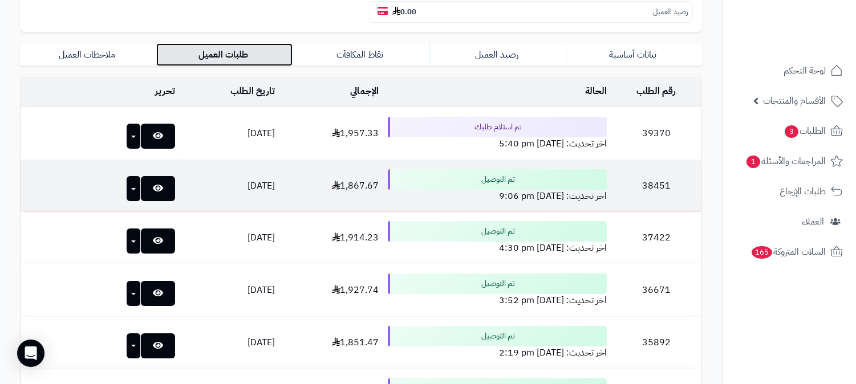
scroll to position [253, 0]
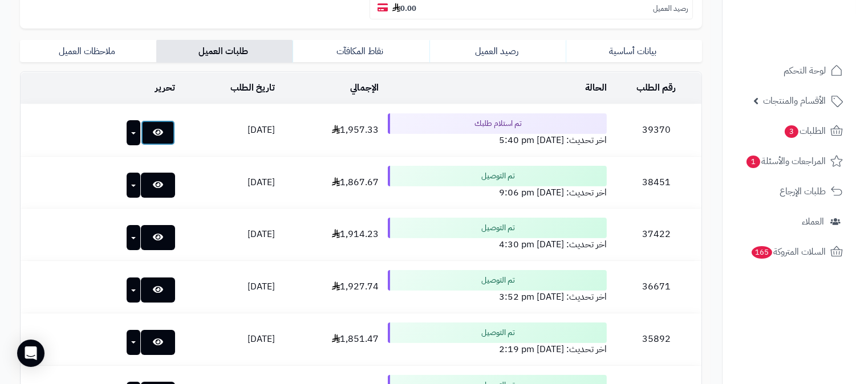
click at [141, 120] on link at bounding box center [158, 132] width 34 height 25
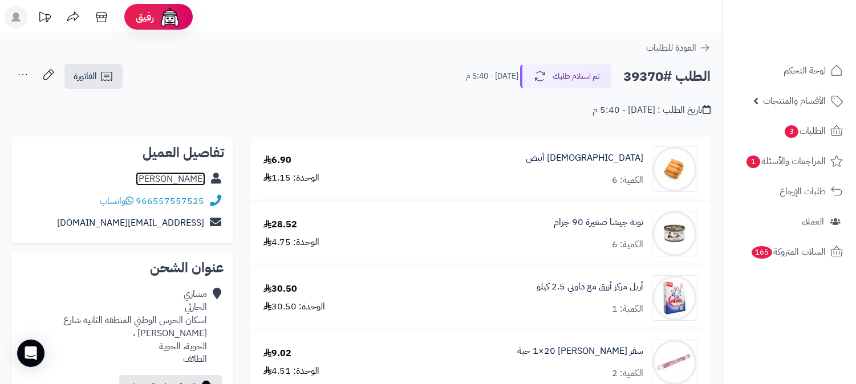
click at [184, 181] on link "مشاري الحارثي" at bounding box center [171, 179] width 70 height 14
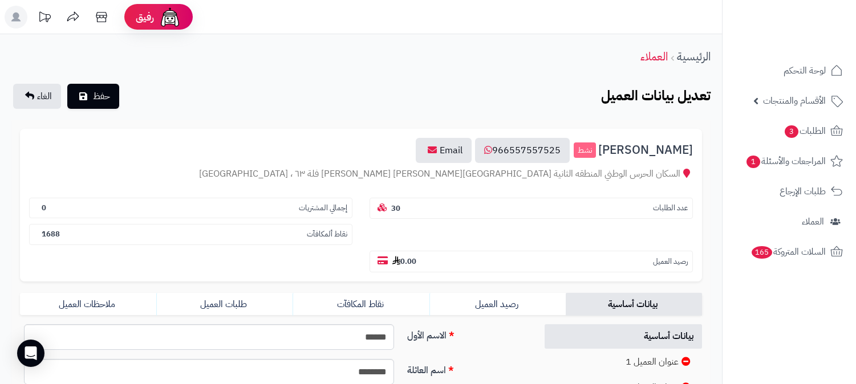
scroll to position [253, 0]
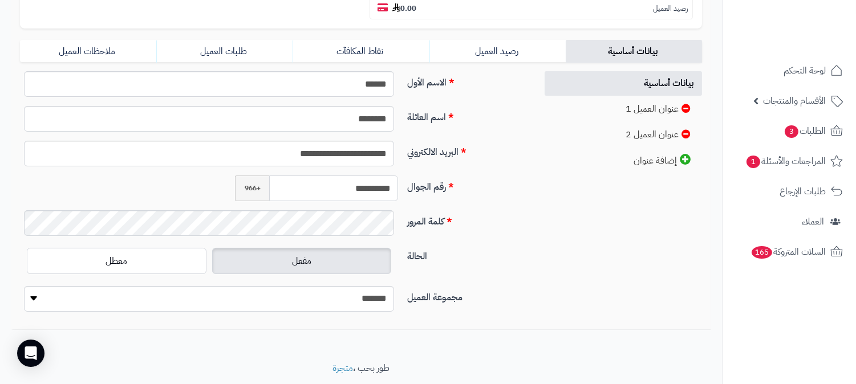
drag, startPoint x: 340, startPoint y: 162, endPoint x: 417, endPoint y: 146, distance: 78.7
click at [417, 146] on div "**********" at bounding box center [273, 196] width 507 height 250
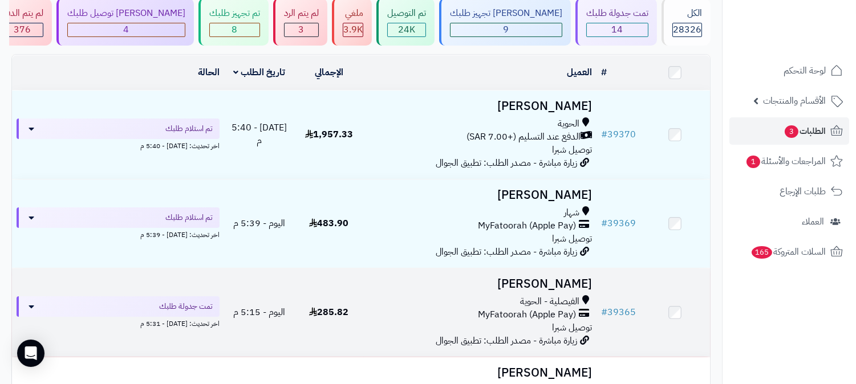
scroll to position [63, 0]
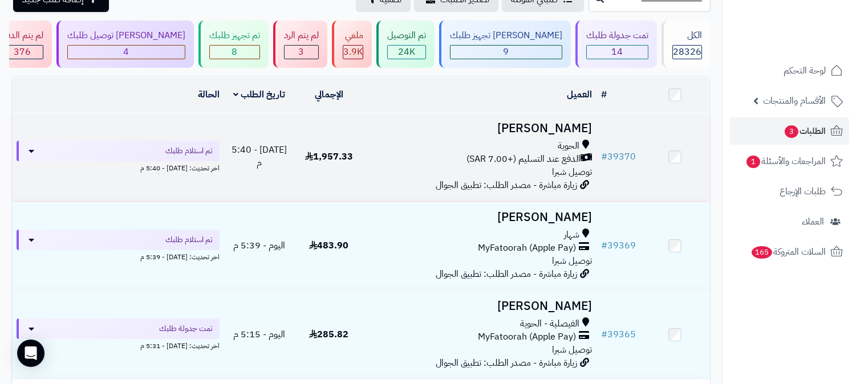
click at [555, 131] on h3 "مشاري الحارثي" at bounding box center [479, 128] width 223 height 13
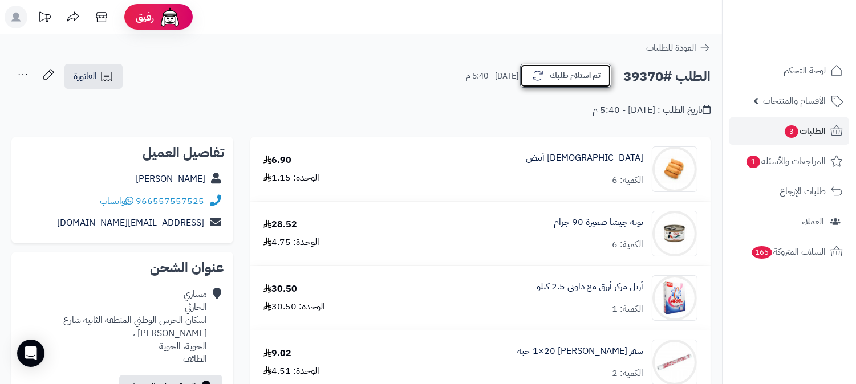
click at [569, 68] on button "تم استلام طلبك" at bounding box center [565, 76] width 91 height 24
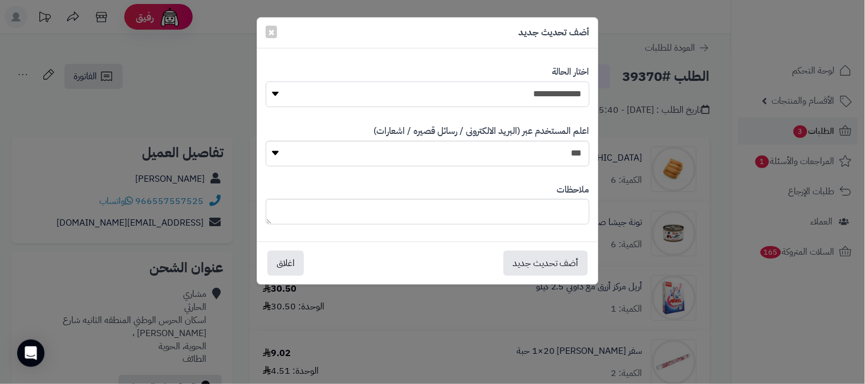
click at [575, 92] on select "**********" at bounding box center [428, 95] width 324 height 26
select select "*"
click at [266, 82] on select "**********" at bounding box center [428, 95] width 324 height 26
click at [554, 208] on textarea at bounding box center [428, 212] width 324 height 26
type textarea "**********"
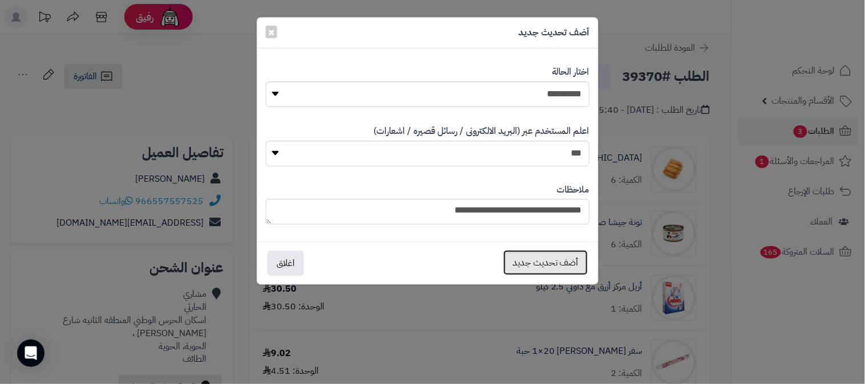
click at [536, 257] on button "أضف تحديث جديد" at bounding box center [545, 262] width 84 height 25
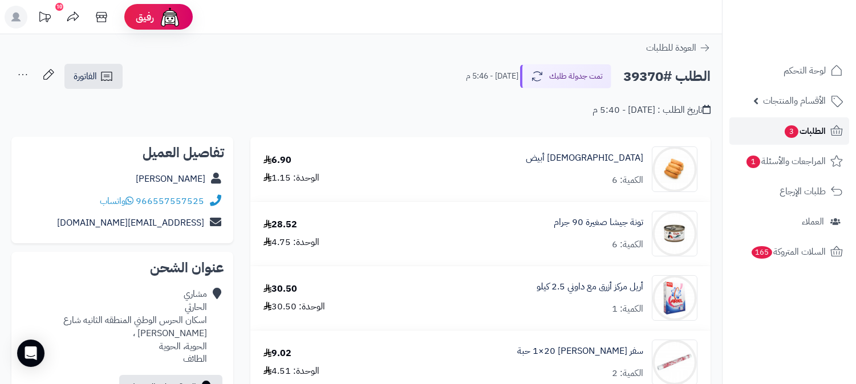
click at [820, 132] on span "الطلبات 3" at bounding box center [804, 131] width 42 height 16
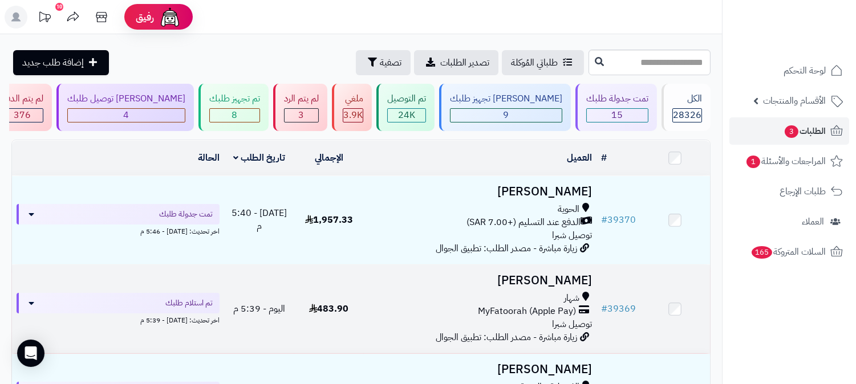
click at [558, 283] on h3 "[PERSON_NAME]" at bounding box center [479, 280] width 223 height 13
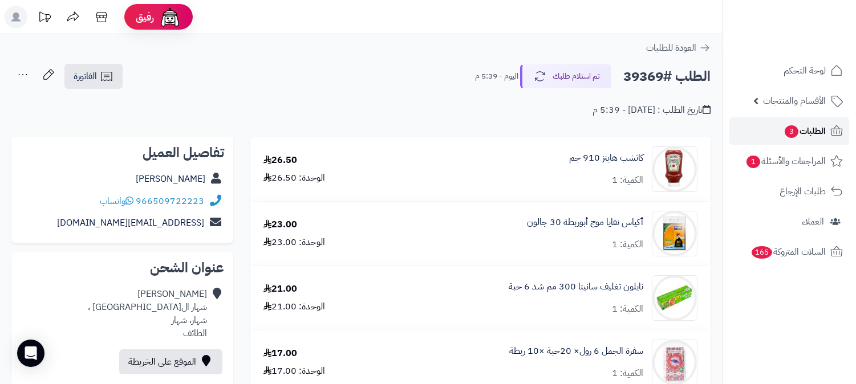
click at [826, 124] on link "الطلبات 3" at bounding box center [789, 130] width 120 height 27
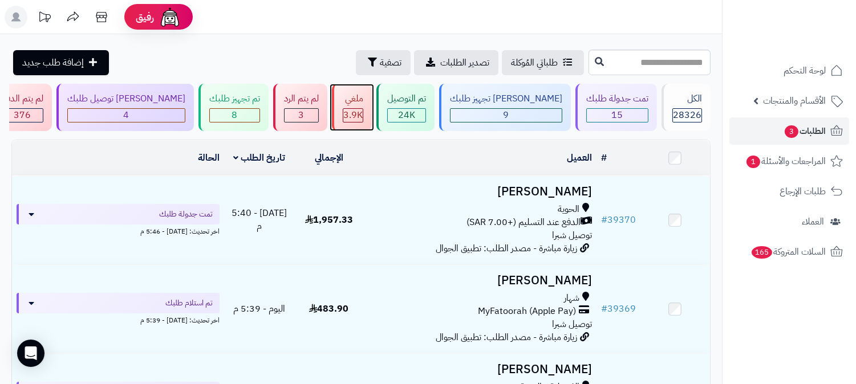
click at [363, 113] on span "3.9K" at bounding box center [352, 115] width 19 height 14
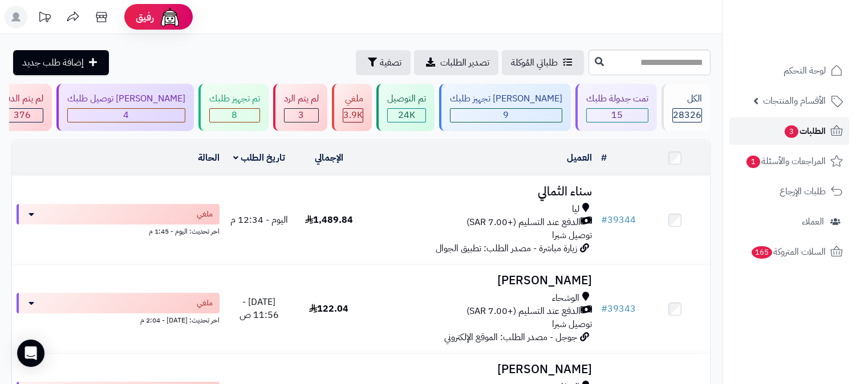
click at [807, 133] on span "الطلبات 3" at bounding box center [804, 131] width 42 height 16
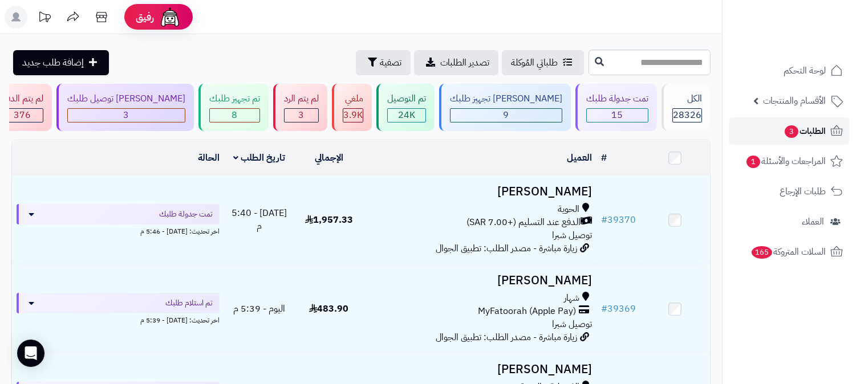
click at [803, 133] on span "الطلبات 3" at bounding box center [804, 131] width 42 height 16
click at [259, 112] on div "8" at bounding box center [235, 115] width 50 height 13
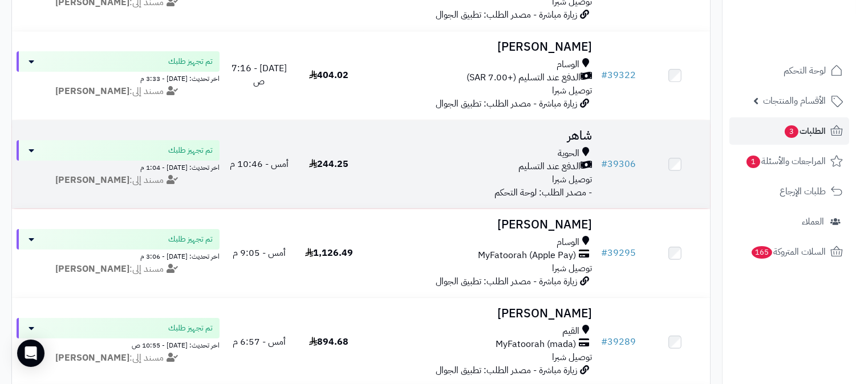
scroll to position [371, 0]
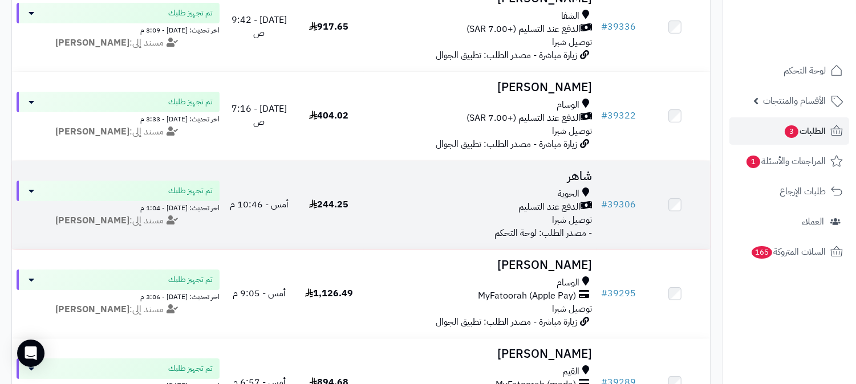
click at [554, 173] on h3 "شاهر" at bounding box center [479, 176] width 223 height 13
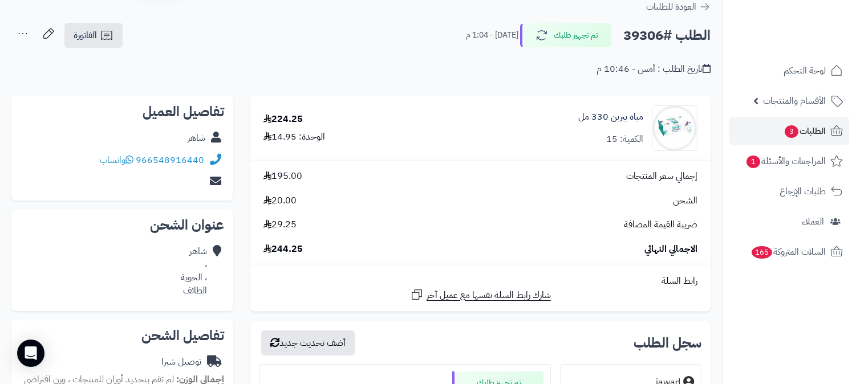
scroll to position [127, 0]
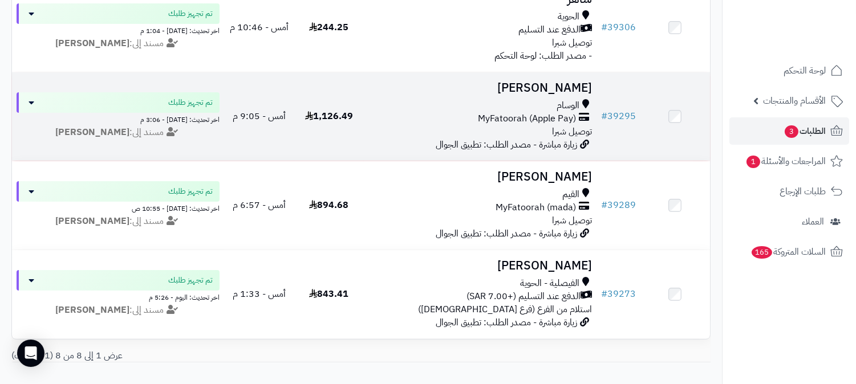
scroll to position [570, 0]
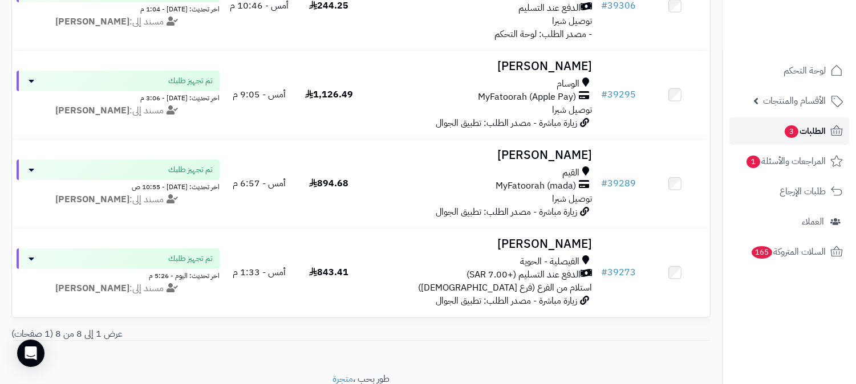
click at [806, 127] on span "الطلبات 3" at bounding box center [804, 131] width 42 height 16
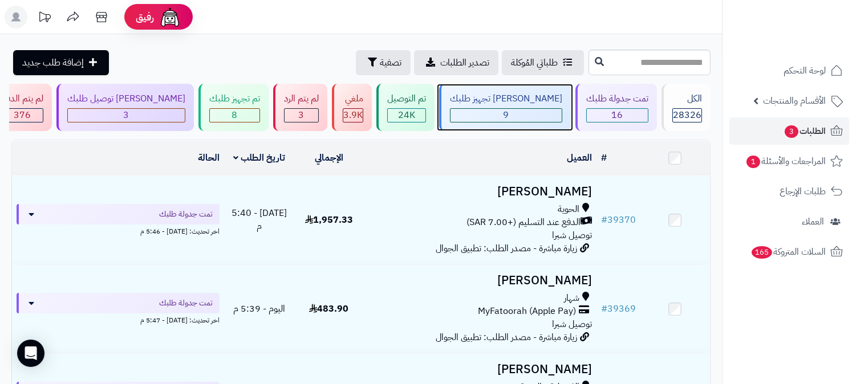
click at [509, 115] on span "9" at bounding box center [506, 115] width 6 height 14
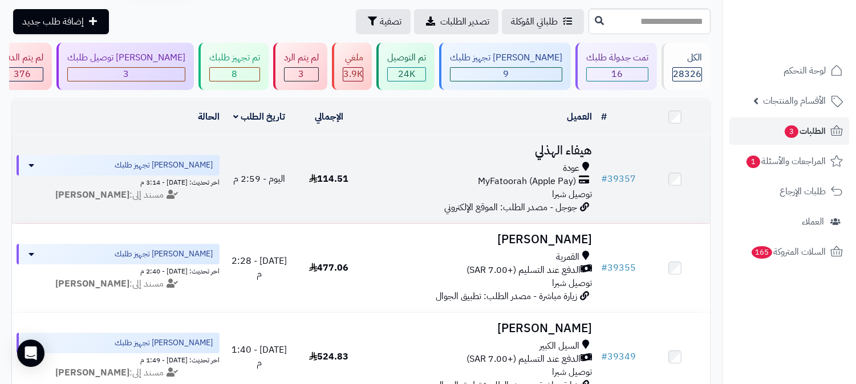
scroll to position [63, 0]
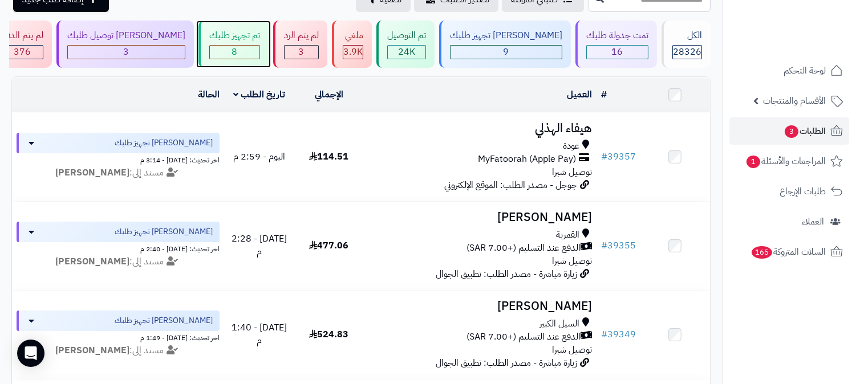
click at [259, 47] on div "8" at bounding box center [235, 52] width 50 height 13
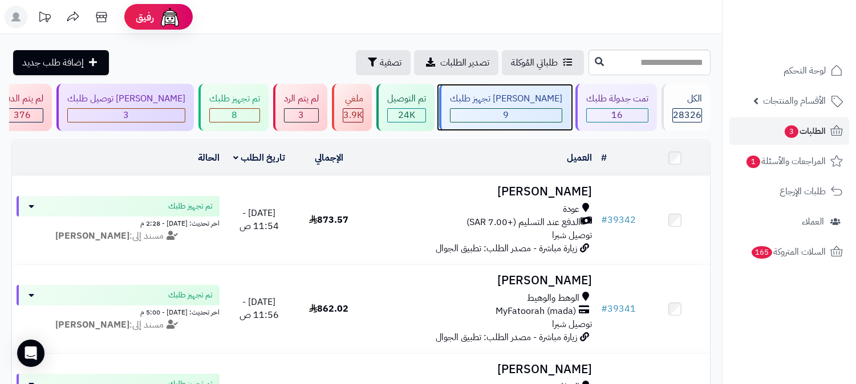
click at [542, 109] on div "9" at bounding box center [505, 115] width 111 height 13
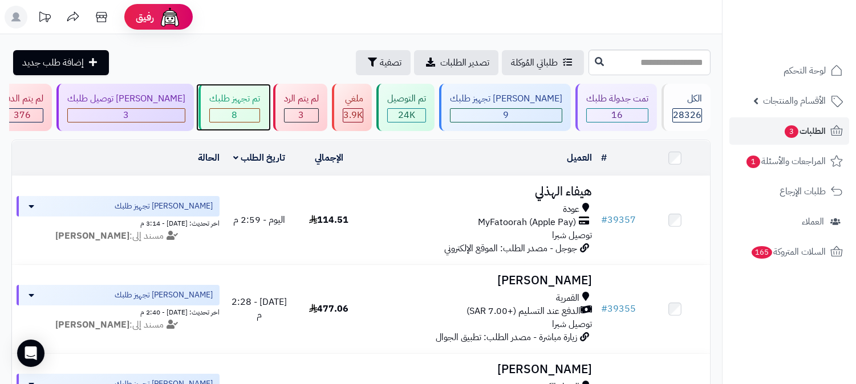
click at [260, 101] on div "تم تجهيز طلبك" at bounding box center [234, 98] width 51 height 13
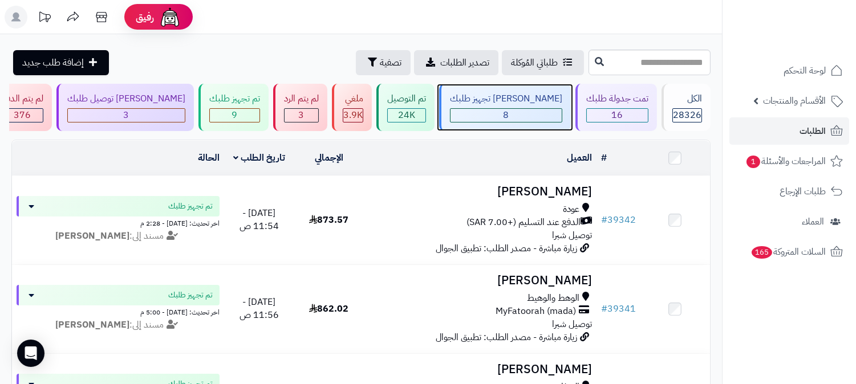
click at [532, 104] on div "[PERSON_NAME] تجهيز طلبك" at bounding box center [506, 98] width 112 height 13
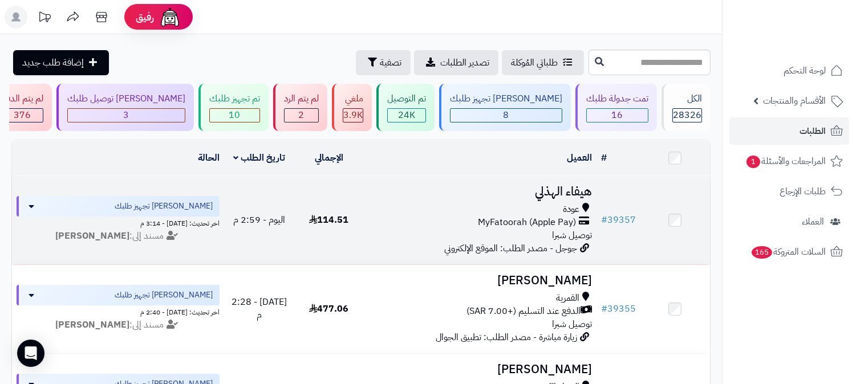
click at [565, 192] on h3 "هيفاء الهذلي" at bounding box center [479, 191] width 223 height 13
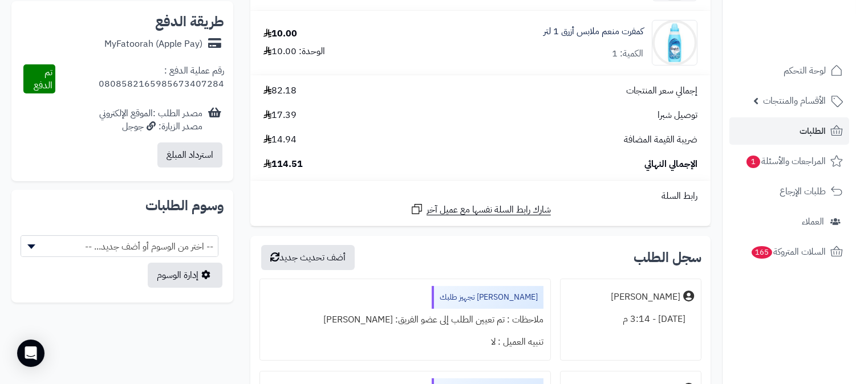
scroll to position [443, 0]
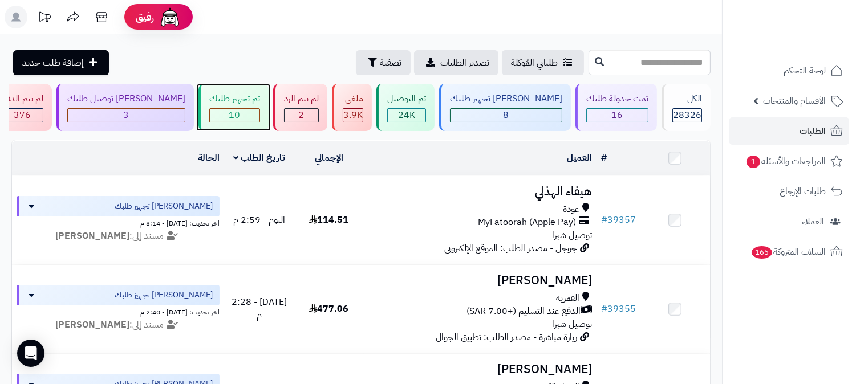
click at [259, 110] on div "10" at bounding box center [235, 115] width 50 height 13
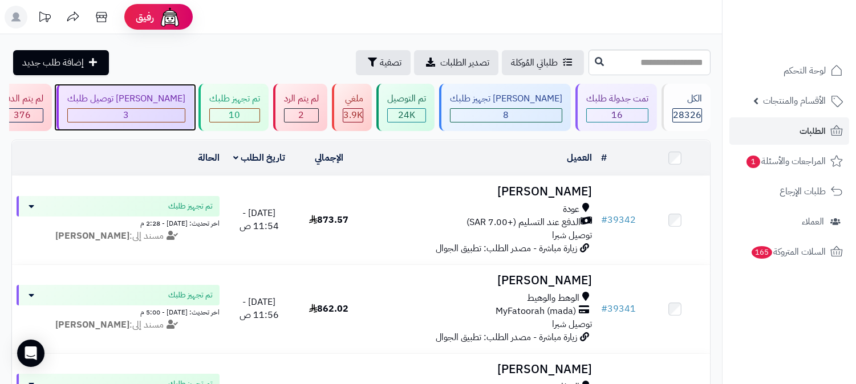
click at [185, 109] on div "3" at bounding box center [126, 115] width 117 height 13
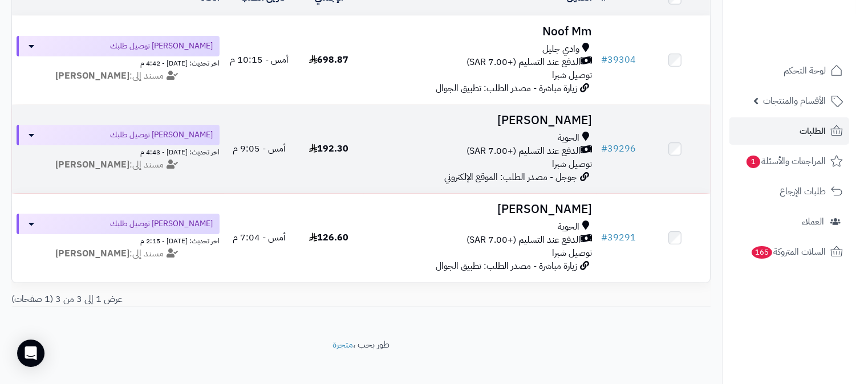
scroll to position [179, 0]
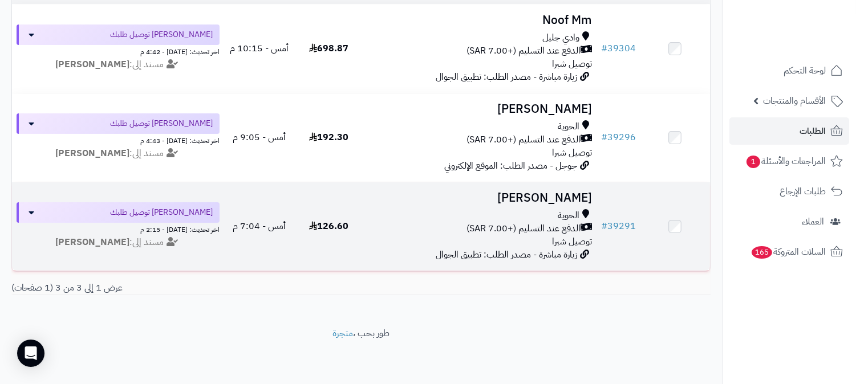
click at [546, 192] on h3 "عوض الغامدي" at bounding box center [479, 198] width 223 height 13
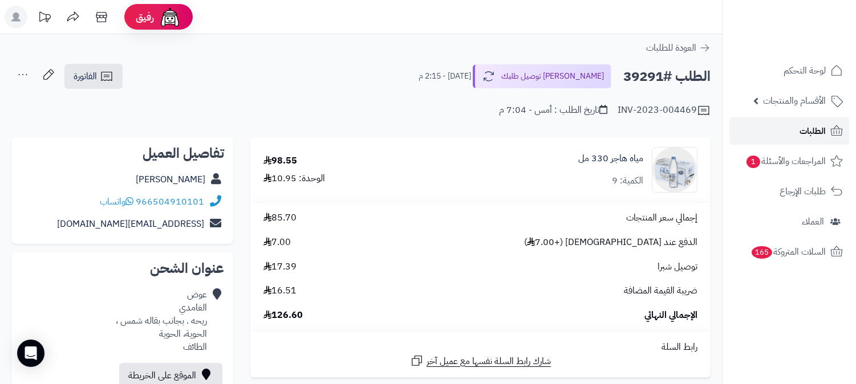
click at [802, 126] on span "الطلبات" at bounding box center [812, 131] width 26 height 16
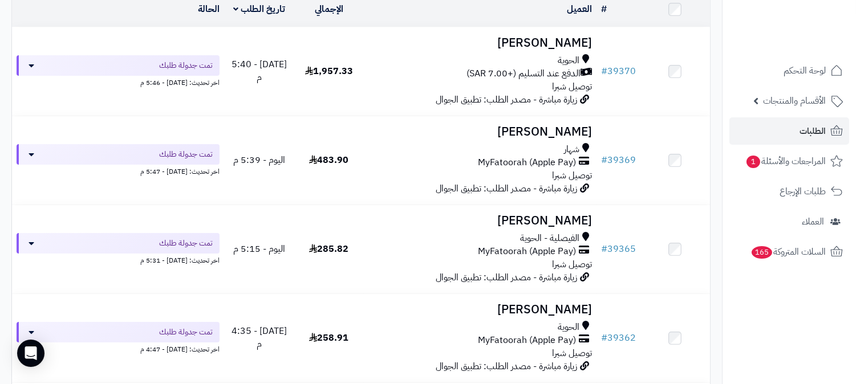
scroll to position [127, 0]
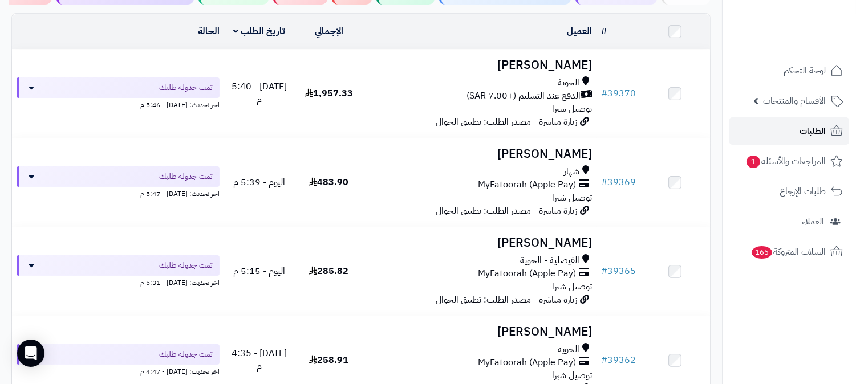
click at [819, 121] on link "الطلبات" at bounding box center [789, 130] width 120 height 27
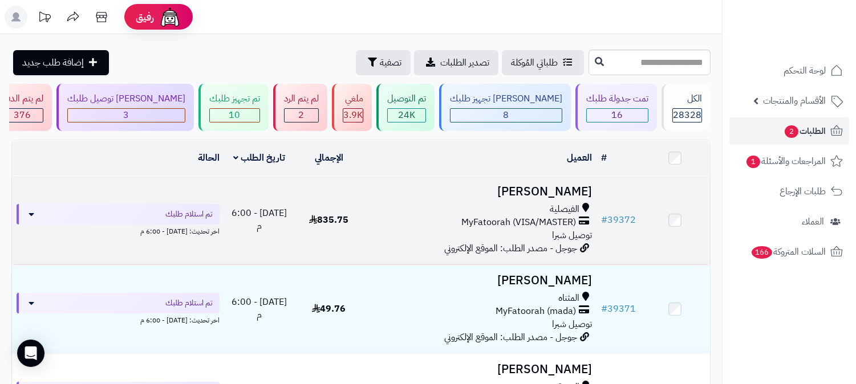
click at [554, 192] on h3 "[PERSON_NAME]" at bounding box center [479, 191] width 223 height 13
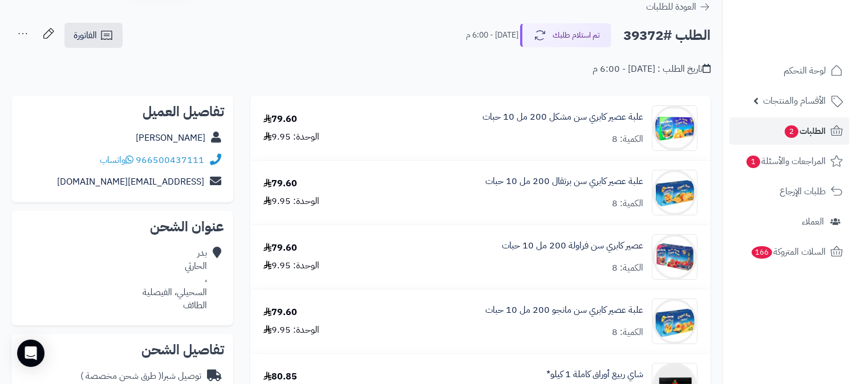
scroll to position [63, 0]
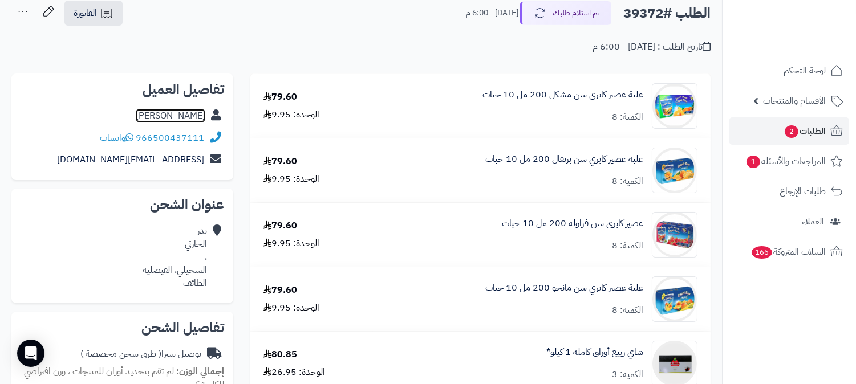
click at [197, 115] on link "بدر الحارثي" at bounding box center [171, 116] width 70 height 14
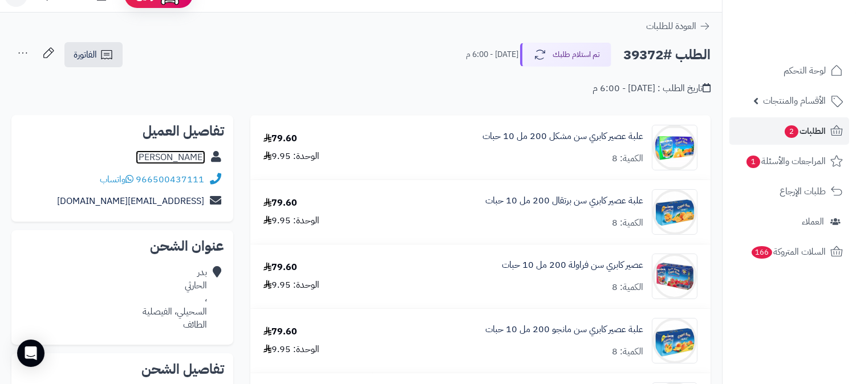
scroll to position [0, 0]
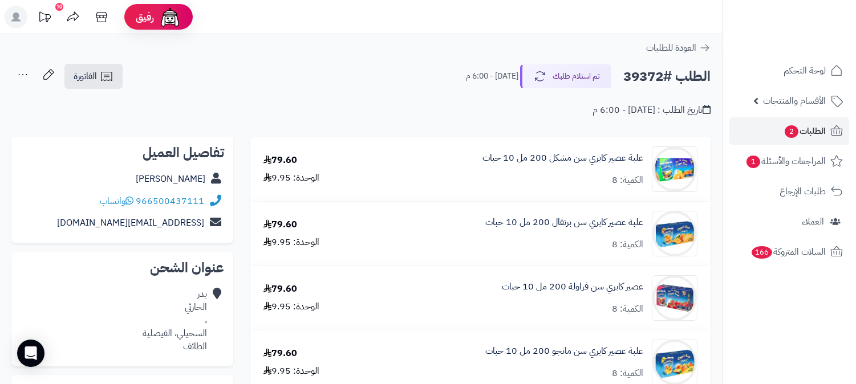
click at [651, 76] on h2 "الطلب #39372" at bounding box center [666, 76] width 87 height 23
copy h2 "39372"
click at [814, 126] on span "الطلبات 2" at bounding box center [804, 131] width 42 height 16
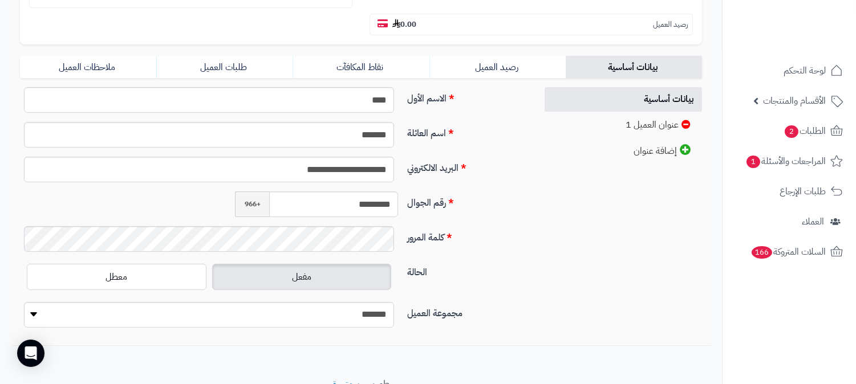
scroll to position [253, 0]
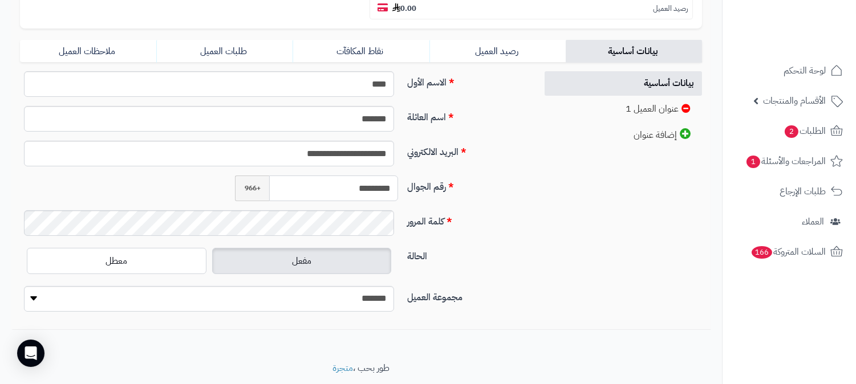
click at [361, 176] on input "*********" at bounding box center [333, 189] width 129 height 26
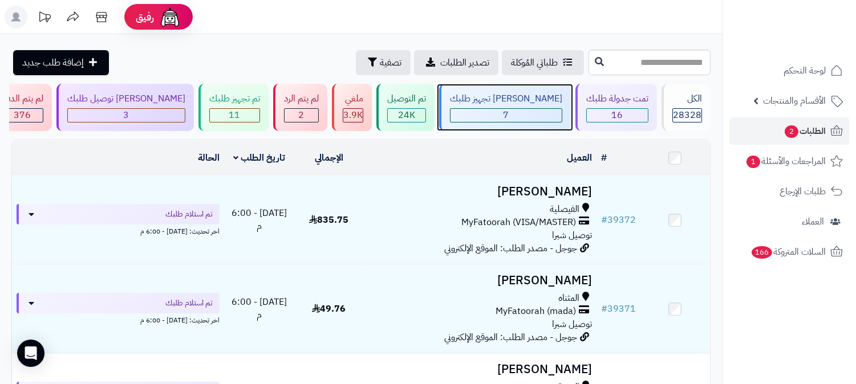
click at [537, 120] on div "7" at bounding box center [505, 115] width 111 height 13
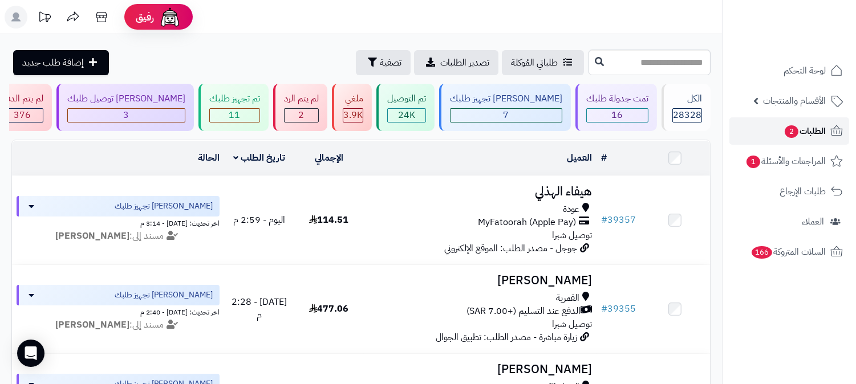
click at [816, 128] on span "الطلبات 2" at bounding box center [804, 131] width 42 height 16
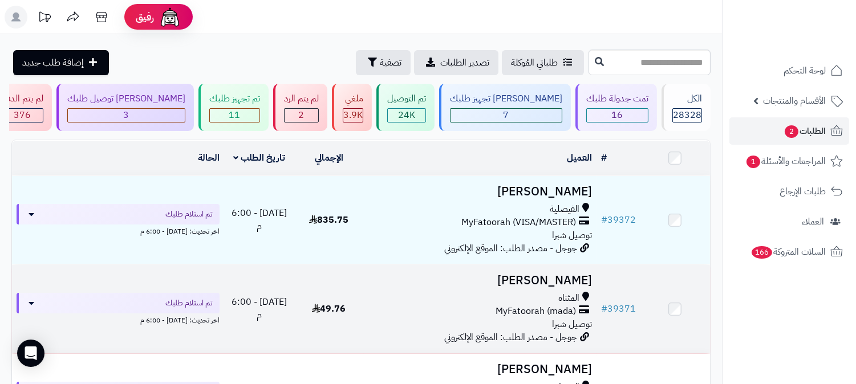
click at [552, 280] on h3 "[PERSON_NAME]" at bounding box center [479, 280] width 223 height 13
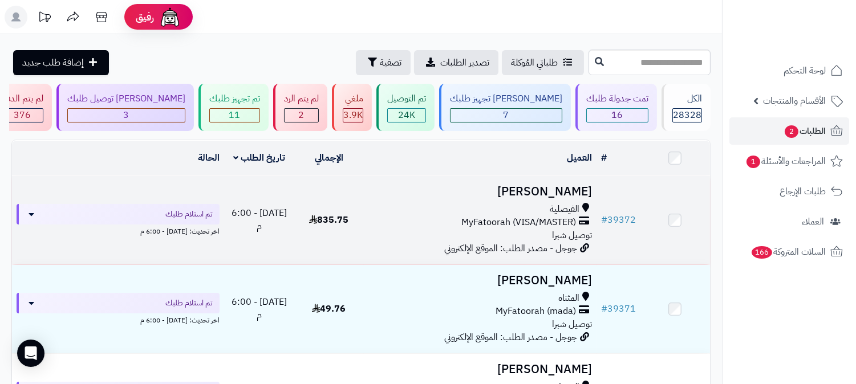
click at [563, 200] on td "[PERSON_NAME] الفيصلية MyFatoorah (VISA/MASTER) توصيل شبرا جوجل - مصدر الطلب: ا…" at bounding box center [480, 220] width 233 height 88
click at [577, 189] on h3 "بدر الحارثي" at bounding box center [479, 191] width 223 height 13
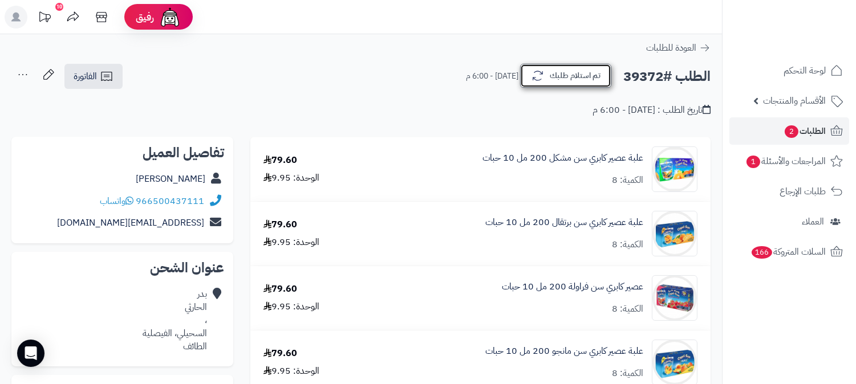
click at [571, 80] on button "تم استلام طلبك" at bounding box center [565, 76] width 91 height 24
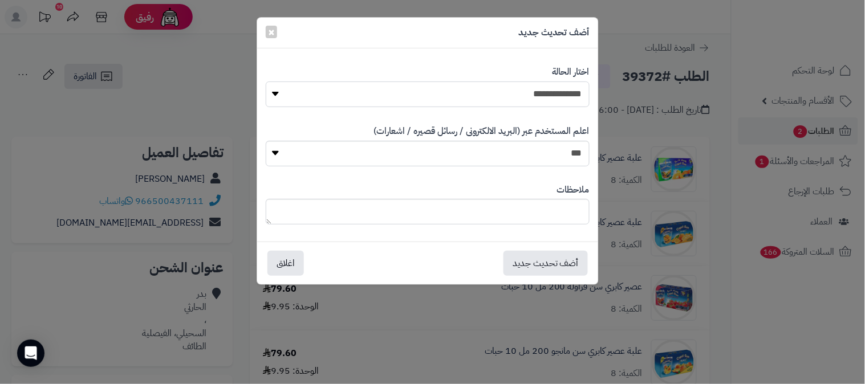
click at [546, 92] on select "**********" at bounding box center [428, 95] width 324 height 26
select select "*"
click at [266, 82] on select "**********" at bounding box center [428, 95] width 324 height 26
click at [543, 221] on textarea at bounding box center [428, 212] width 324 height 26
type textarea "**********"
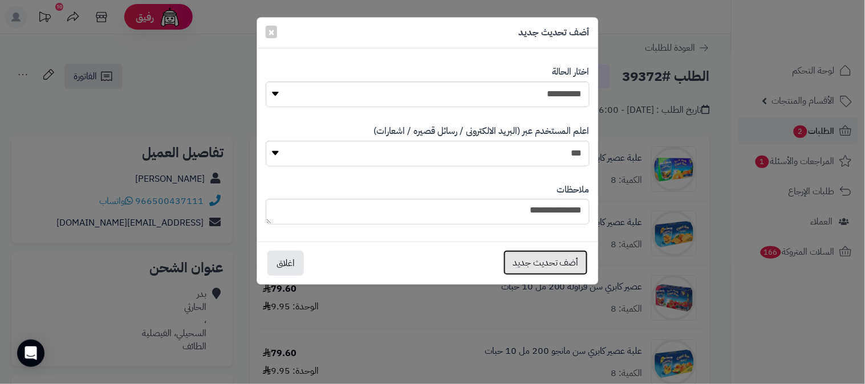
click at [551, 264] on button "أضف تحديث جديد" at bounding box center [545, 262] width 84 height 25
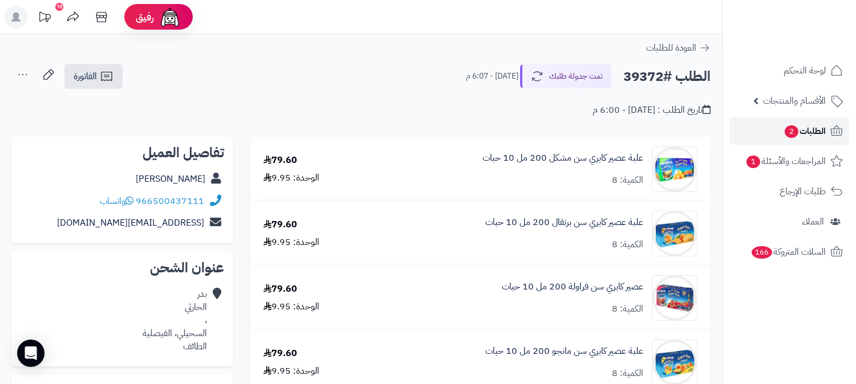
click at [808, 129] on span "الطلبات 2" at bounding box center [804, 131] width 42 height 16
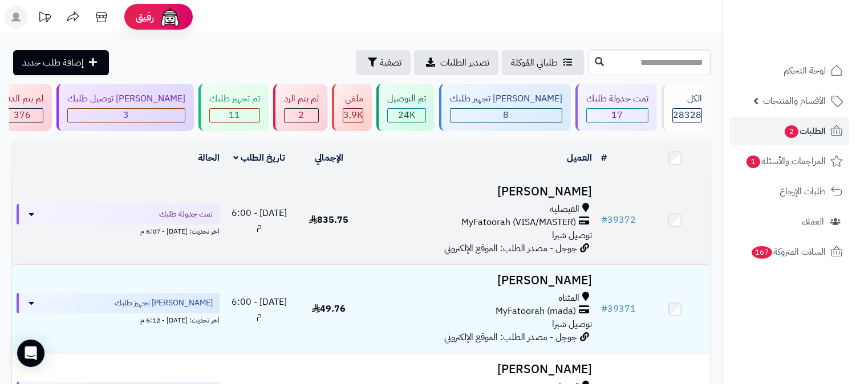
click at [554, 189] on h3 "بدر الحارثي" at bounding box center [479, 191] width 223 height 13
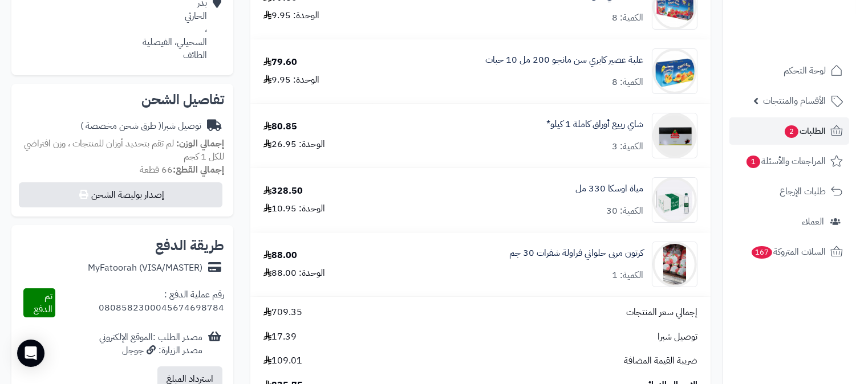
scroll to position [287, 0]
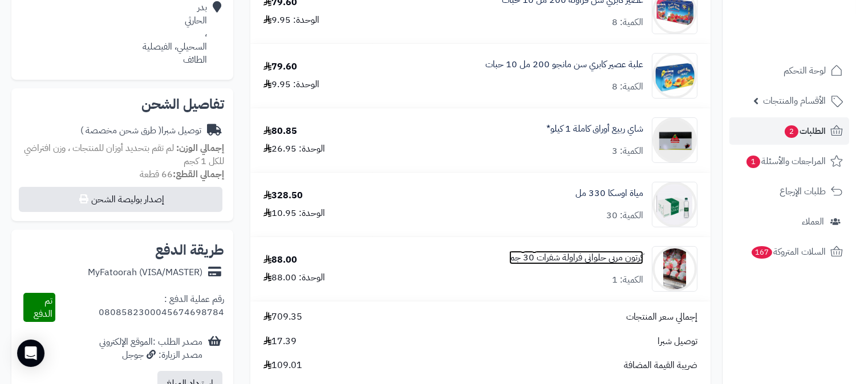
click at [592, 257] on link "كرتون مربى حلواني فراولة شفرات 30 جم" at bounding box center [576, 257] width 134 height 13
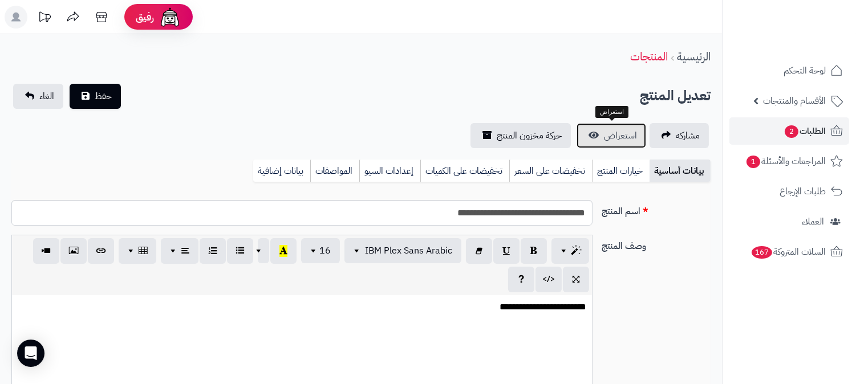
click at [628, 129] on span "استعراض" at bounding box center [620, 136] width 33 height 14
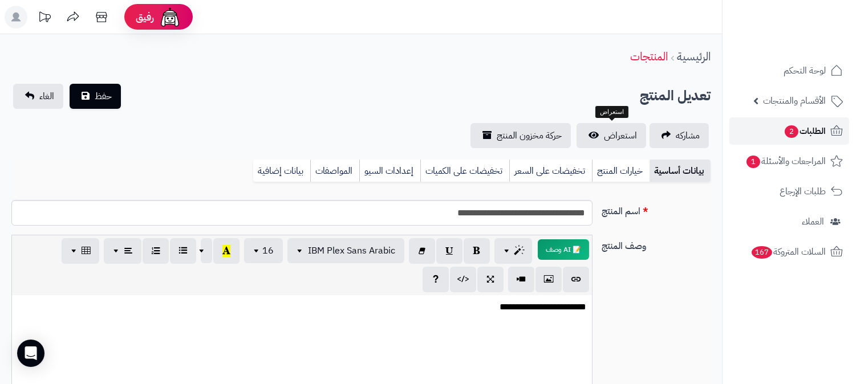
click at [822, 134] on span "الطلبات 2" at bounding box center [804, 131] width 42 height 16
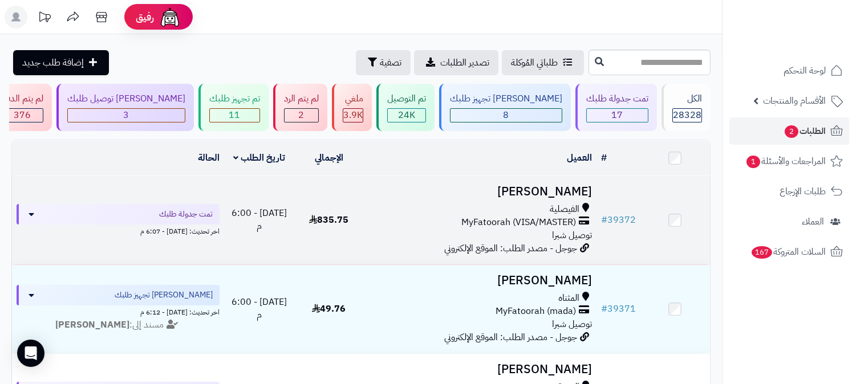
click at [582, 190] on h3 "بدر الحارثي" at bounding box center [479, 191] width 223 height 13
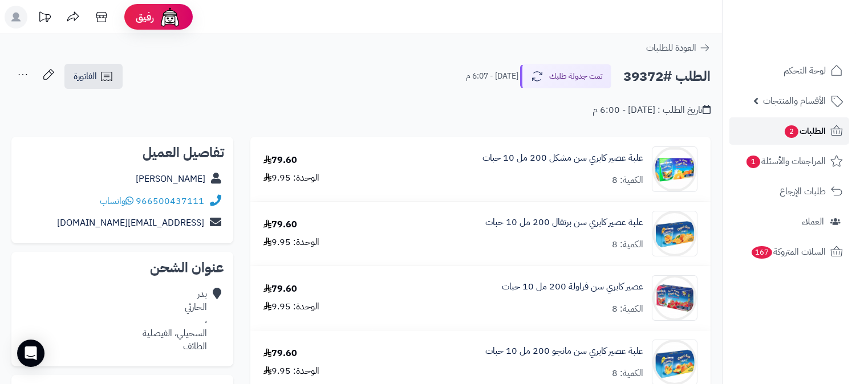
click at [820, 135] on span "الطلبات 2" at bounding box center [804, 131] width 42 height 16
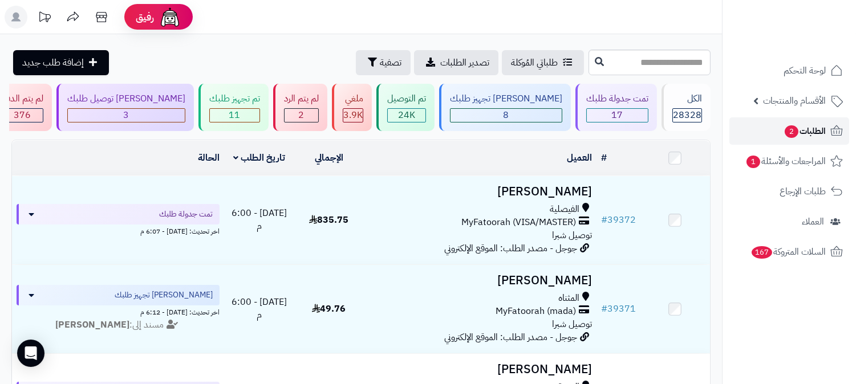
click at [824, 135] on span "الطلبات 2" at bounding box center [804, 131] width 42 height 16
click at [643, 56] on input "text" at bounding box center [649, 63] width 122 height 26
type input "*****"
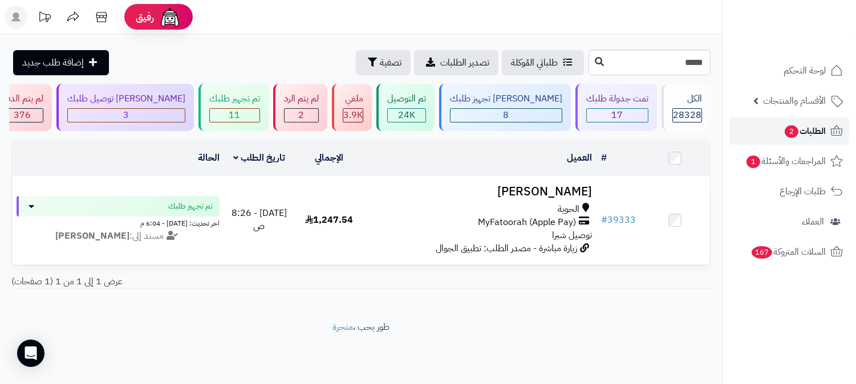
click at [814, 133] on span "الطلبات 2" at bounding box center [804, 131] width 42 height 16
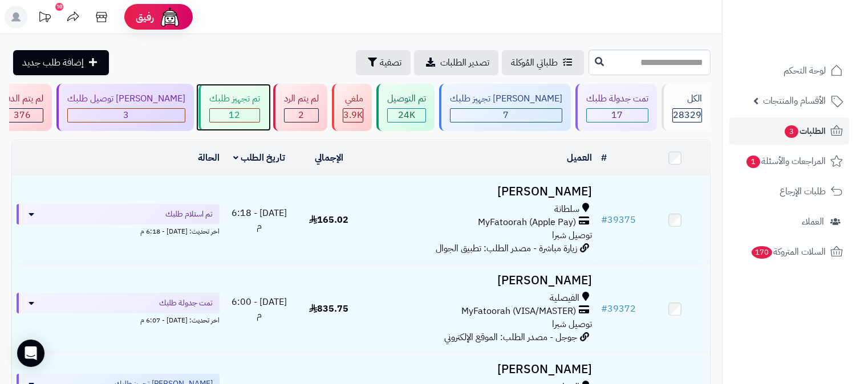
click at [259, 111] on div "12" at bounding box center [235, 115] width 50 height 13
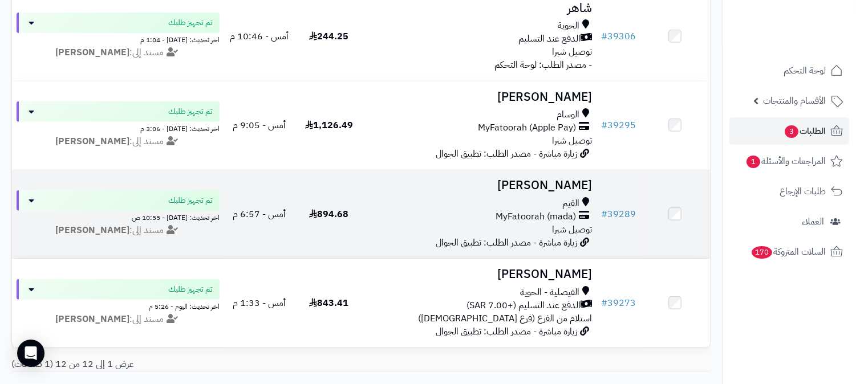
scroll to position [981, 0]
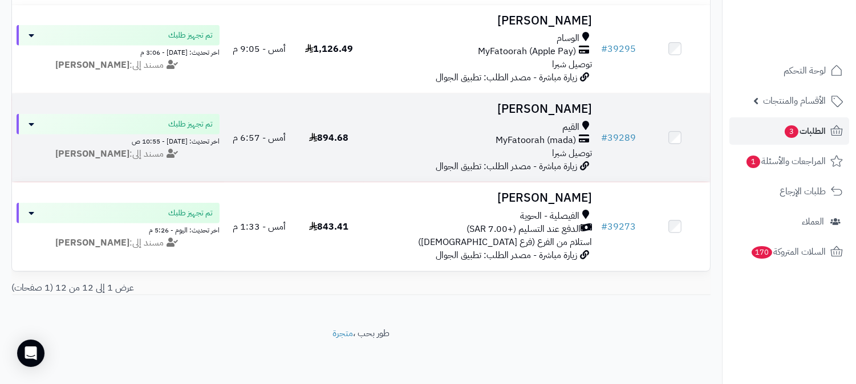
click at [560, 103] on h3 "Sarah Alotibi" at bounding box center [479, 109] width 223 height 13
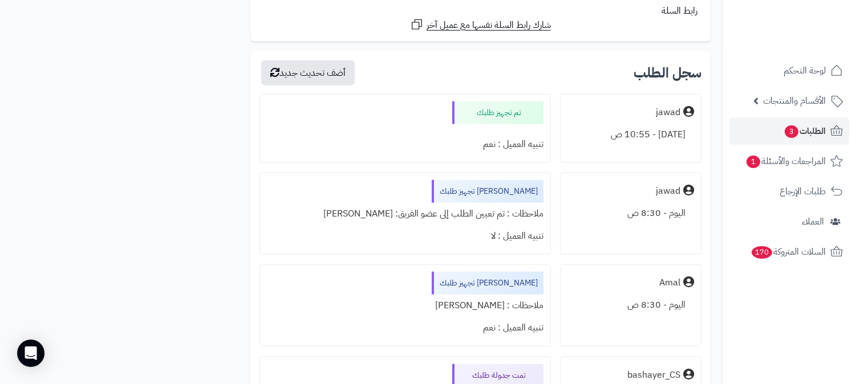
scroll to position [2217, 0]
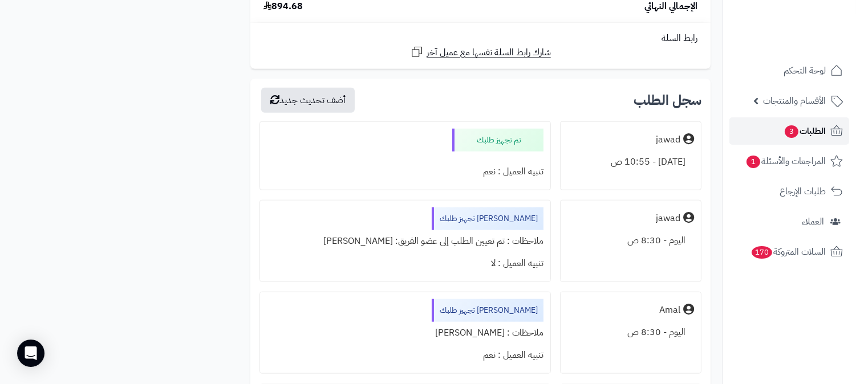
click at [823, 133] on span "الطلبات 3" at bounding box center [804, 131] width 42 height 16
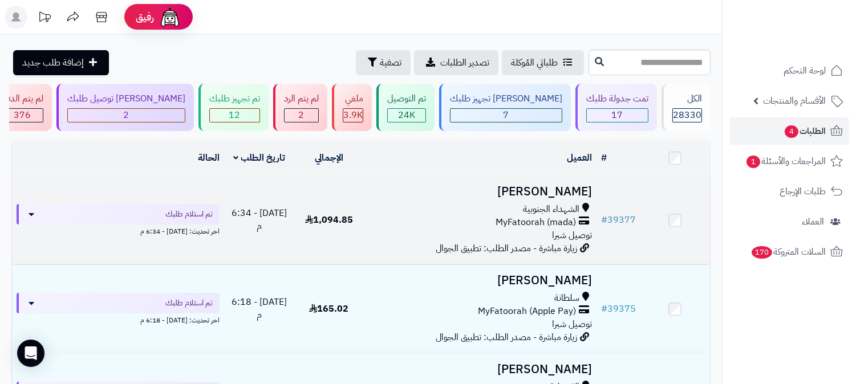
click at [571, 185] on h3 "[PERSON_NAME]" at bounding box center [479, 191] width 223 height 13
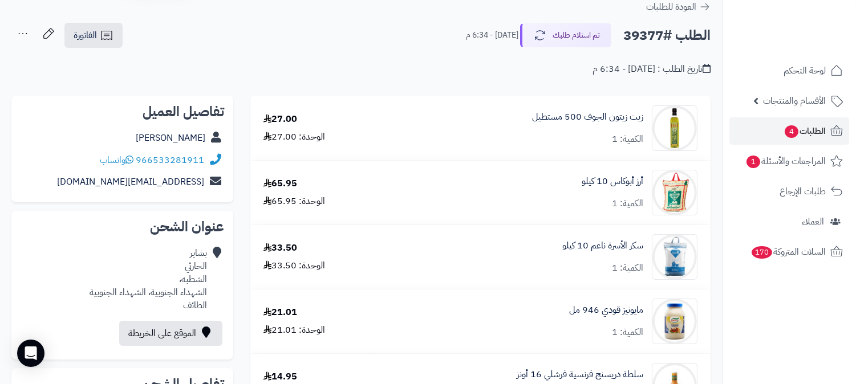
scroll to position [63, 0]
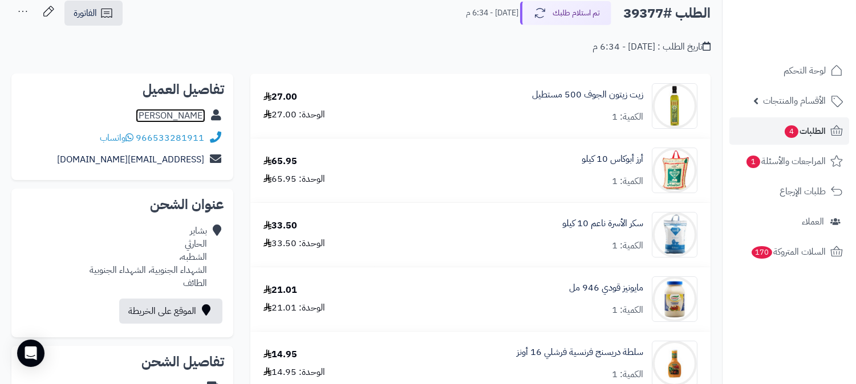
click at [181, 112] on link "بشاير الحارثي" at bounding box center [171, 116] width 70 height 14
click at [640, 15] on h2 "الطلب #39377" at bounding box center [666, 13] width 87 height 23
copy h2 "39377"
click at [806, 125] on span "الطلبات 4" at bounding box center [804, 131] width 42 height 16
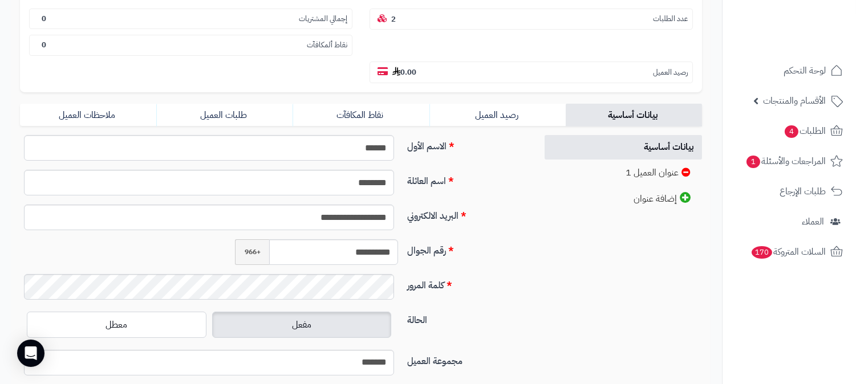
scroll to position [190, 0]
drag, startPoint x: 342, startPoint y: 227, endPoint x: 405, endPoint y: 224, distance: 62.8
click at [405, 239] on div "**********" at bounding box center [273, 256] width 517 height 35
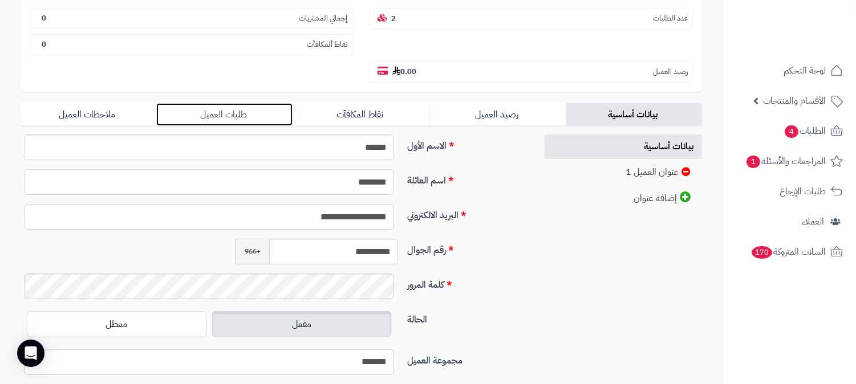
click at [247, 103] on link "طلبات العميل" at bounding box center [224, 114] width 136 height 23
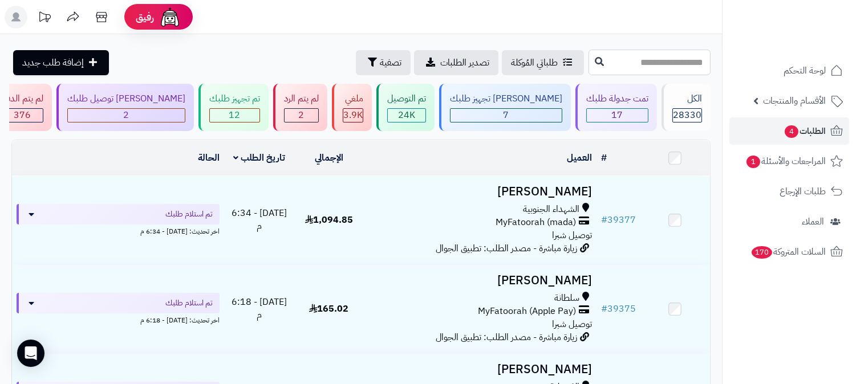
click at [642, 64] on input "text" at bounding box center [649, 63] width 122 height 26
type input "*****"
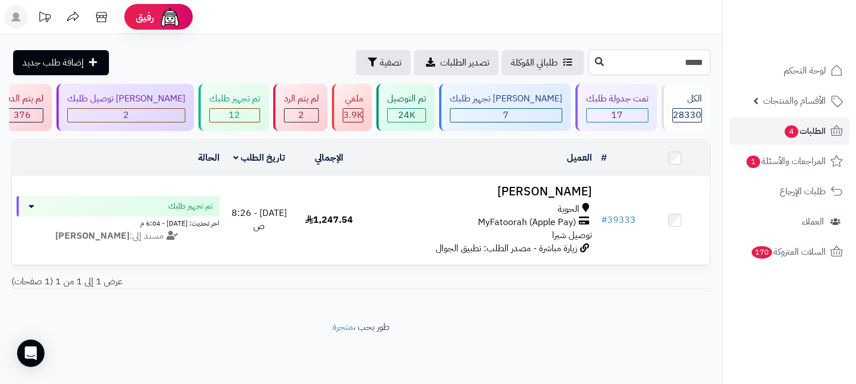
drag, startPoint x: 692, startPoint y: 66, endPoint x: 731, endPoint y: 30, distance: 53.3
click at [749, 38] on div "رفيق ! الطلبات معالجة مكتمل إرجاع المنتجات العملاء المتواجدون الان 29141 عملاء …" at bounding box center [428, 192] width 856 height 384
type input "*****"
click at [812, 130] on span "الطلبات 5" at bounding box center [804, 131] width 42 height 16
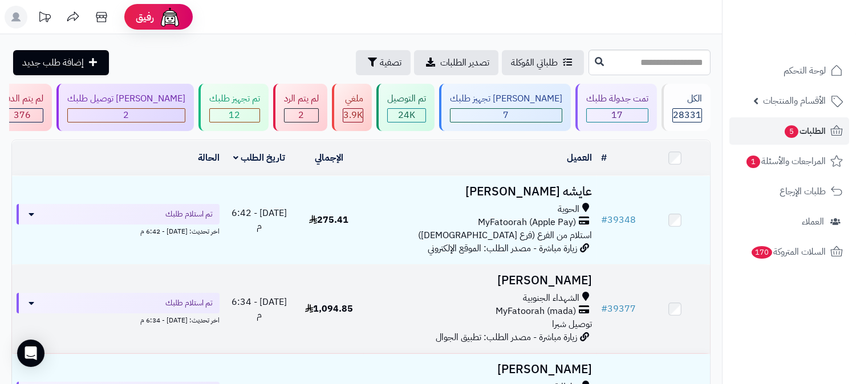
click at [560, 276] on h3 "[PERSON_NAME]" at bounding box center [479, 280] width 223 height 13
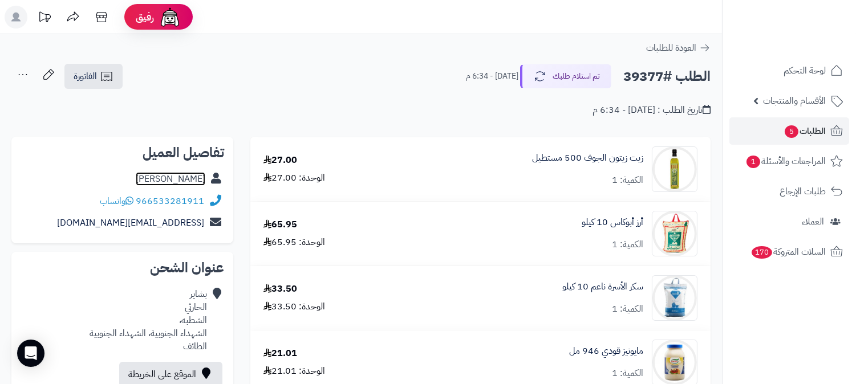
click at [191, 176] on link "بشاير الحارثي" at bounding box center [171, 179] width 70 height 14
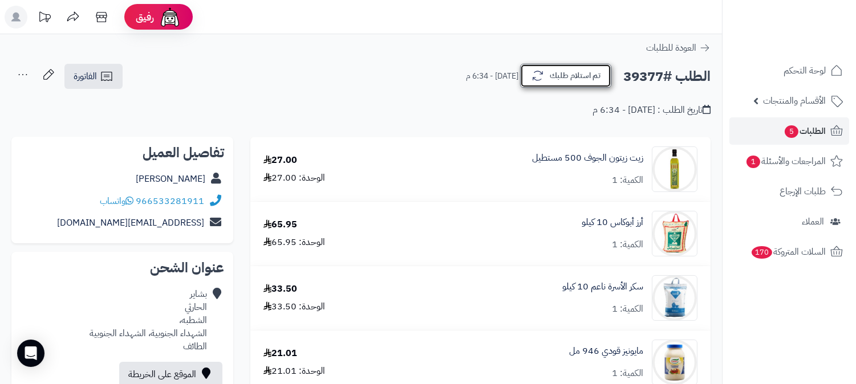
click at [555, 84] on button "تم استلام طلبك" at bounding box center [565, 76] width 91 height 24
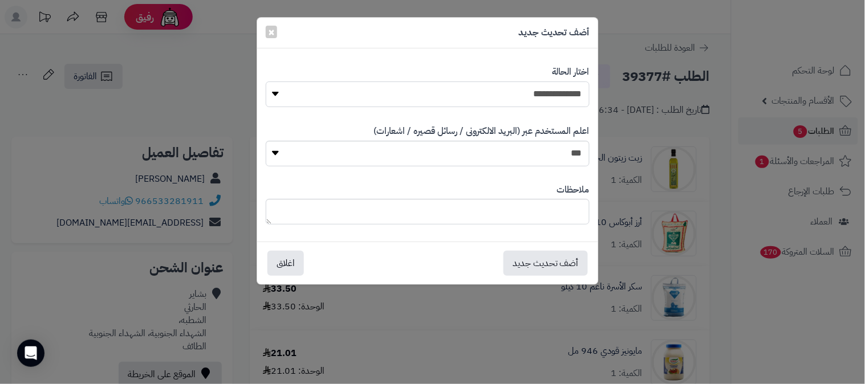
click at [555, 84] on select "**********" at bounding box center [428, 95] width 324 height 26
select select "*"
click at [266, 82] on select "**********" at bounding box center [428, 95] width 324 height 26
click at [522, 214] on textarea at bounding box center [428, 212] width 324 height 26
type textarea "**********"
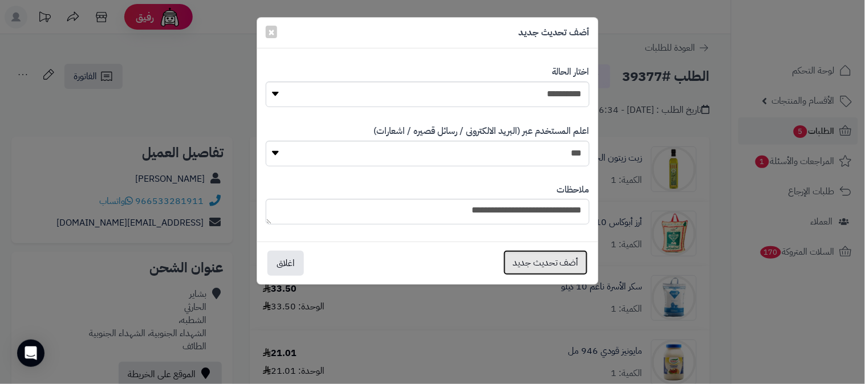
click at [538, 257] on button "أضف تحديث جديد" at bounding box center [545, 262] width 84 height 25
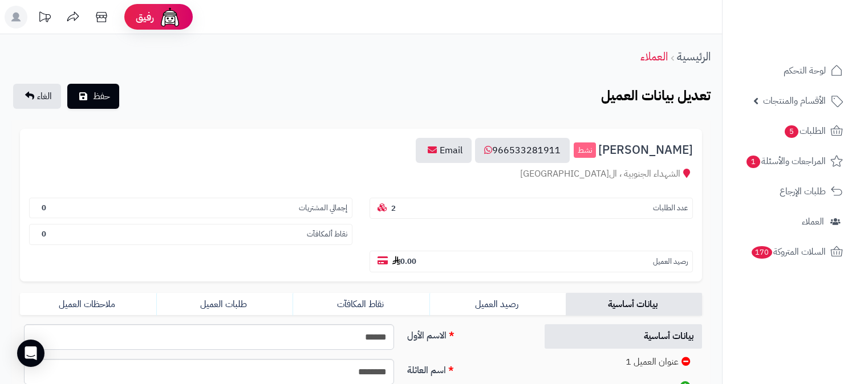
scroll to position [253, 0]
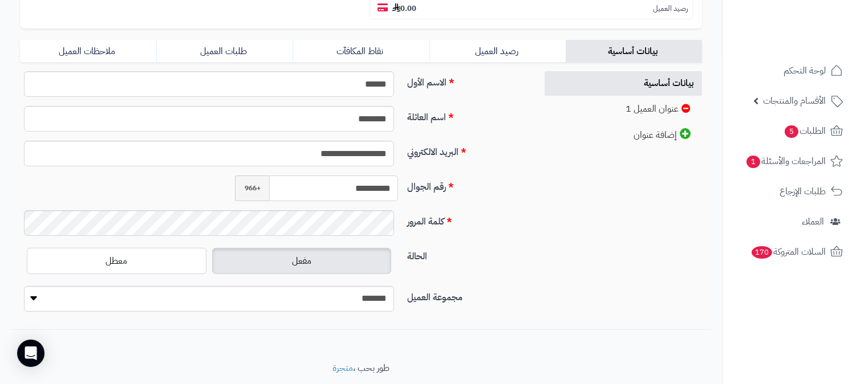
drag, startPoint x: 341, startPoint y: 160, endPoint x: 391, endPoint y: 165, distance: 49.9
click at [391, 176] on input "**********" at bounding box center [333, 189] width 129 height 26
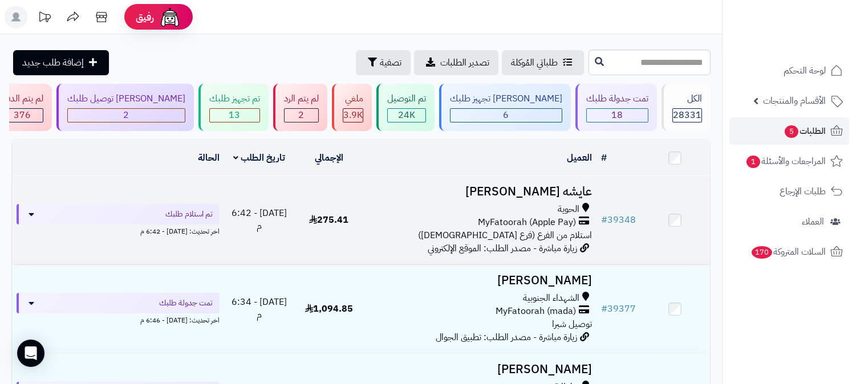
click at [568, 185] on h3 "عايشه [PERSON_NAME]" at bounding box center [479, 191] width 223 height 13
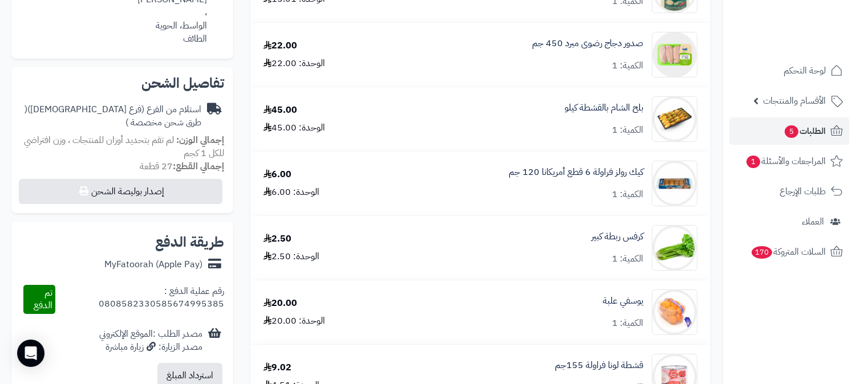
scroll to position [63, 0]
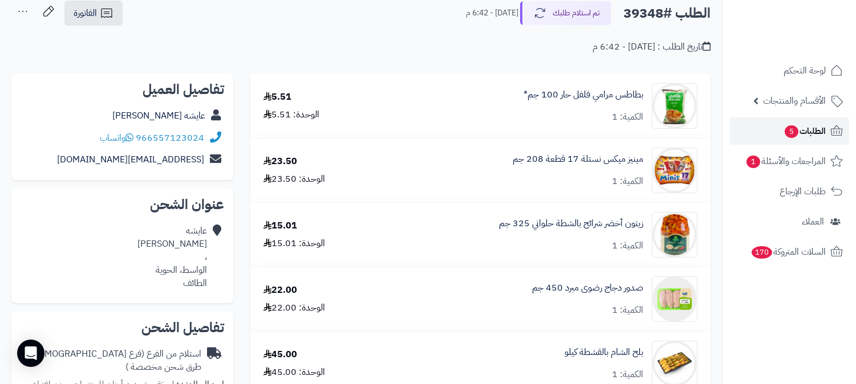
click at [807, 132] on span "الطلبات 5" at bounding box center [804, 131] width 42 height 16
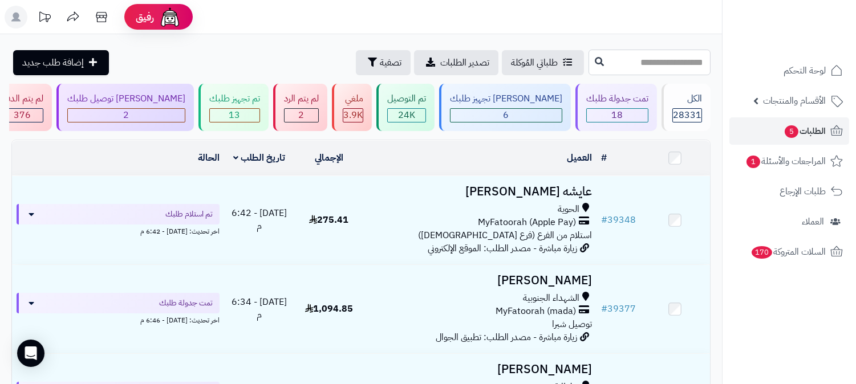
click at [692, 59] on input "text" at bounding box center [649, 63] width 122 height 26
type input "*****"
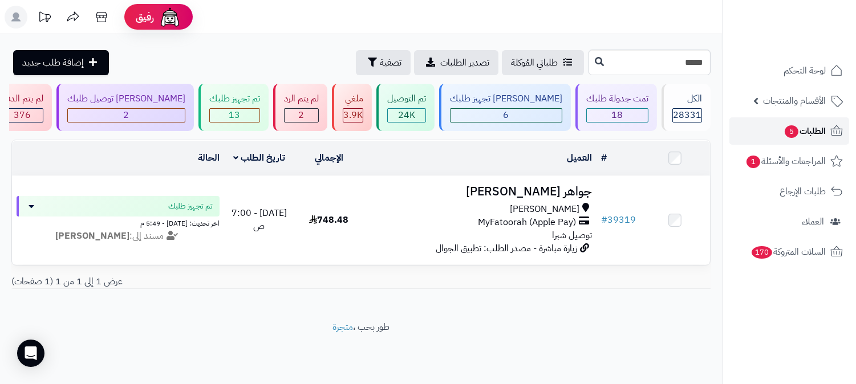
click at [807, 132] on span "الطلبات 5" at bounding box center [804, 131] width 42 height 16
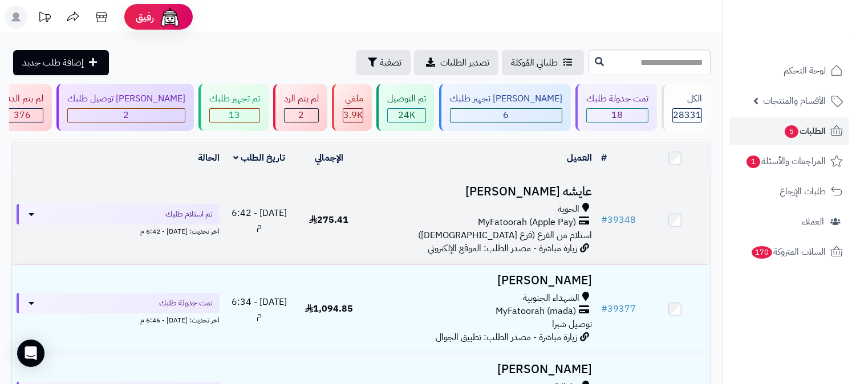
click at [560, 186] on h3 "عايشه المطيري" at bounding box center [479, 191] width 223 height 13
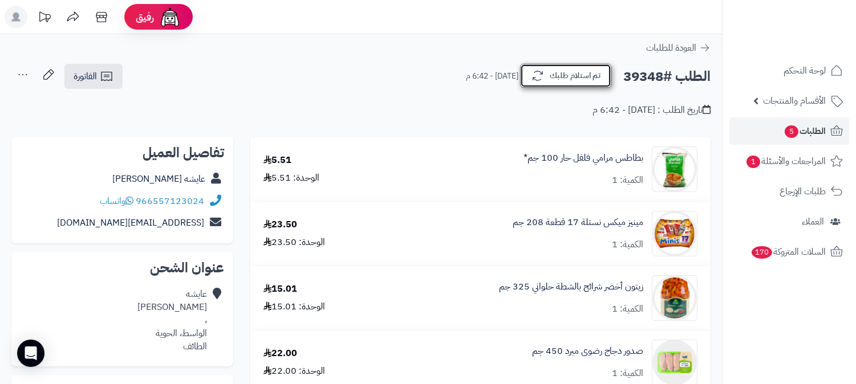
click at [573, 75] on button "تم استلام طلبك" at bounding box center [565, 76] width 91 height 24
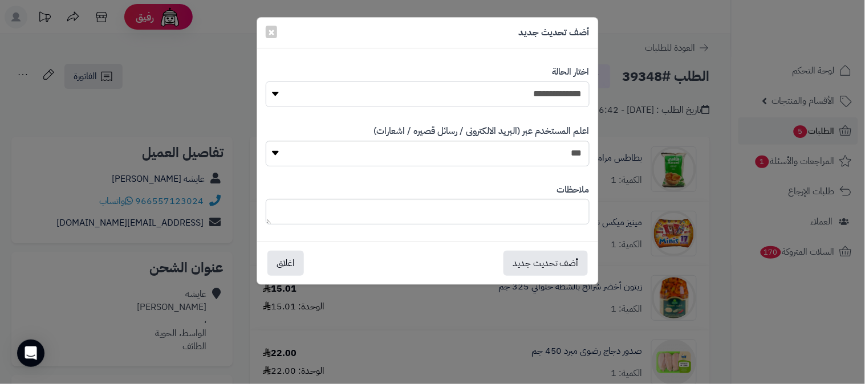
click at [565, 88] on select "**********" at bounding box center [428, 95] width 324 height 26
select select "*"
click at [266, 82] on select "**********" at bounding box center [428, 95] width 324 height 26
click at [538, 214] on textarea at bounding box center [428, 212] width 324 height 26
type textarea "*********"
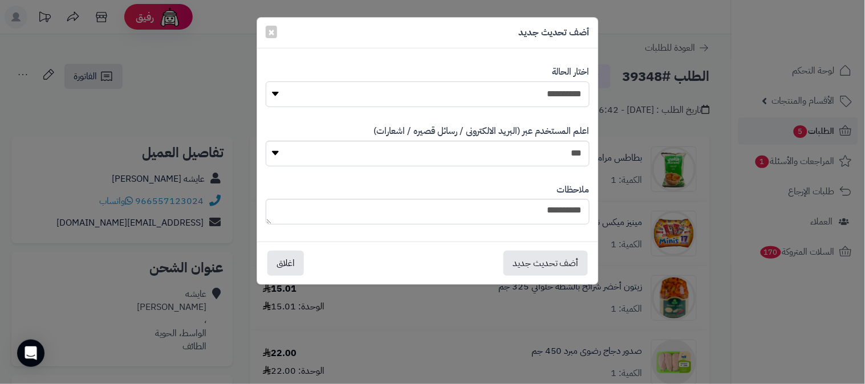
click at [515, 96] on select "**********" at bounding box center [428, 95] width 324 height 26
select select "*"
click at [266, 82] on select "**********" at bounding box center [428, 95] width 324 height 26
click at [533, 214] on textarea "*********" at bounding box center [428, 212] width 324 height 26
click at [514, 263] on button "أضف تحديث جديد" at bounding box center [545, 262] width 84 height 25
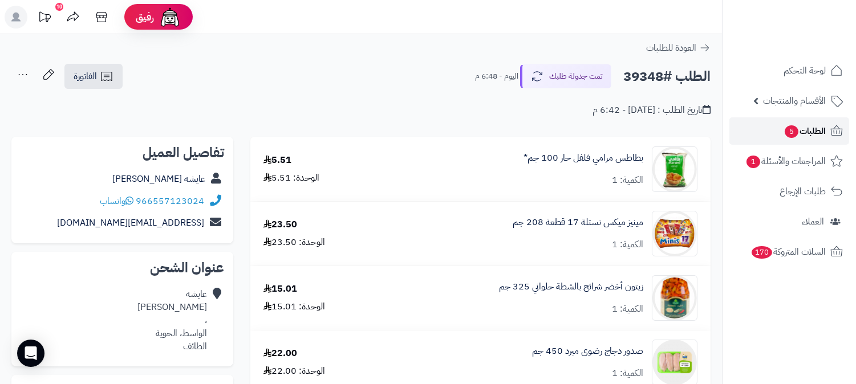
click at [811, 129] on span "الطلبات 5" at bounding box center [804, 131] width 42 height 16
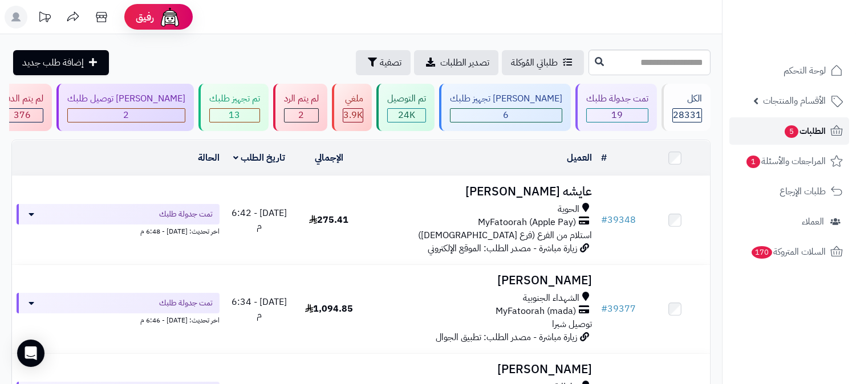
click at [824, 123] on span "الطلبات 5" at bounding box center [804, 131] width 42 height 16
click at [828, 125] on link "الطلبات" at bounding box center [789, 130] width 120 height 27
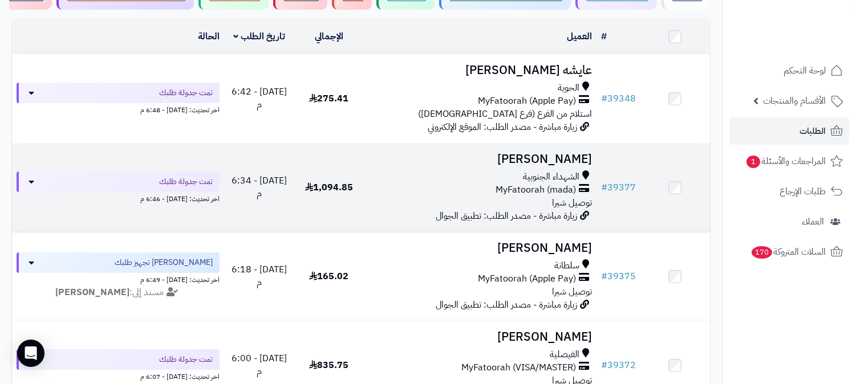
scroll to position [127, 0]
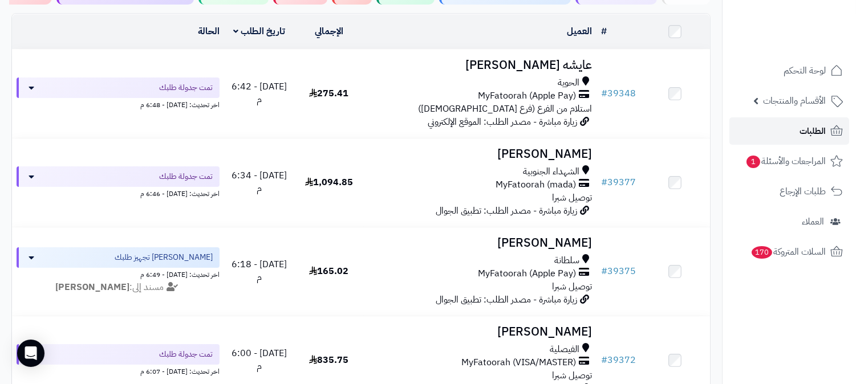
click at [783, 121] on link "الطلبات" at bounding box center [789, 130] width 120 height 27
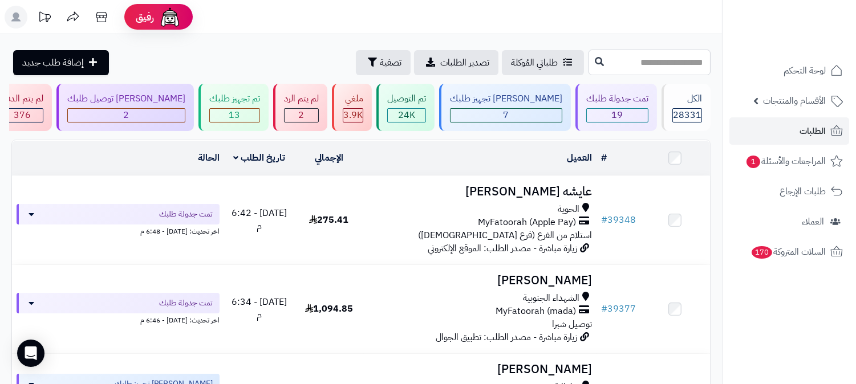
paste input "*****"
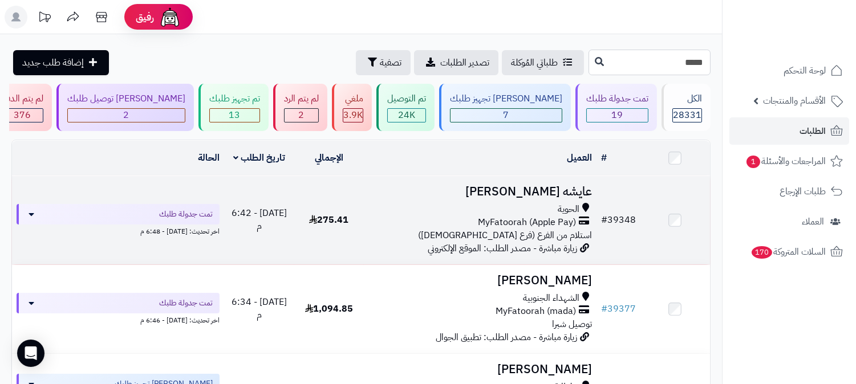
type input "*****"
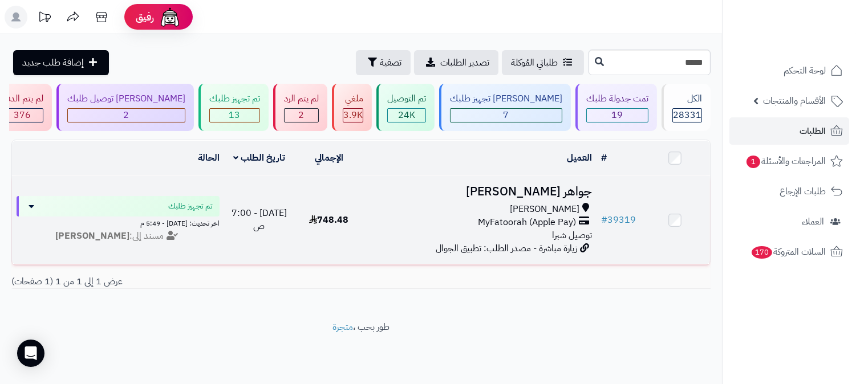
click at [542, 197] on h3 "جواهر [PERSON_NAME]" at bounding box center [479, 191] width 223 height 13
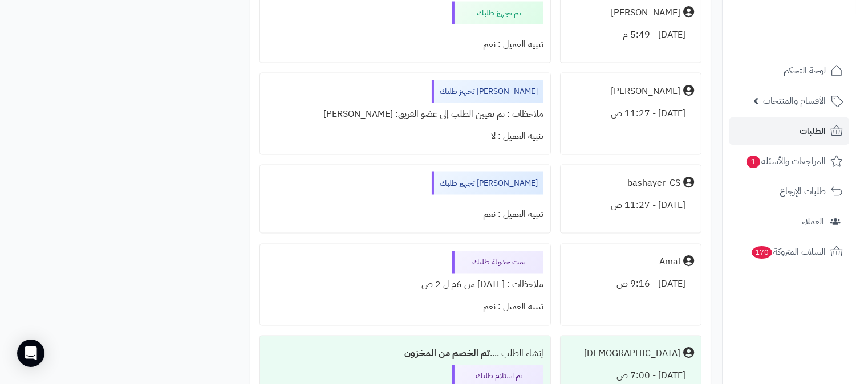
scroll to position [3640, 0]
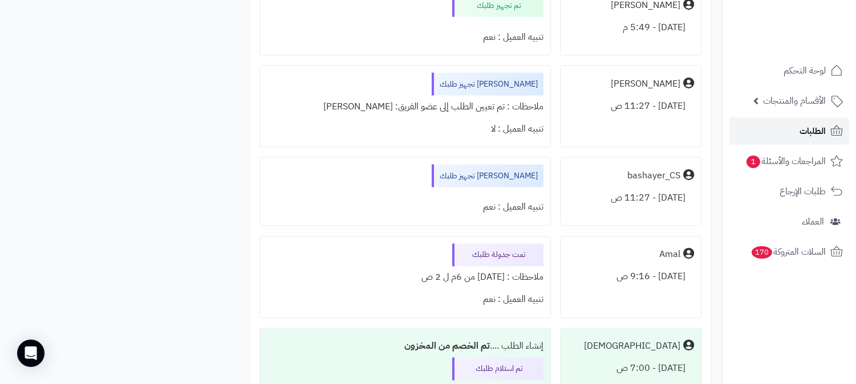
click at [830, 124] on icon at bounding box center [837, 131] width 14 height 14
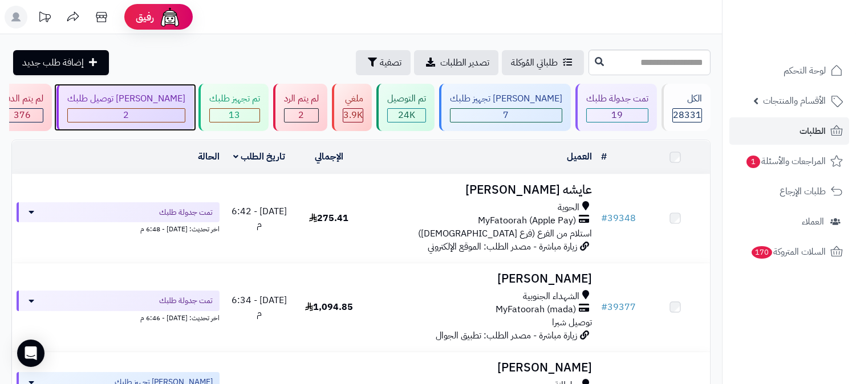
click at [194, 107] on div "جاري توصيل طلبك 2" at bounding box center [124, 107] width 137 height 47
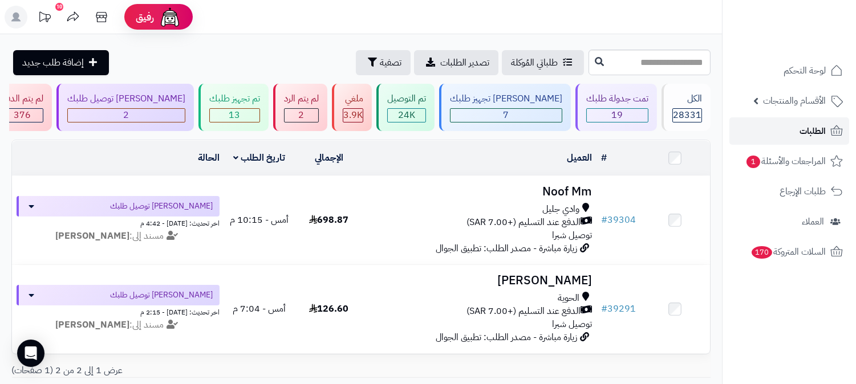
click at [807, 127] on span "الطلبات" at bounding box center [812, 131] width 26 height 16
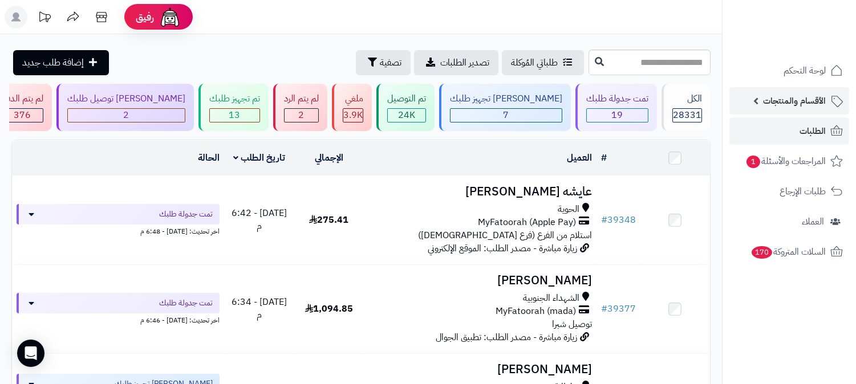
click at [802, 100] on span "الأقسام والمنتجات" at bounding box center [794, 101] width 63 height 16
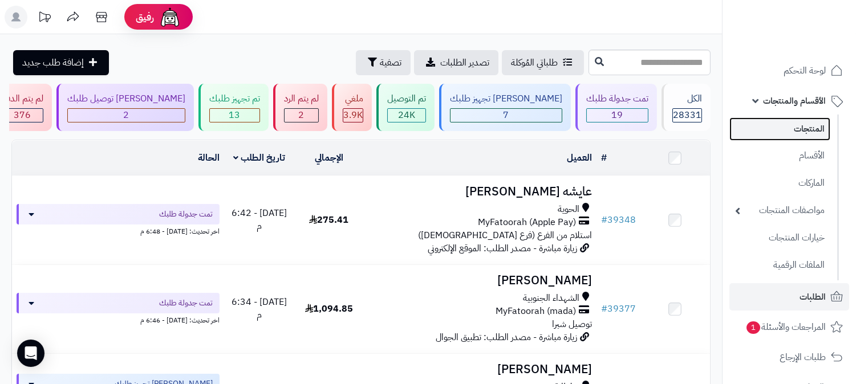
click at [778, 132] on link "المنتجات" at bounding box center [779, 128] width 101 height 23
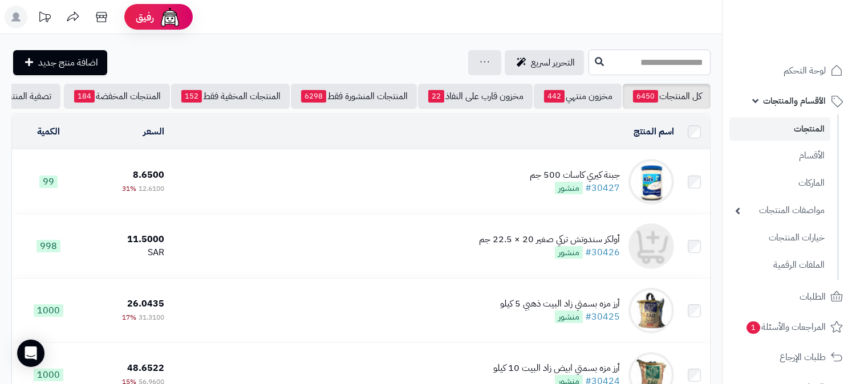
click at [673, 63] on input "text" at bounding box center [649, 63] width 122 height 26
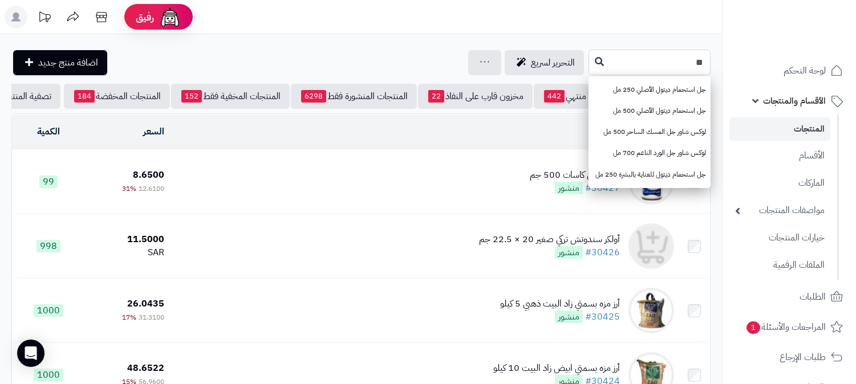
type input "*"
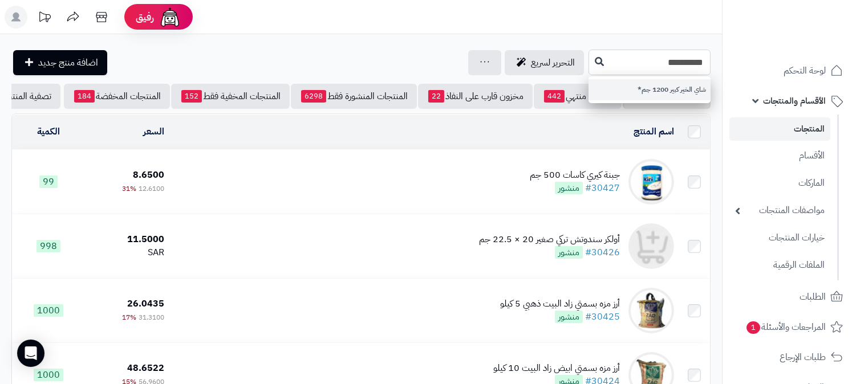
type input "*********"
click at [677, 88] on link "شاي الخير كبير 1200 جم*" at bounding box center [649, 89] width 122 height 21
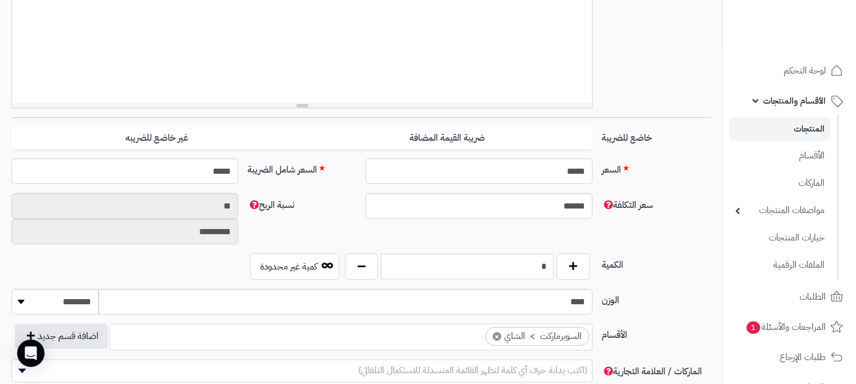
scroll to position [380, 0]
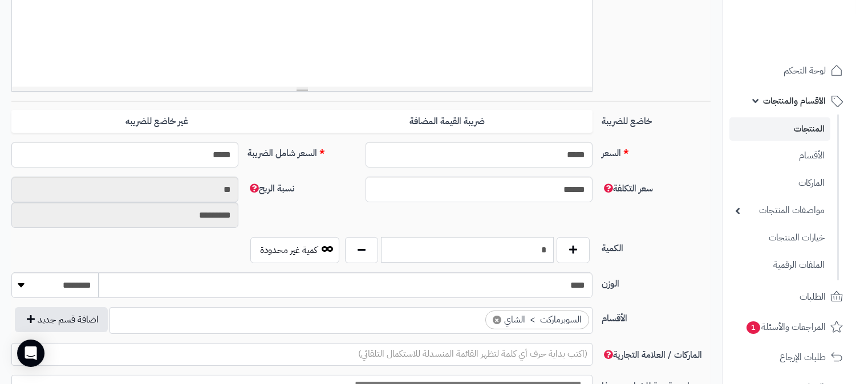
click at [529, 248] on input "*" at bounding box center [467, 250] width 173 height 26
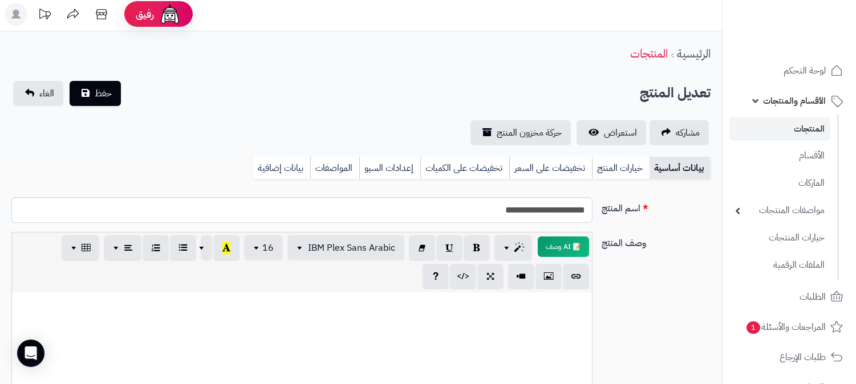
scroll to position [0, 0]
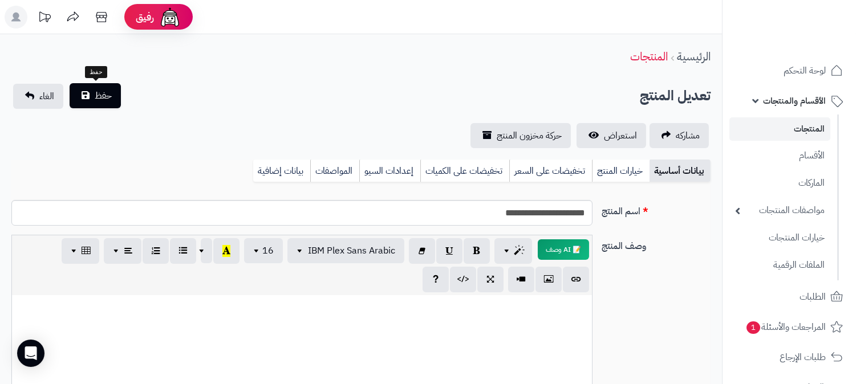
type input "***"
click at [100, 96] on span "حفظ" at bounding box center [103, 96] width 17 height 14
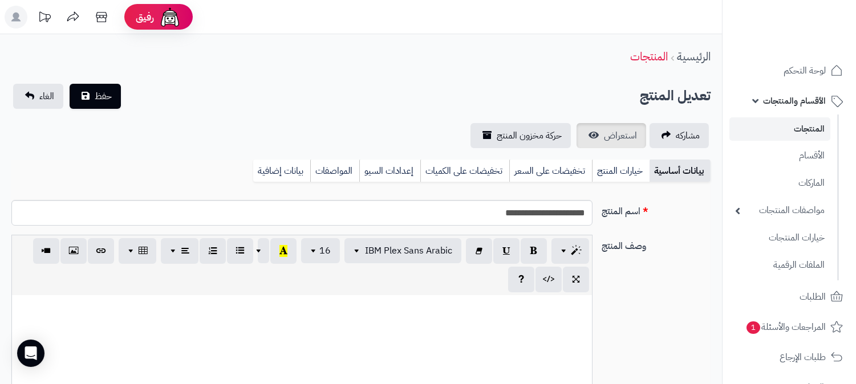
scroll to position [667, 0]
click at [613, 133] on span "استعراض" at bounding box center [620, 136] width 33 height 14
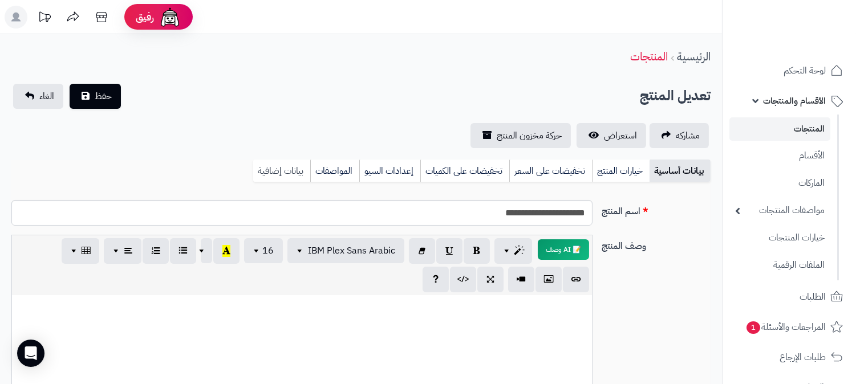
click at [288, 170] on link "بيانات إضافية" at bounding box center [281, 171] width 57 height 23
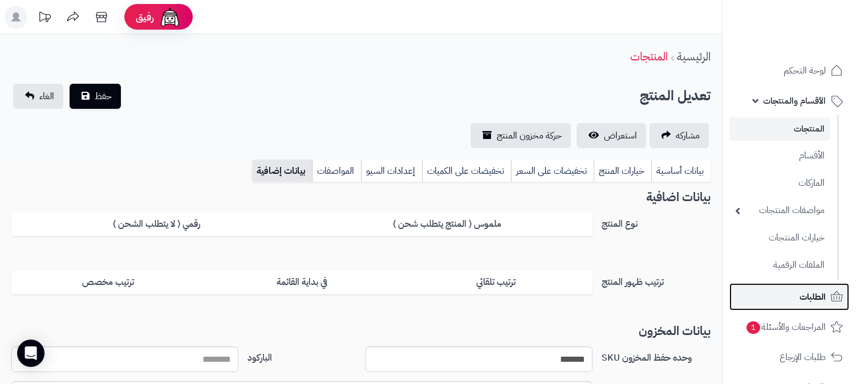
click at [814, 302] on span "الطلبات" at bounding box center [812, 297] width 26 height 16
